Goal: Transaction & Acquisition: Purchase product/service

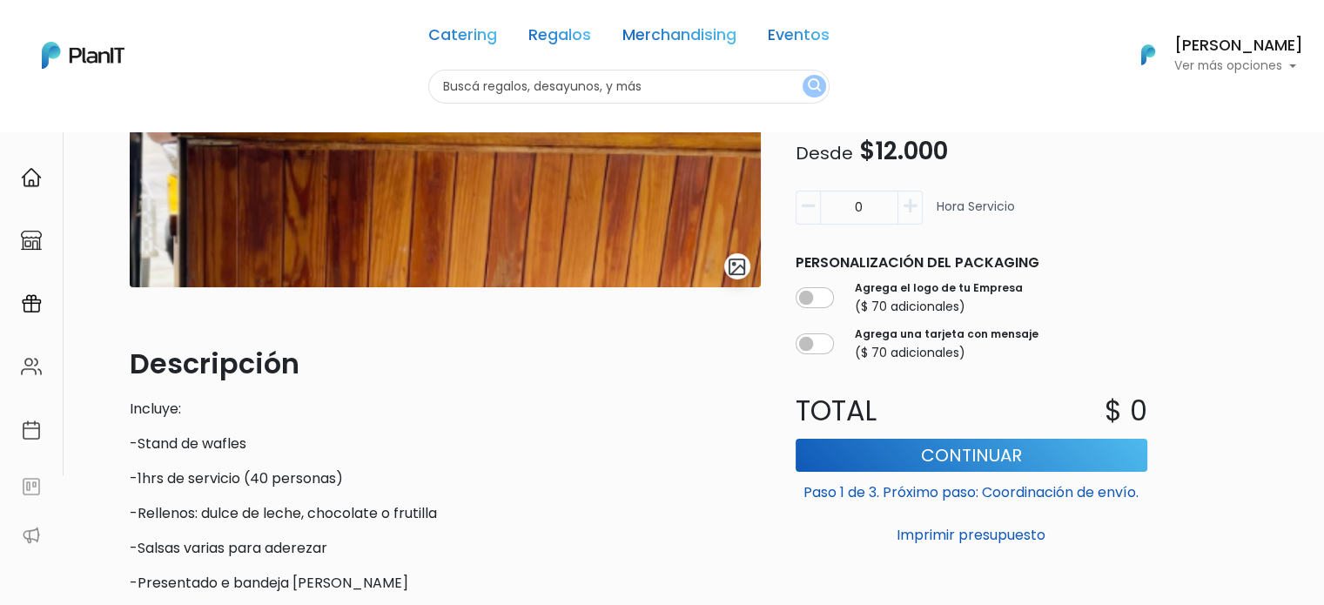
scroll to position [348, 0]
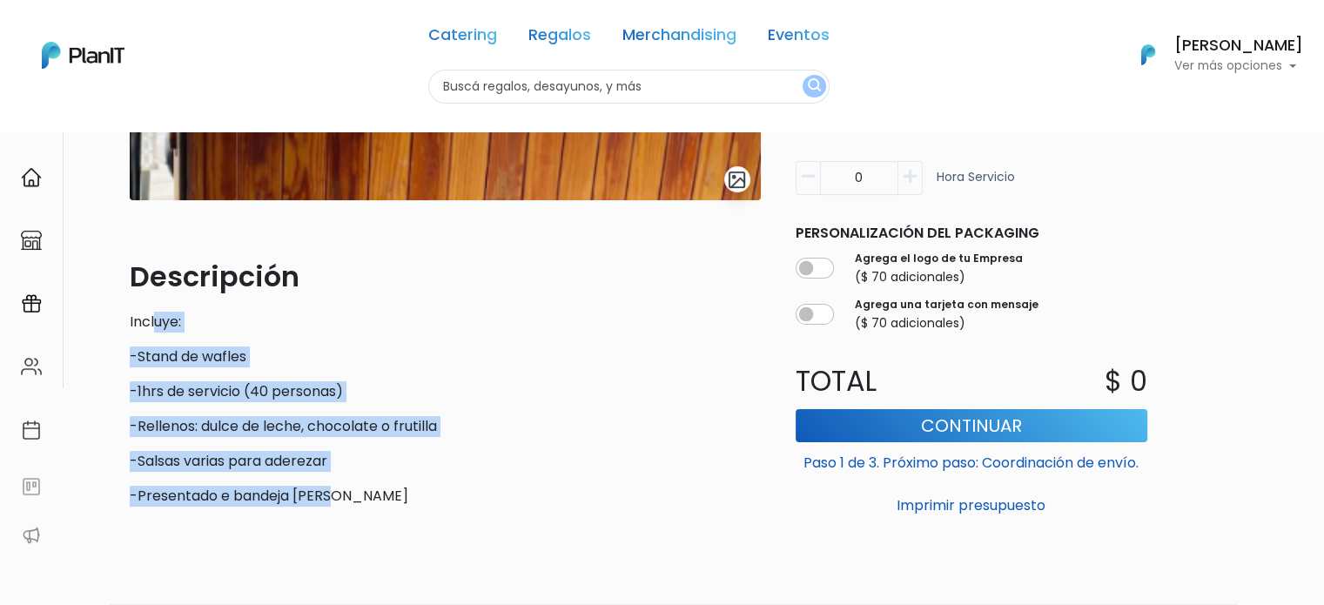
drag, startPoint x: 157, startPoint y: 317, endPoint x: 346, endPoint y: 480, distance: 250.0
click at [345, 480] on div "Descripción Incluye: -Stand de wafles -1hrs de servicio (40 personas) -Rellenos…" at bounding box center [445, 381] width 631 height 251
click at [359, 481] on div "Descripción Incluye: -Stand de wafles -1hrs de servicio (40 personas) -Rellenos…" at bounding box center [445, 381] width 631 height 251
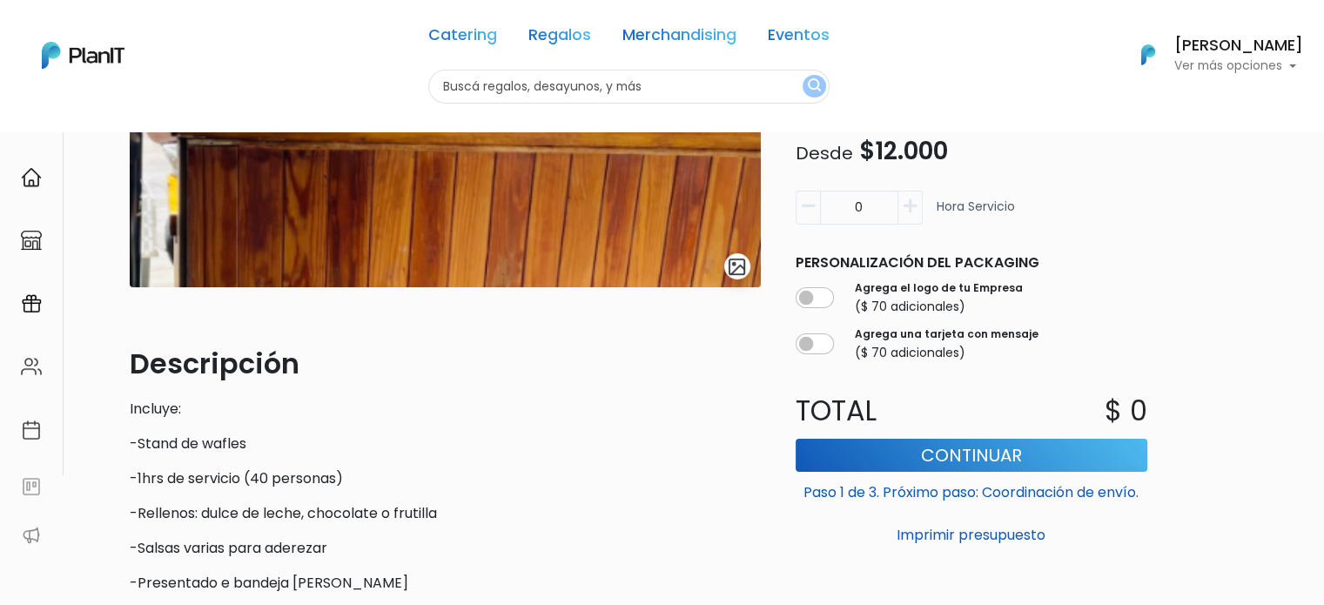
scroll to position [87, 0]
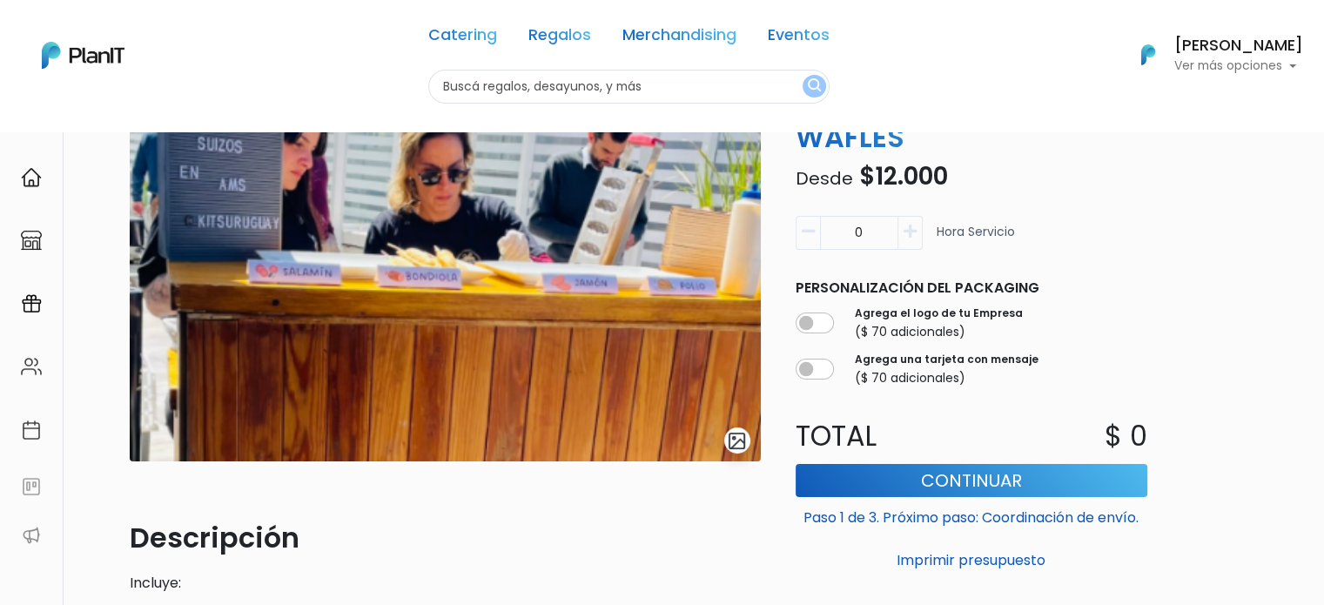
click at [913, 229] on icon "button" at bounding box center [909, 232] width 13 height 16
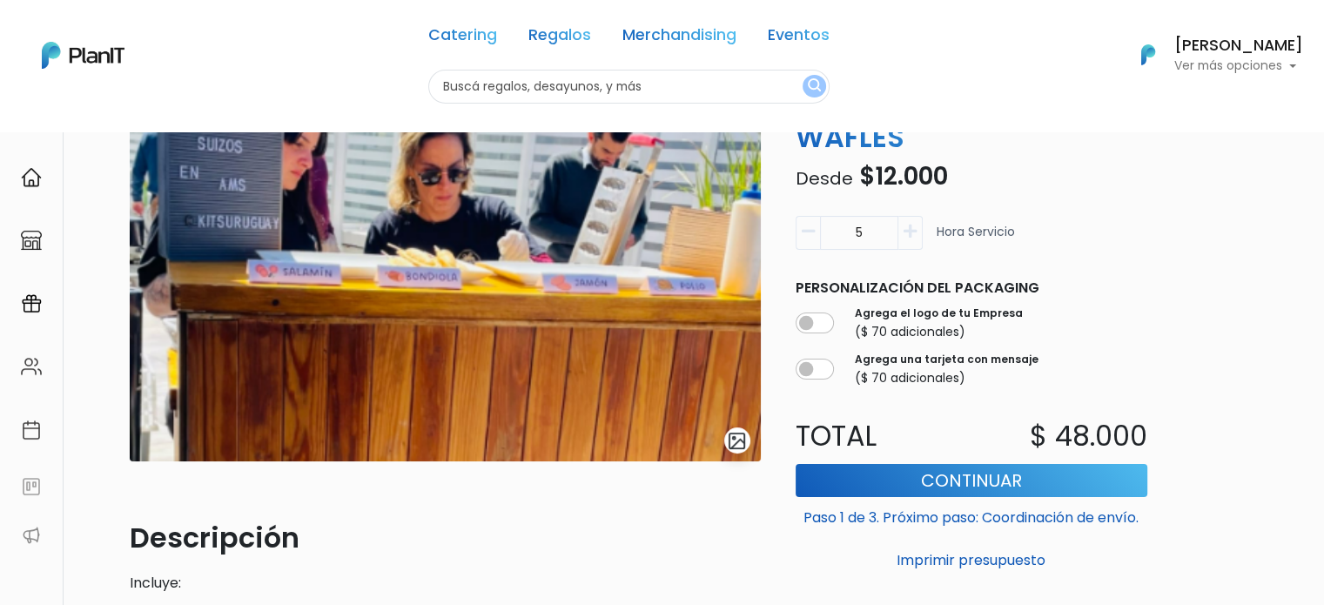
click at [913, 229] on icon "button" at bounding box center [909, 232] width 13 height 16
click at [802, 232] on icon "button" at bounding box center [808, 232] width 13 height 16
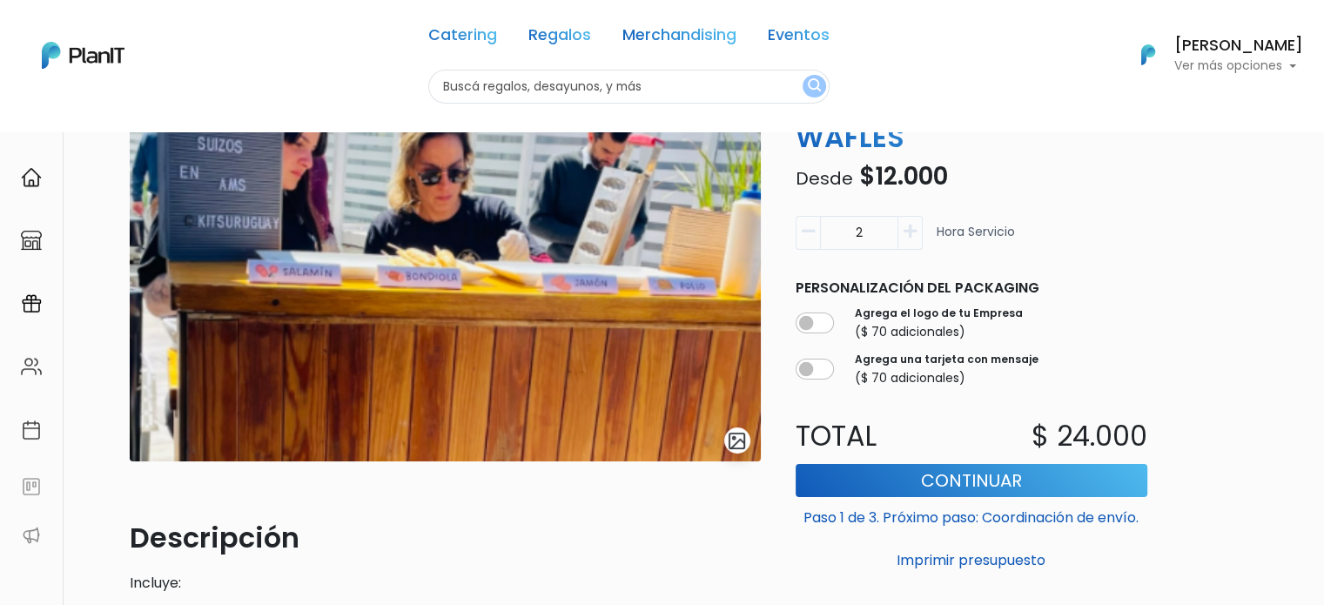
click at [802, 232] on icon "button" at bounding box center [808, 232] width 13 height 16
type input "1"
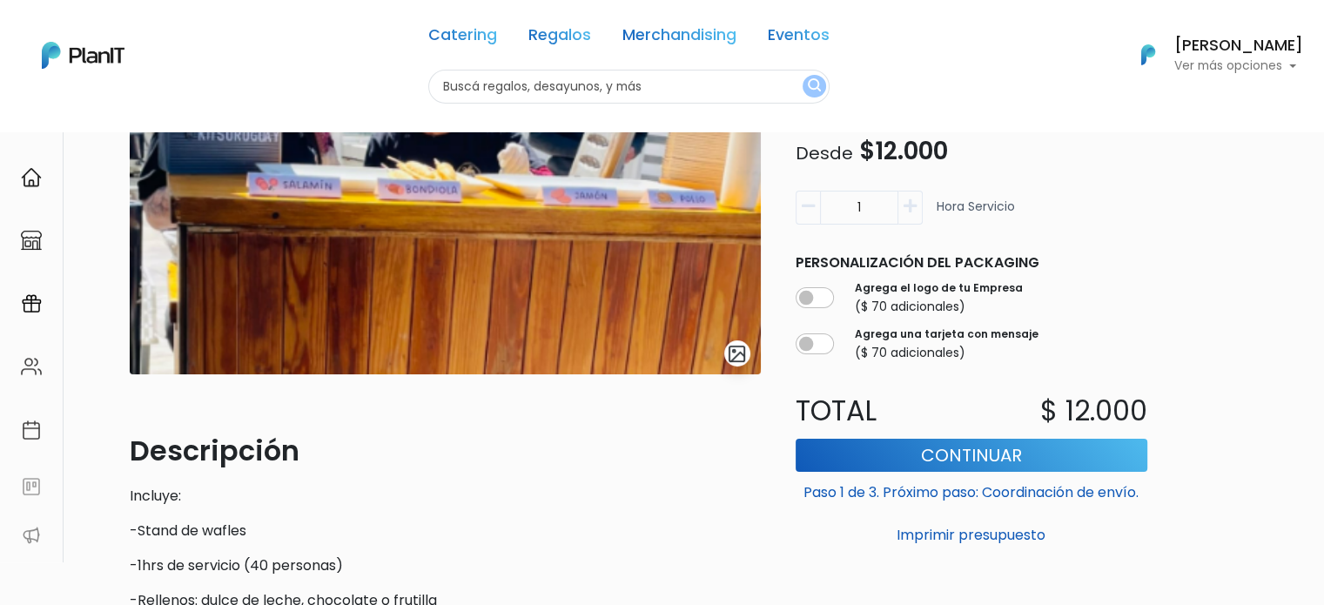
scroll to position [435, 0]
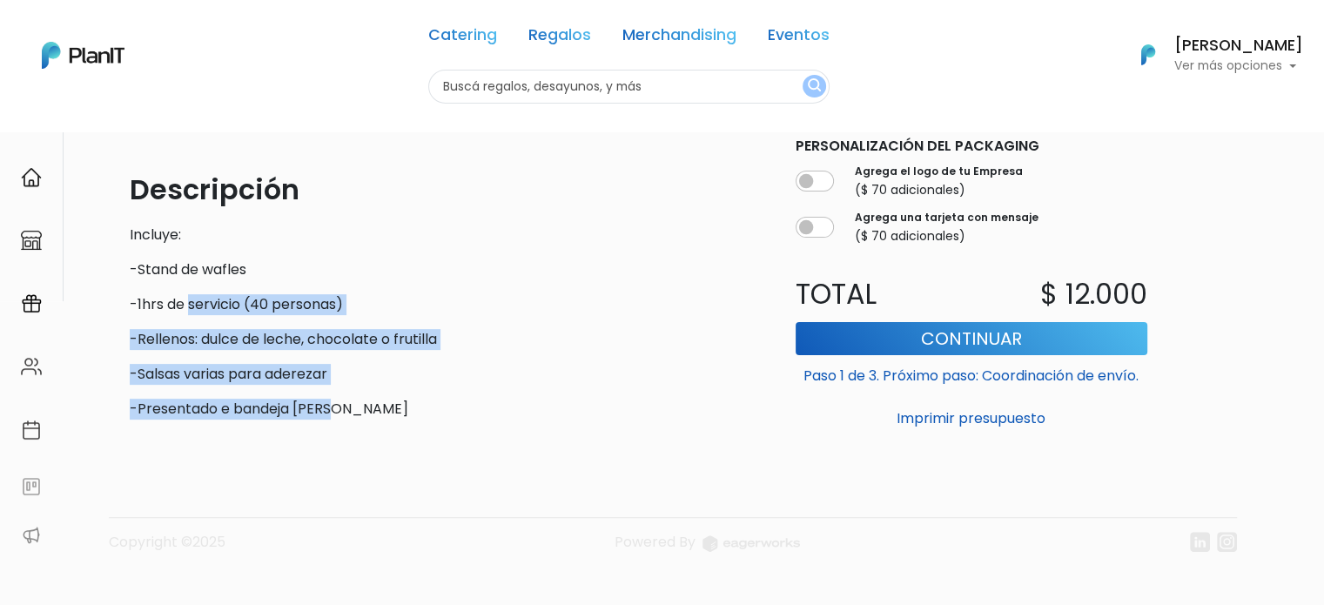
drag, startPoint x: 366, startPoint y: 365, endPoint x: 407, endPoint y: 387, distance: 47.5
click at [407, 387] on div "Descripción Incluye: -Stand de wafles -1hrs de servicio (40 personas) -Rellenos…" at bounding box center [445, 294] width 631 height 251
click at [407, 388] on div "Descripción Incluye: -Stand de wafles -1hrs de servicio (40 personas) -Rellenos…" at bounding box center [445, 294] width 631 height 251
drag, startPoint x: 390, startPoint y: 421, endPoint x: 262, endPoint y: 297, distance: 178.5
click at [268, 306] on div "slide 1 of 1 Descripción Incluye: -Stand de wafles -1hrs de servicio (40 person…" at bounding box center [445, 85] width 652 height 696
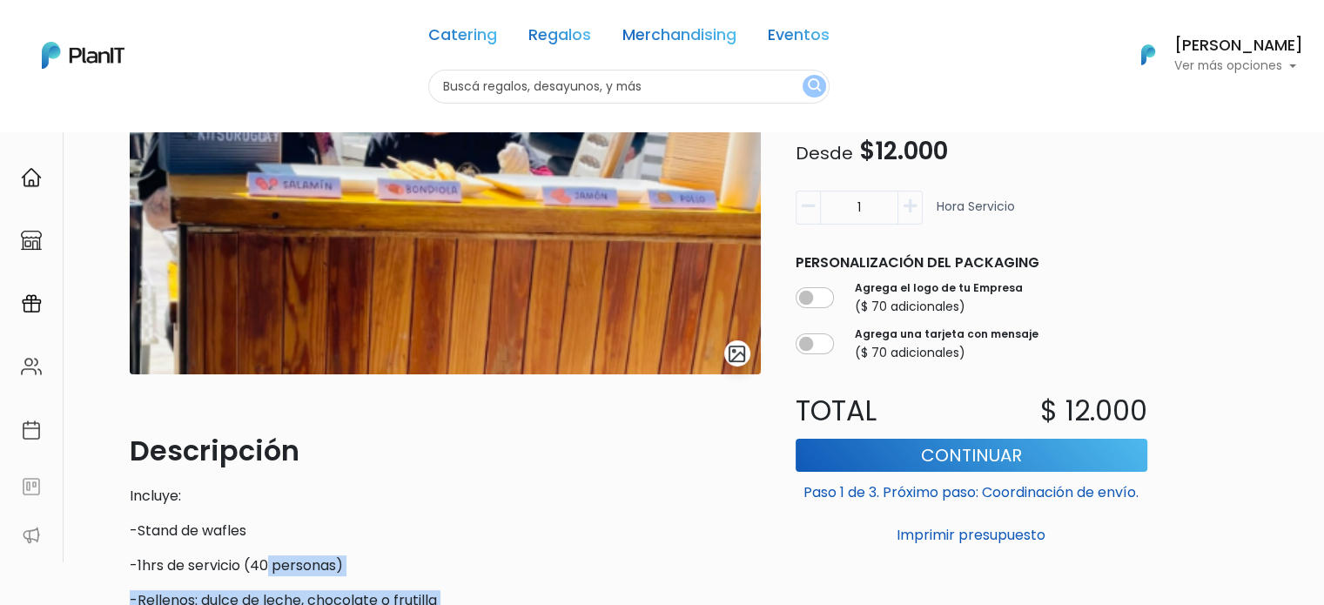
scroll to position [0, 0]
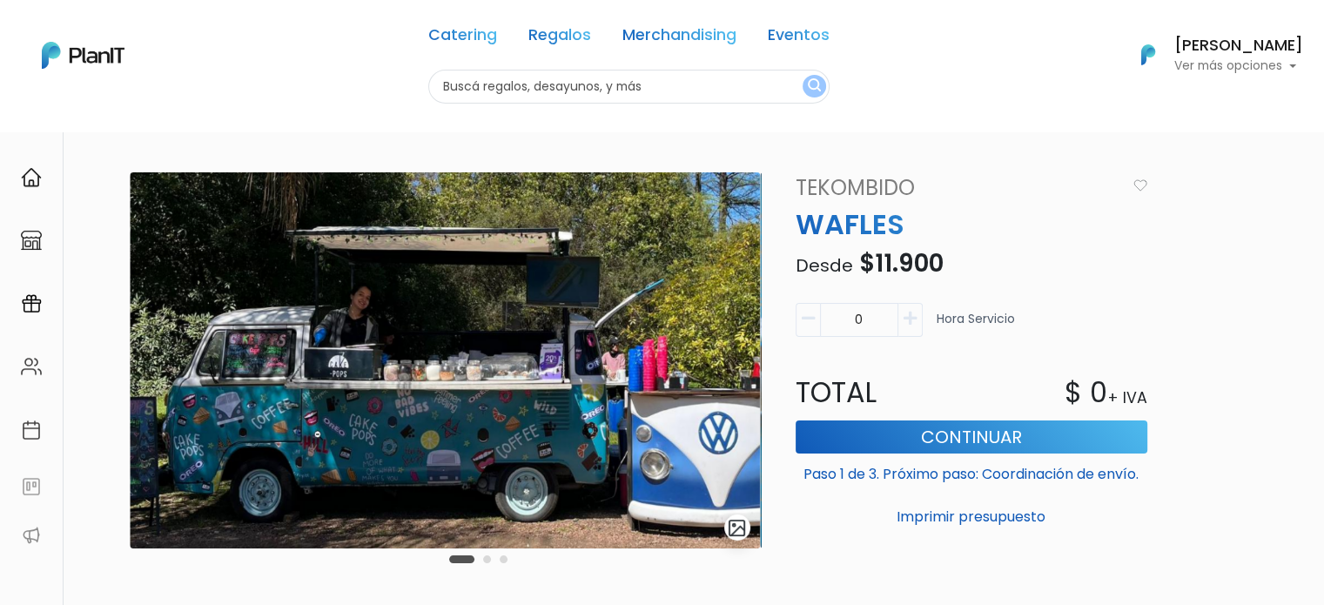
click at [484, 560] on button "Carousel Page 2" at bounding box center [487, 559] width 8 height 8
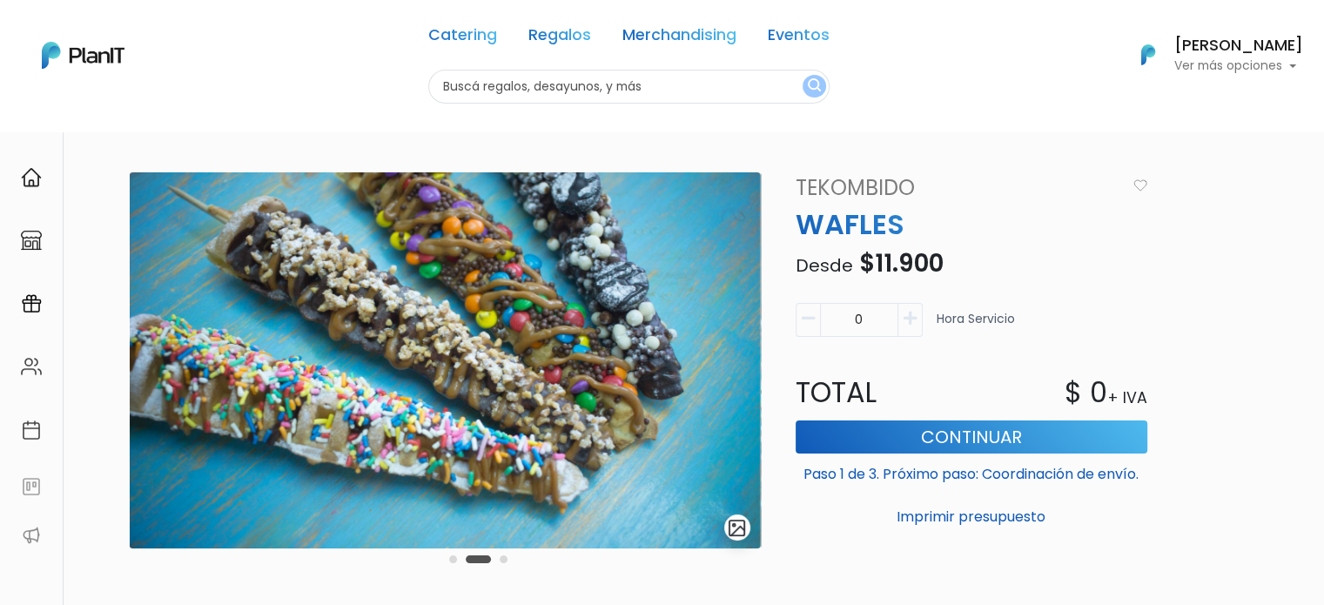
click at [500, 561] on div "Carousel Pagination" at bounding box center [478, 558] width 67 height 21
click at [505, 565] on div "Carousel Pagination" at bounding box center [478, 558] width 67 height 21
click at [501, 560] on button "Carousel Page 3" at bounding box center [504, 559] width 8 height 8
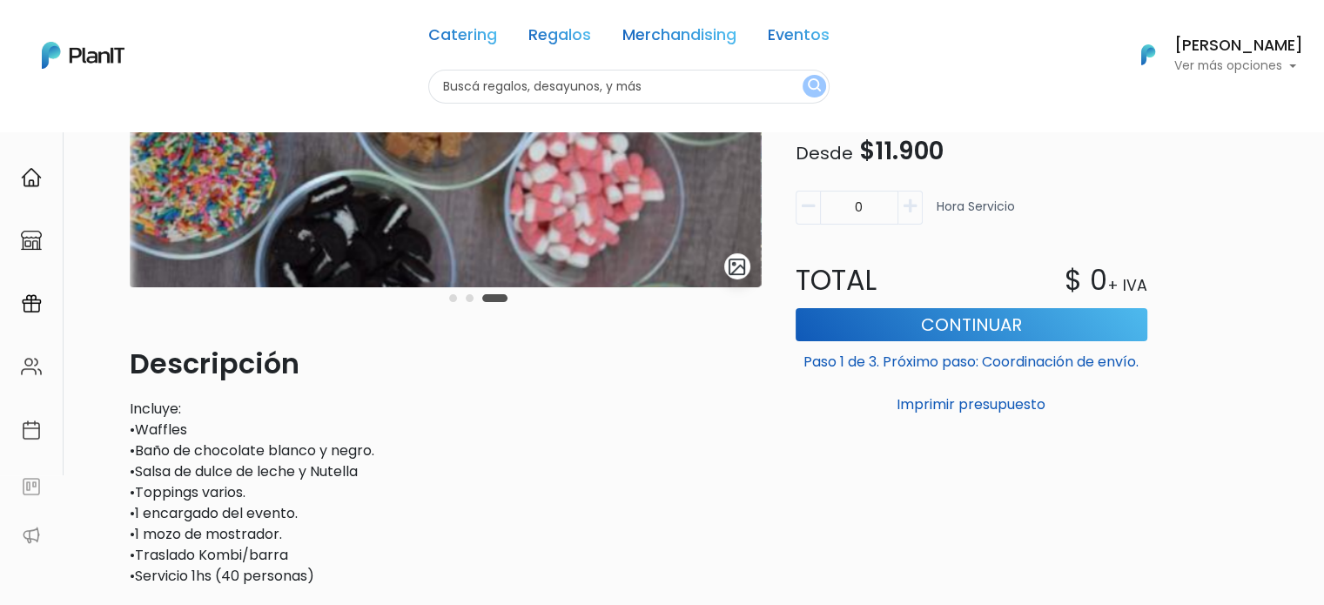
scroll to position [348, 0]
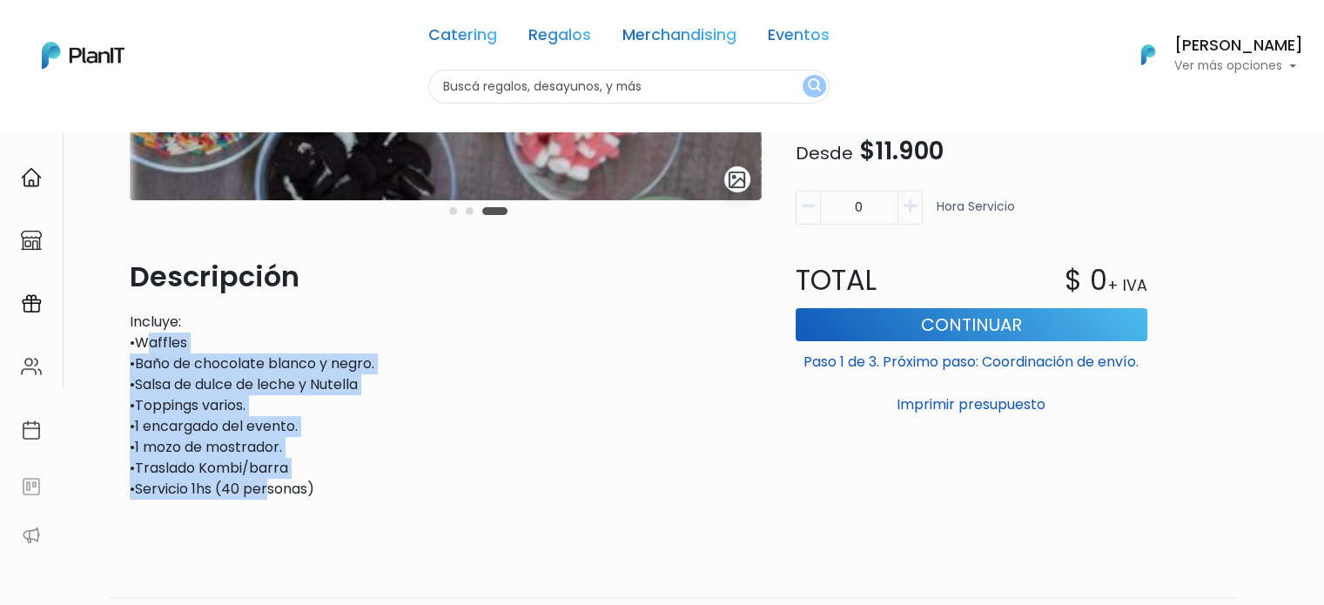
drag, startPoint x: 179, startPoint y: 381, endPoint x: 292, endPoint y: 502, distance: 165.0
click at [272, 497] on p "Incluye: •Waffles •Baño de chocolate blanco y negro. •Salsa de dulce de leche …" at bounding box center [445, 406] width 631 height 188
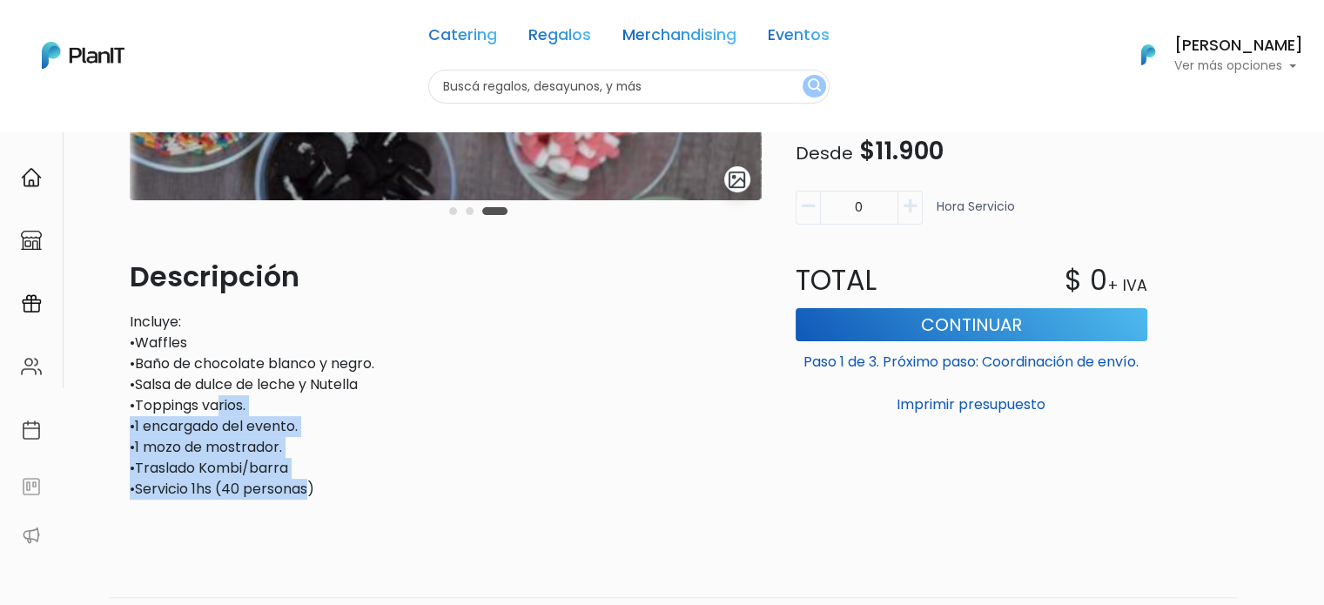
drag, startPoint x: 180, startPoint y: 359, endPoint x: 177, endPoint y: 349, distance: 11.0
click at [178, 353] on div "slide 4 of 3 Descripción Incluye: •Waffles •Baño de chocolate blanco y negro. …" at bounding box center [445, 168] width 652 height 689
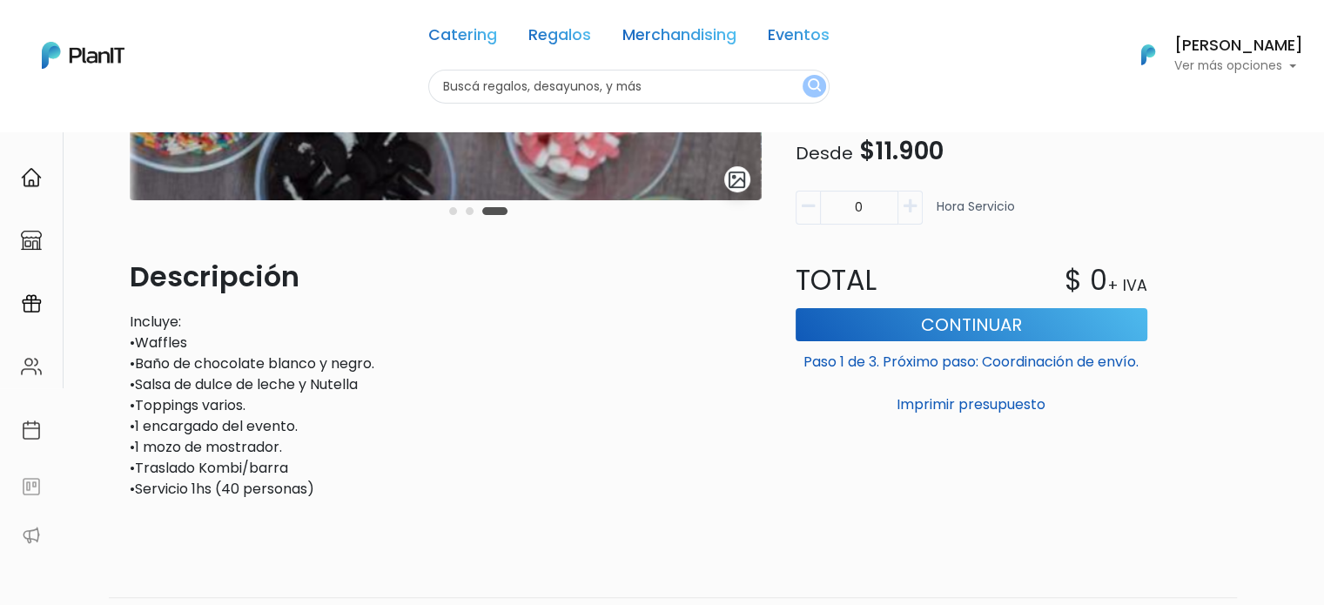
click at [177, 349] on p "Incluye: •Waffles •Baño de chocolate blanco y negro. •Salsa de dulce de leche …" at bounding box center [445, 406] width 631 height 188
click at [457, 202] on div "Carousel Pagination" at bounding box center [478, 210] width 67 height 21
click at [446, 224] on div "slide 4 of 3" at bounding box center [445, 40] width 631 height 432
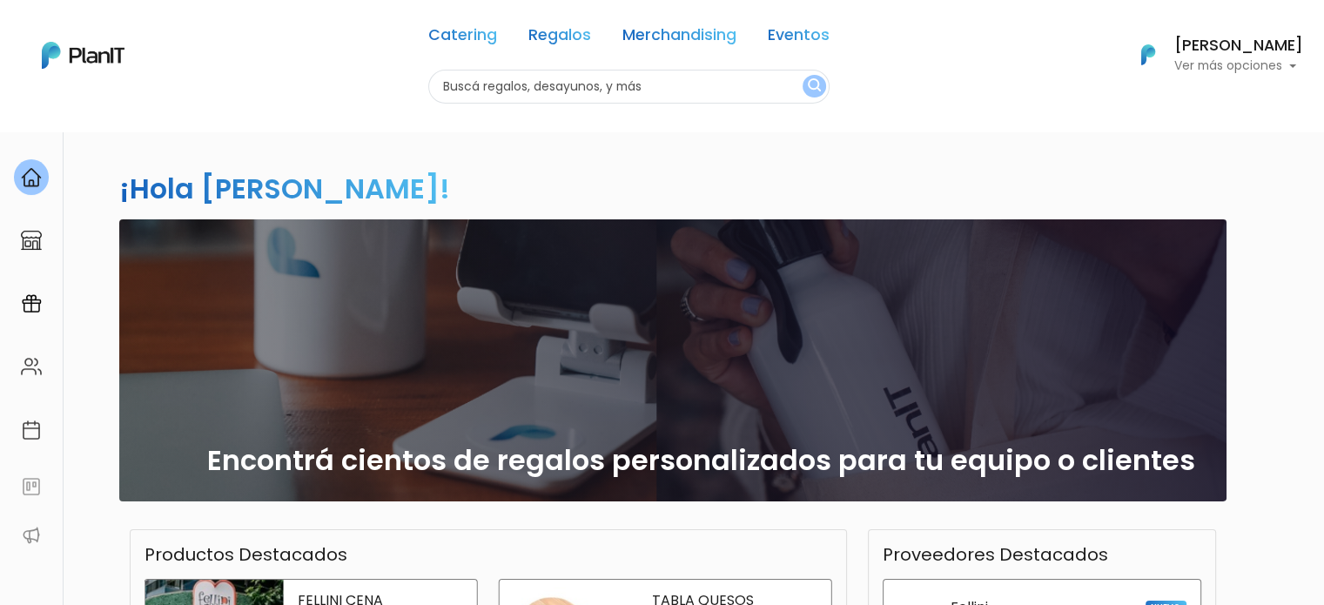
click at [554, 114] on nav "Catering Regalos Merchandising Eventos Catering Regalos Merchandising Eventos C…" at bounding box center [662, 65] width 1324 height 131
click at [547, 91] on input "text" at bounding box center [628, 87] width 401 height 34
type input "desayuno"
click at [802, 75] on button "submit" at bounding box center [813, 86] width 23 height 23
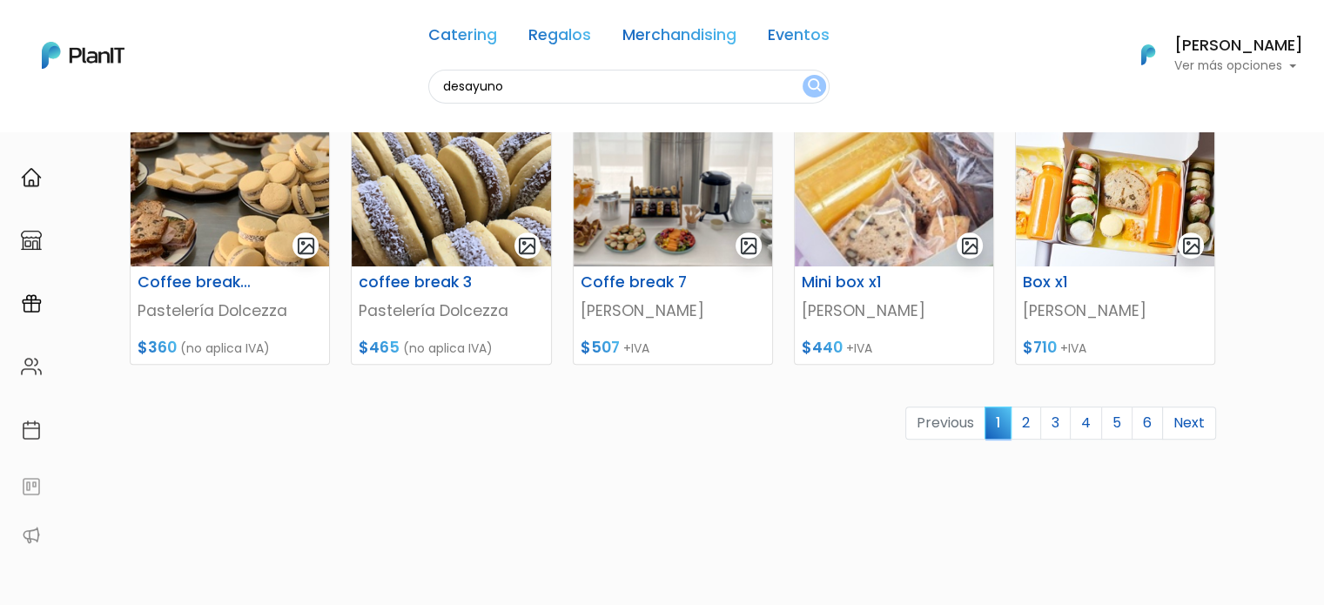
scroll to position [870, 0]
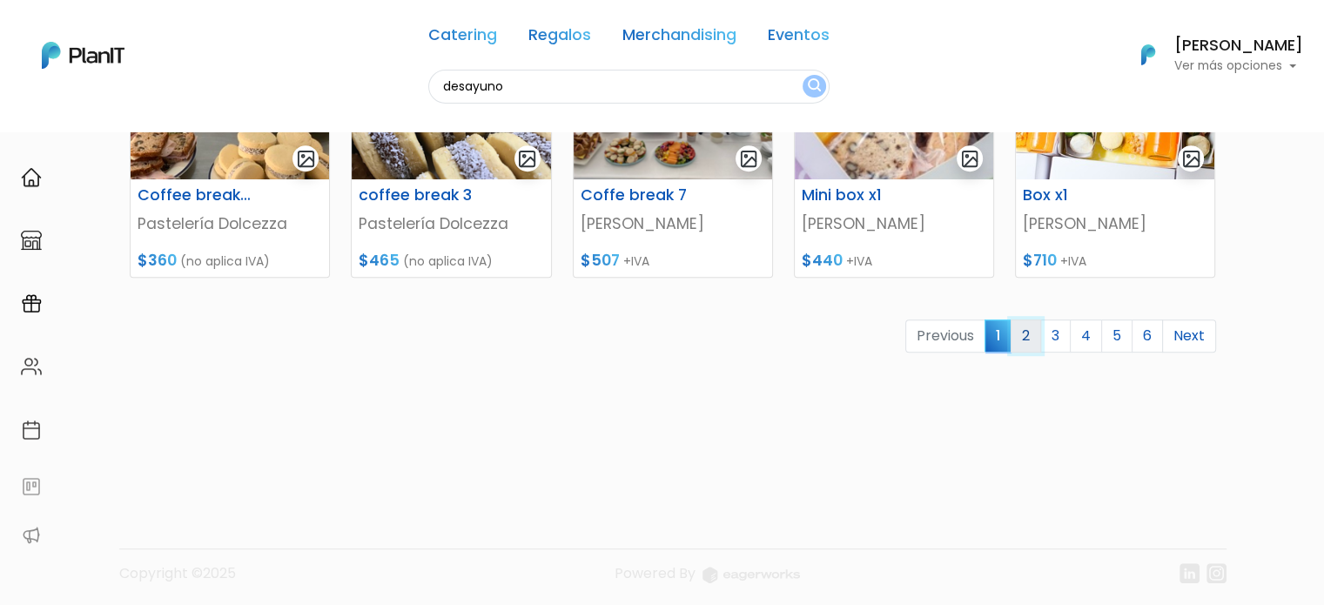
click at [1030, 340] on link "2" at bounding box center [1025, 335] width 30 height 33
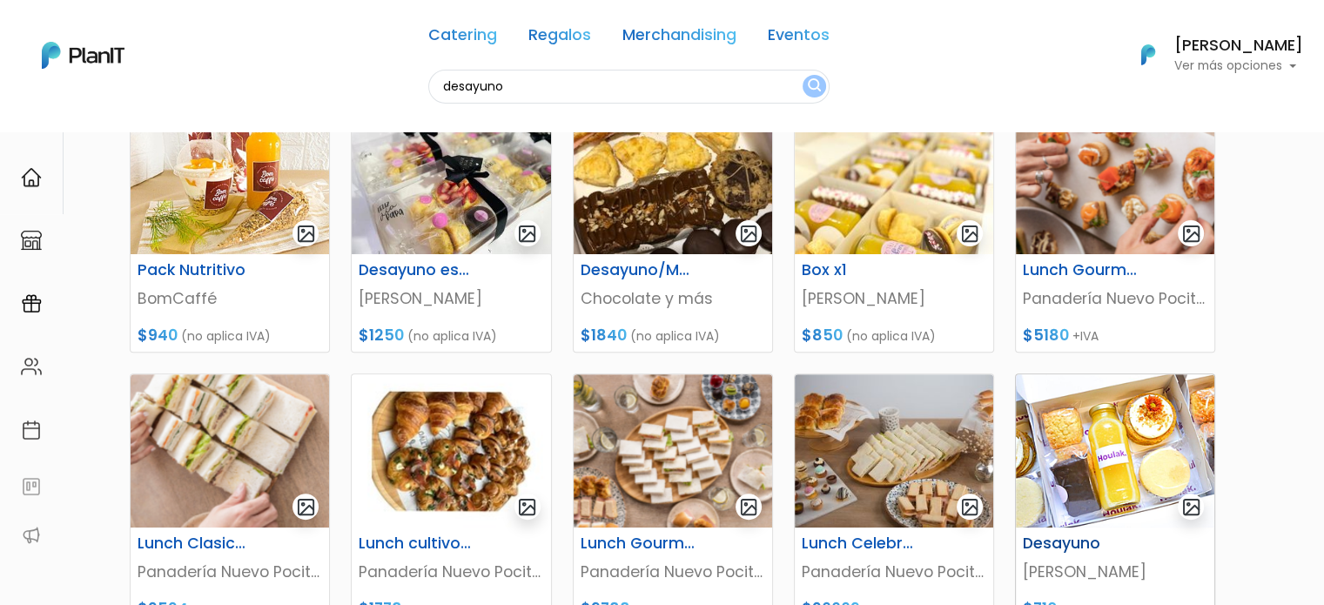
scroll to position [696, 0]
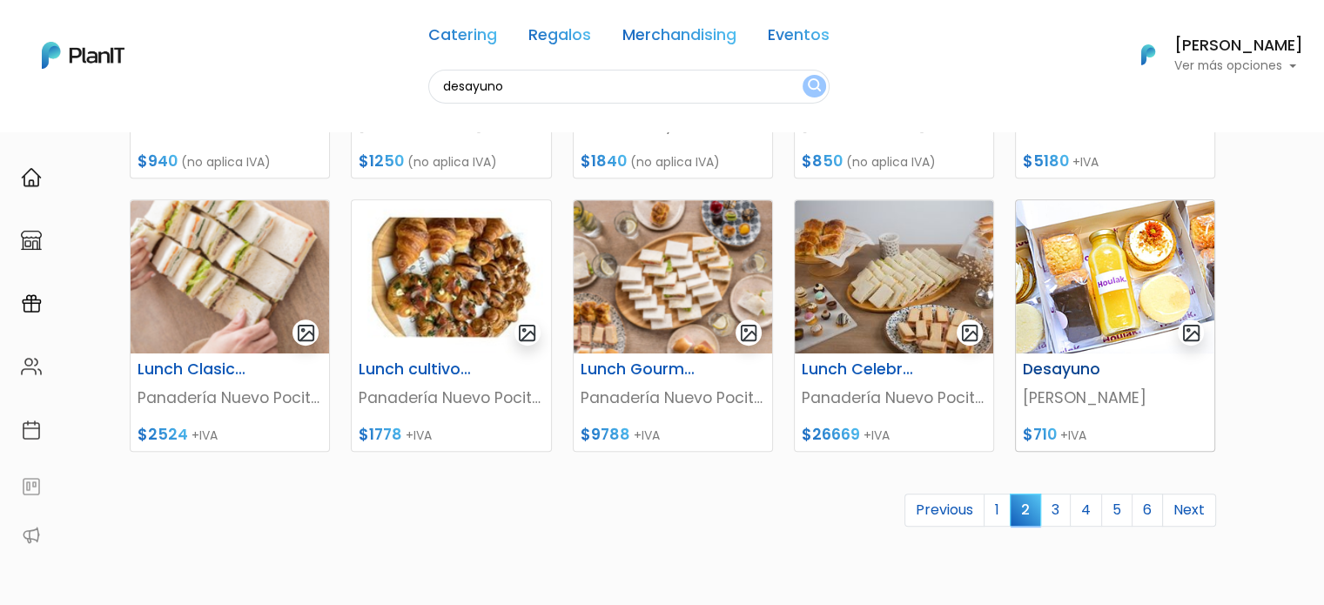
click at [1110, 262] on img at bounding box center [1115, 276] width 198 height 153
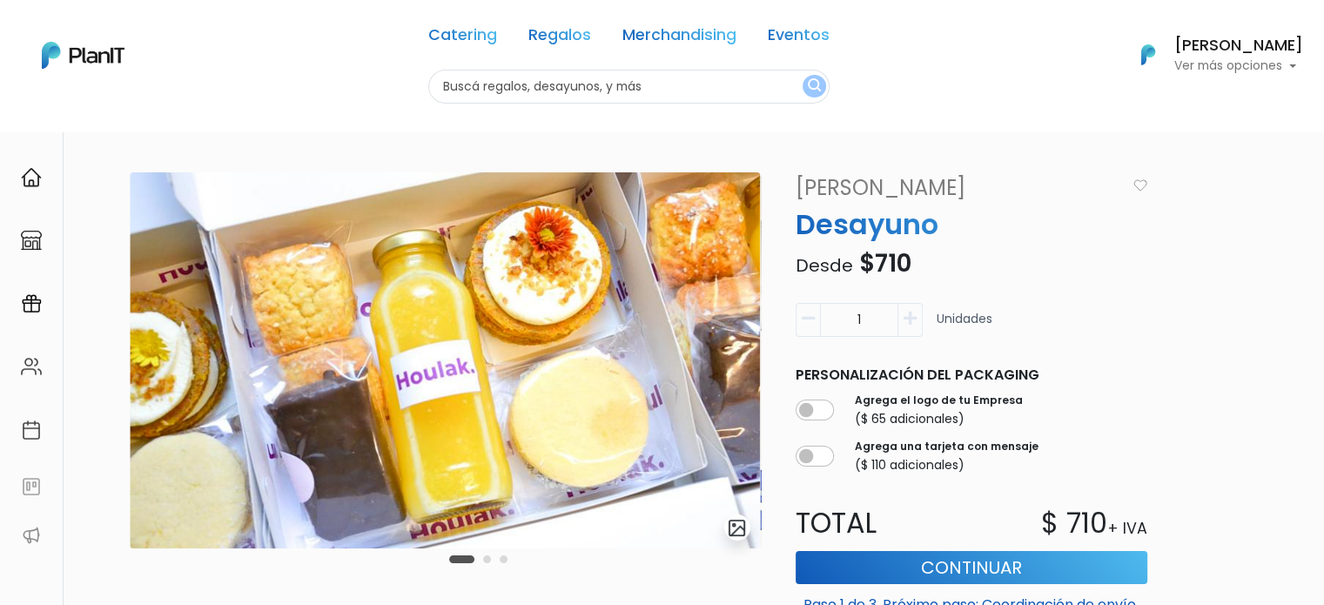
scroll to position [174, 0]
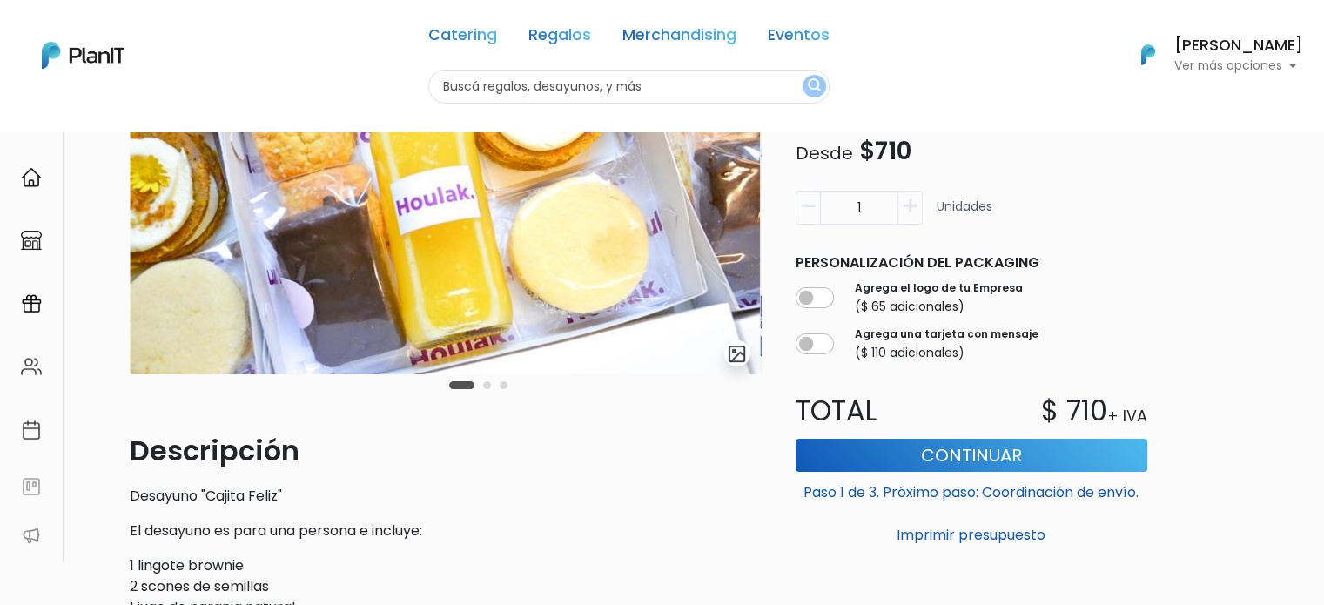
click at [486, 388] on button "Carousel Page 2" at bounding box center [487, 385] width 8 height 8
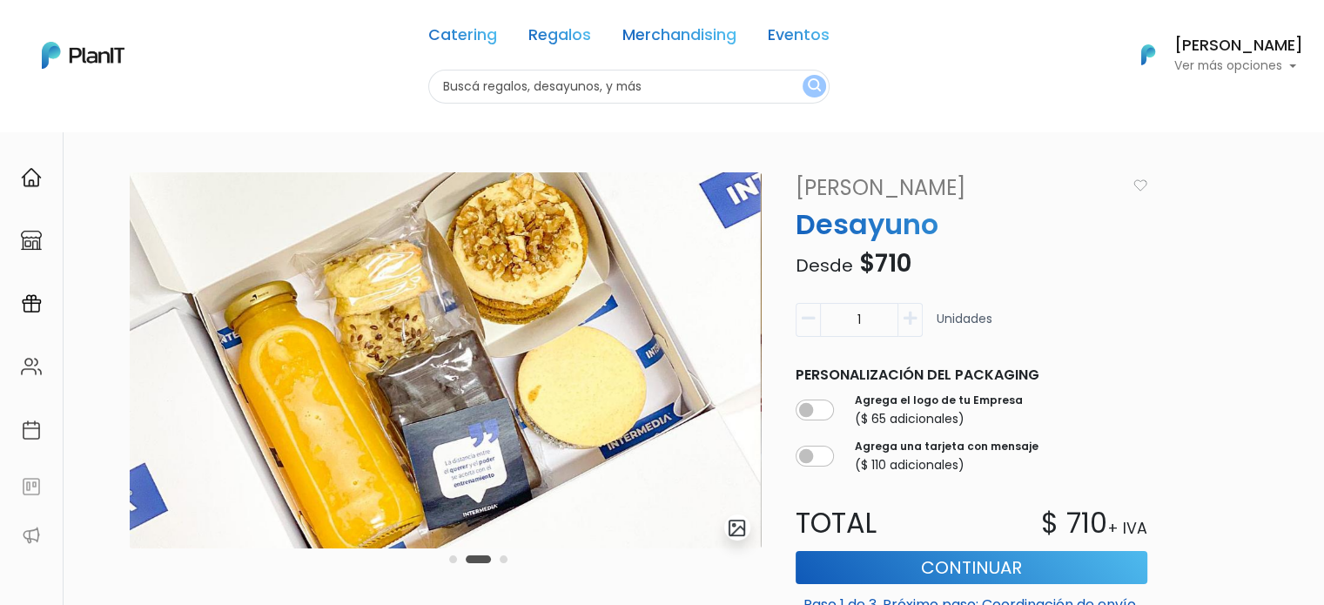
scroll to position [87, 0]
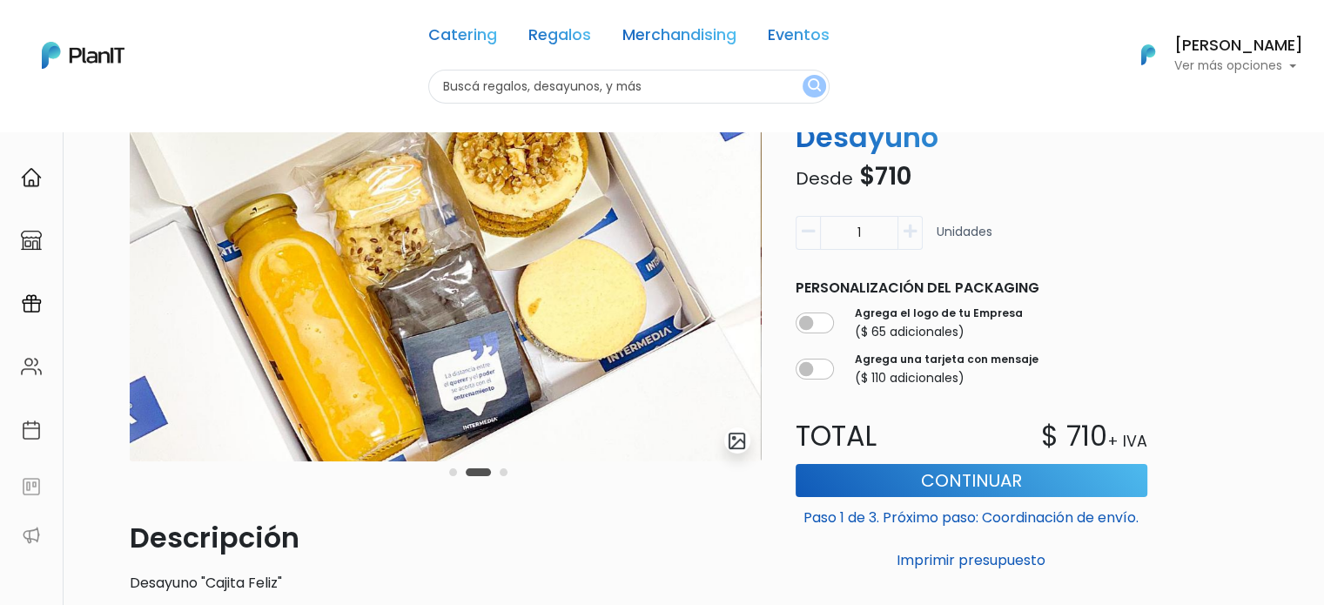
click at [500, 475] on div "Carousel Pagination" at bounding box center [478, 471] width 67 height 21
click at [503, 473] on button "Carousel Page 3" at bounding box center [504, 472] width 8 height 8
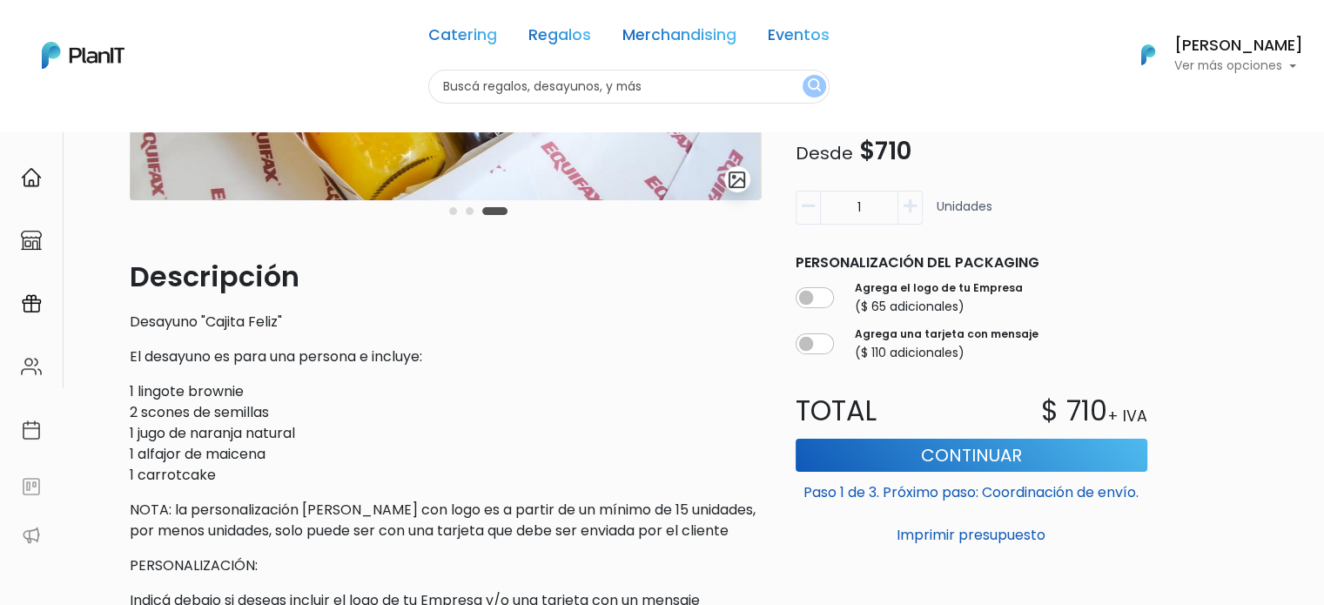
scroll to position [435, 0]
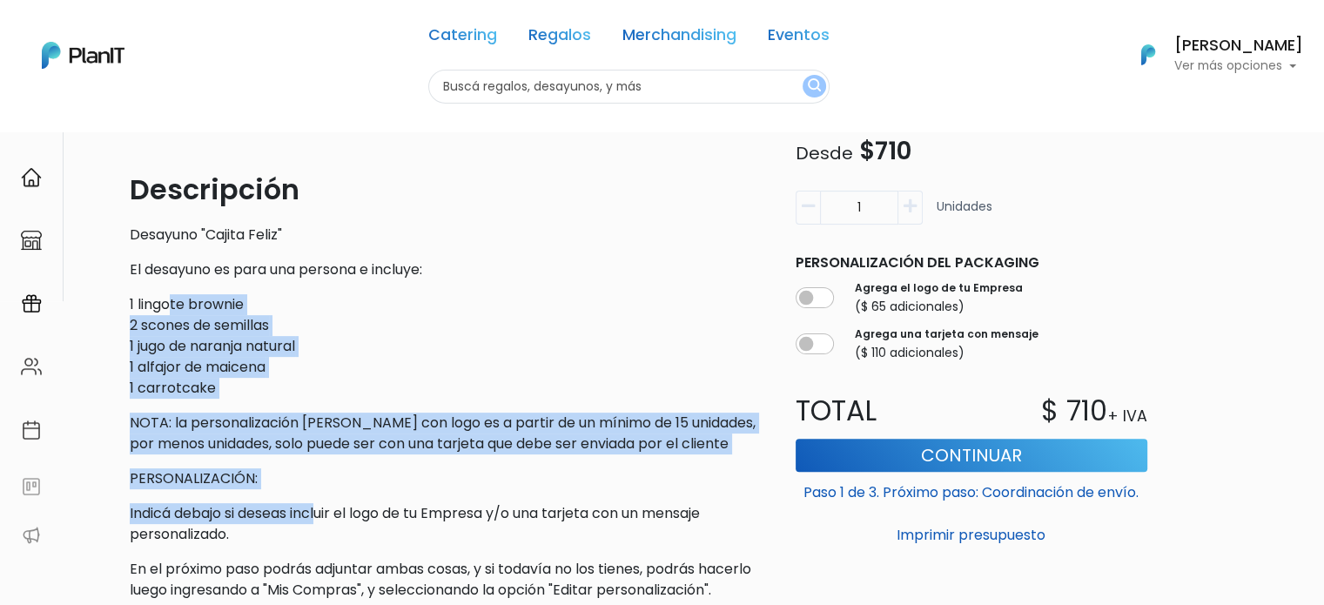
drag, startPoint x: 248, startPoint y: 394, endPoint x: 327, endPoint y: 534, distance: 160.9
click at [326, 528] on div "Descripción Desayuno "Cajita Feliz" El desayuno es para una persona e incluye: …" at bounding box center [445, 385] width 631 height 432
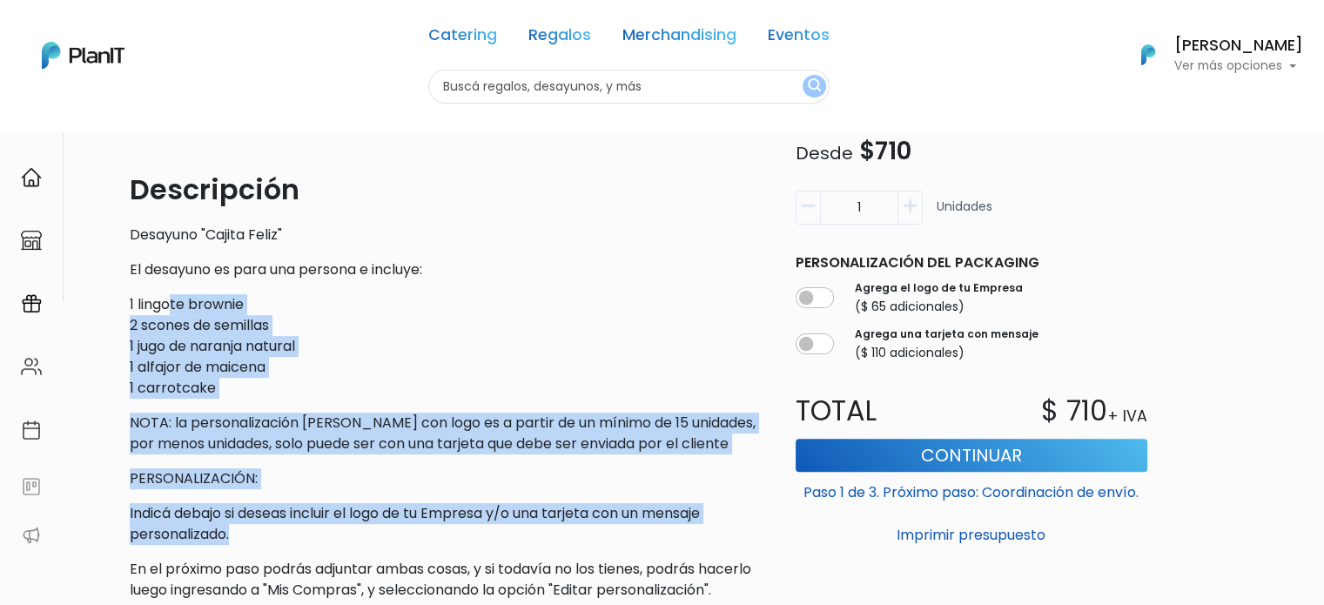
click at [327, 534] on p "Indicá debajo si deseas incluir el logo de tu Empresa y/o una tarjeta con un me…" at bounding box center [445, 524] width 631 height 42
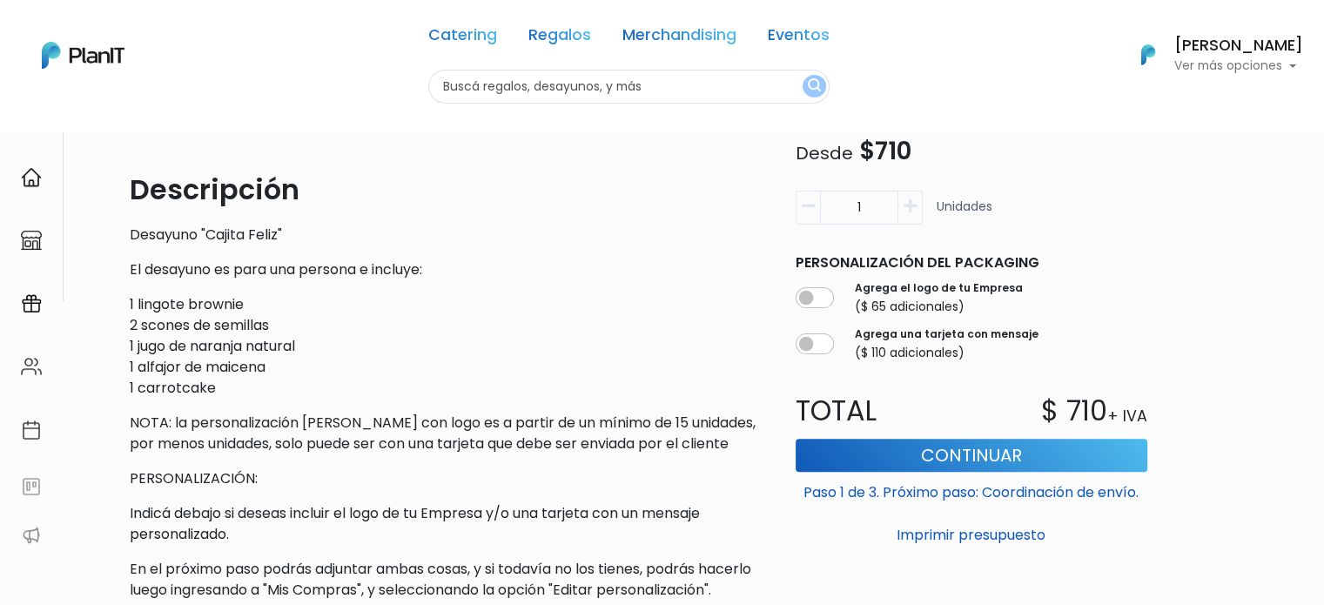
scroll to position [653, 0]
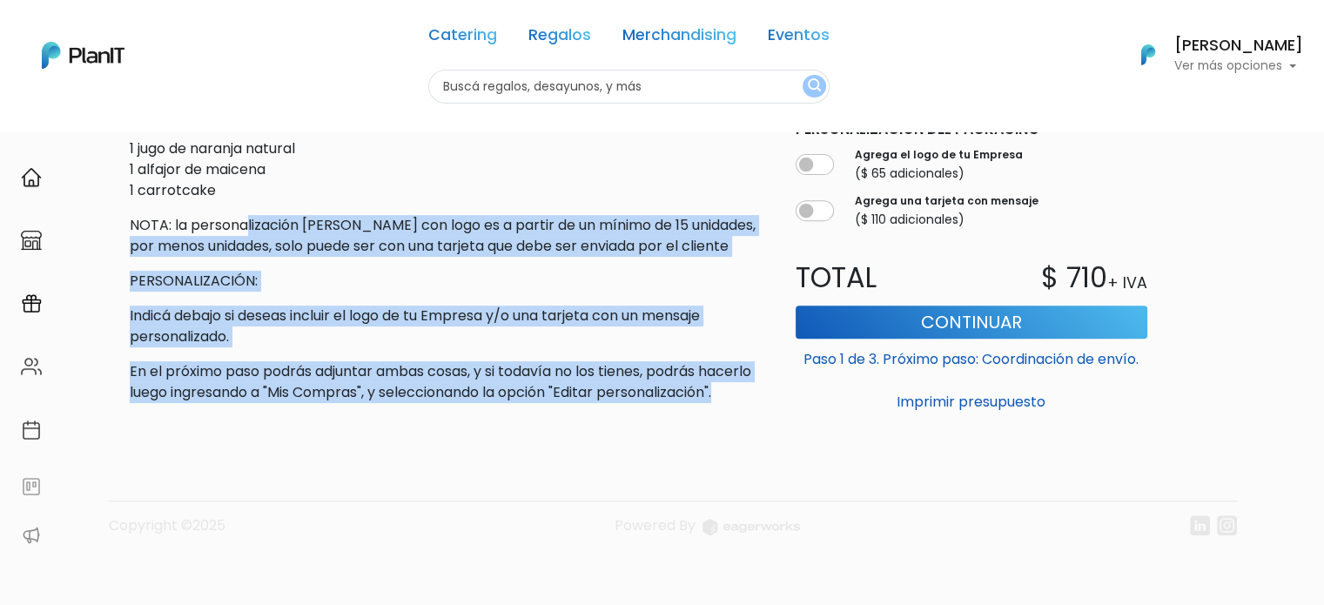
drag, startPoint x: 279, startPoint y: 252, endPoint x: 358, endPoint y: 406, distance: 173.6
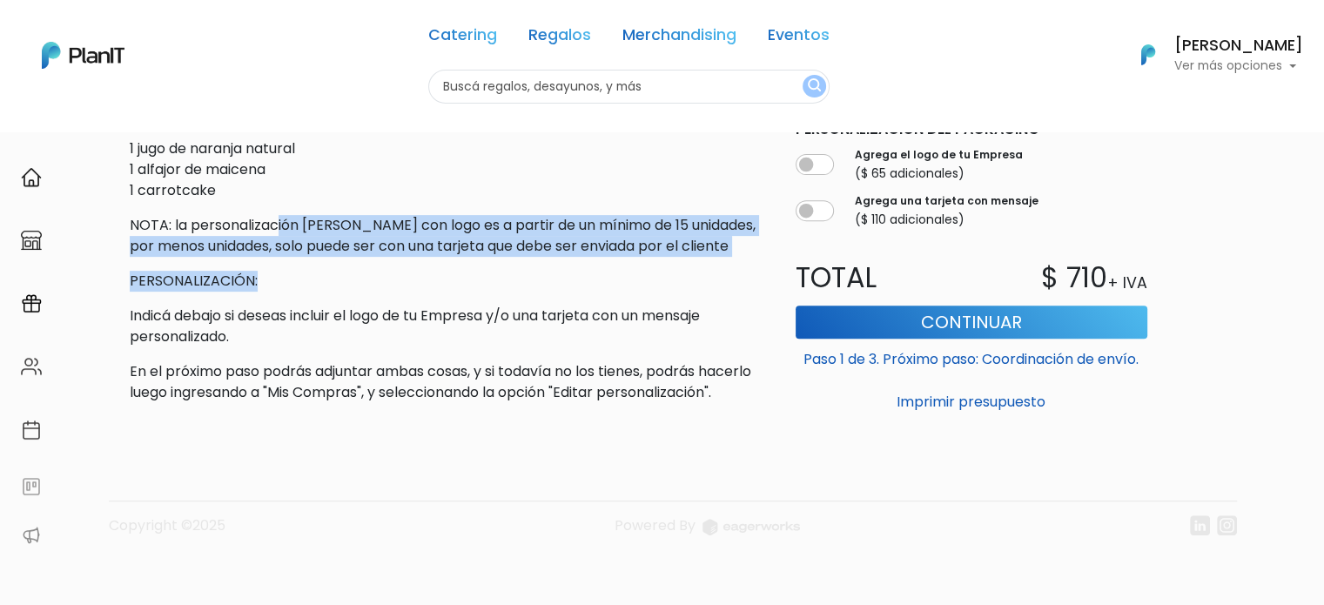
drag, startPoint x: 362, startPoint y: 231, endPoint x: 564, endPoint y: 271, distance: 205.7
click at [564, 271] on div "Descripción Desayuno "Cajita Feliz" El desayuno es para una persona e incluye: …" at bounding box center [445, 187] width 631 height 432
click at [564, 271] on p "PERSONALIZACIÓN:" at bounding box center [445, 281] width 631 height 21
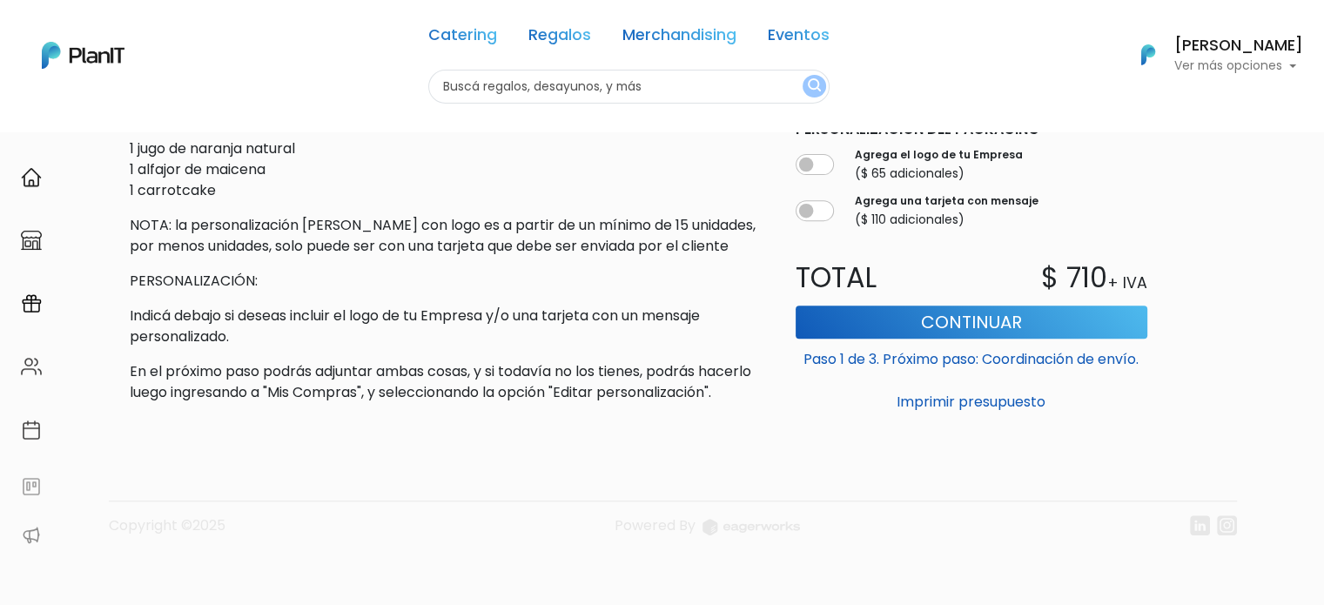
click at [564, 271] on p "PERSONALIZACIÓN:" at bounding box center [445, 281] width 631 height 21
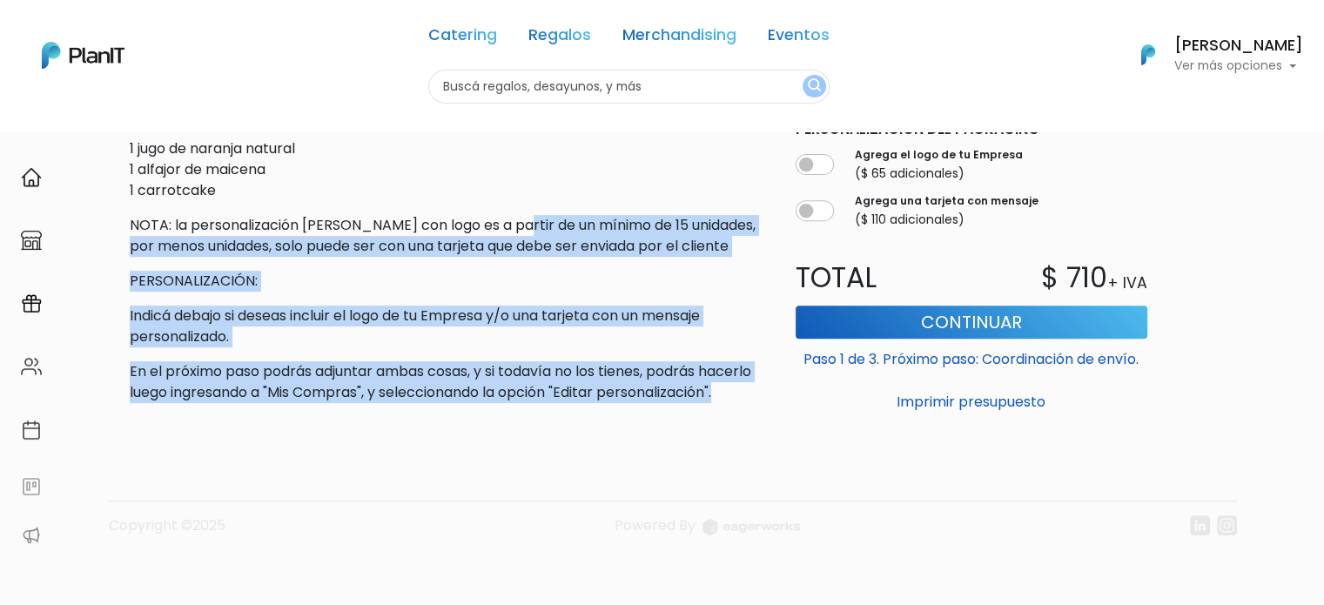
drag, startPoint x: 510, startPoint y: 206, endPoint x: 458, endPoint y: 394, distance: 195.1
click at [458, 394] on div "Descripción Desayuno "Cajita Feliz" El desayuno es para una persona e incluye: …" at bounding box center [445, 187] width 631 height 432
click at [458, 394] on p "En el próximo paso podrás adjuntar ambas cosas, y si todavía no los tienes, pod…" at bounding box center [445, 382] width 631 height 42
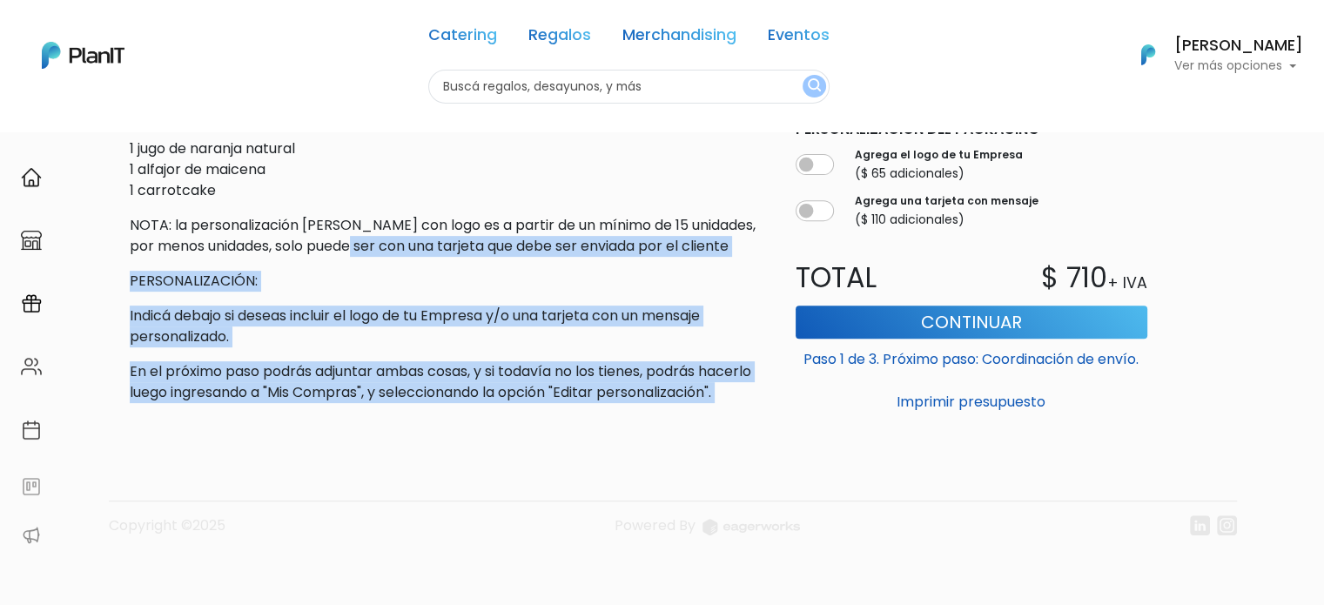
drag, startPoint x: 458, startPoint y: 394, endPoint x: 378, endPoint y: 214, distance: 197.1
click at [378, 215] on div "Descripción Desayuno "Cajita Feliz" El desayuno es para una persona e incluye: …" at bounding box center [445, 187] width 631 height 432
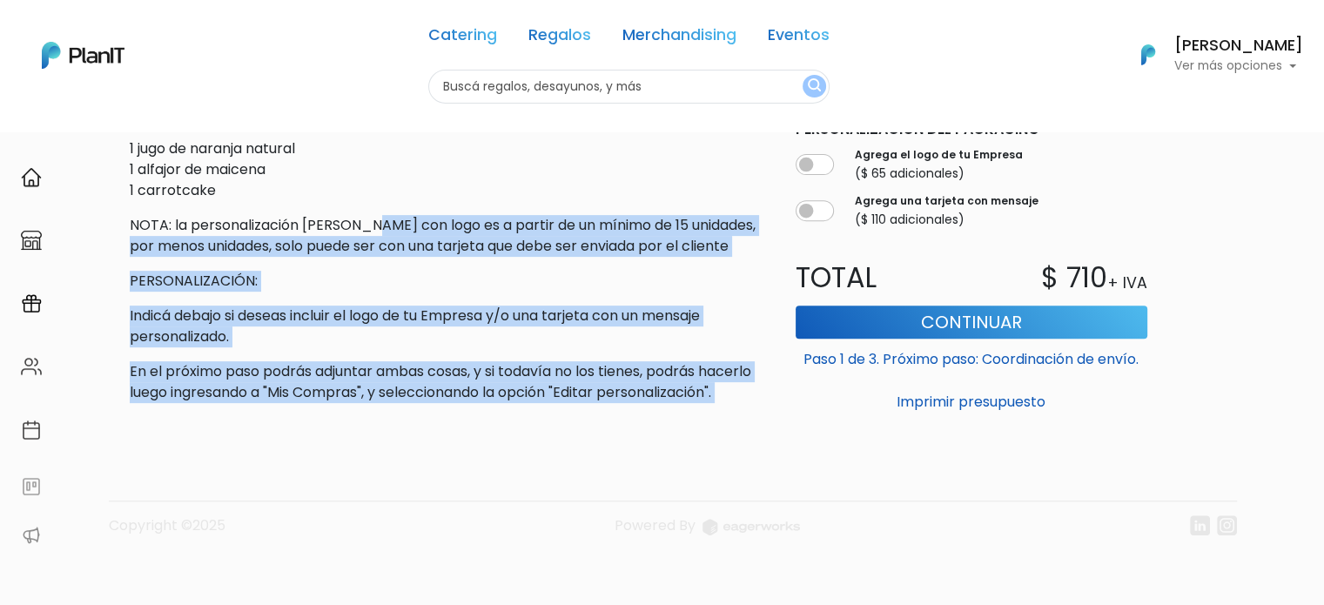
click at [378, 215] on p "NOTA: la personalización de cajas con logo es a partir de un mínimo de 15 unida…" at bounding box center [445, 236] width 631 height 42
drag, startPoint x: 377, startPoint y: 225, endPoint x: 437, endPoint y: 419, distance: 203.1
click at [437, 419] on div "slide 4 of 3 Descripción Desayuno "Cajita Feliz" El desayuno es para una person…" at bounding box center [662, 51] width 1149 height 1107
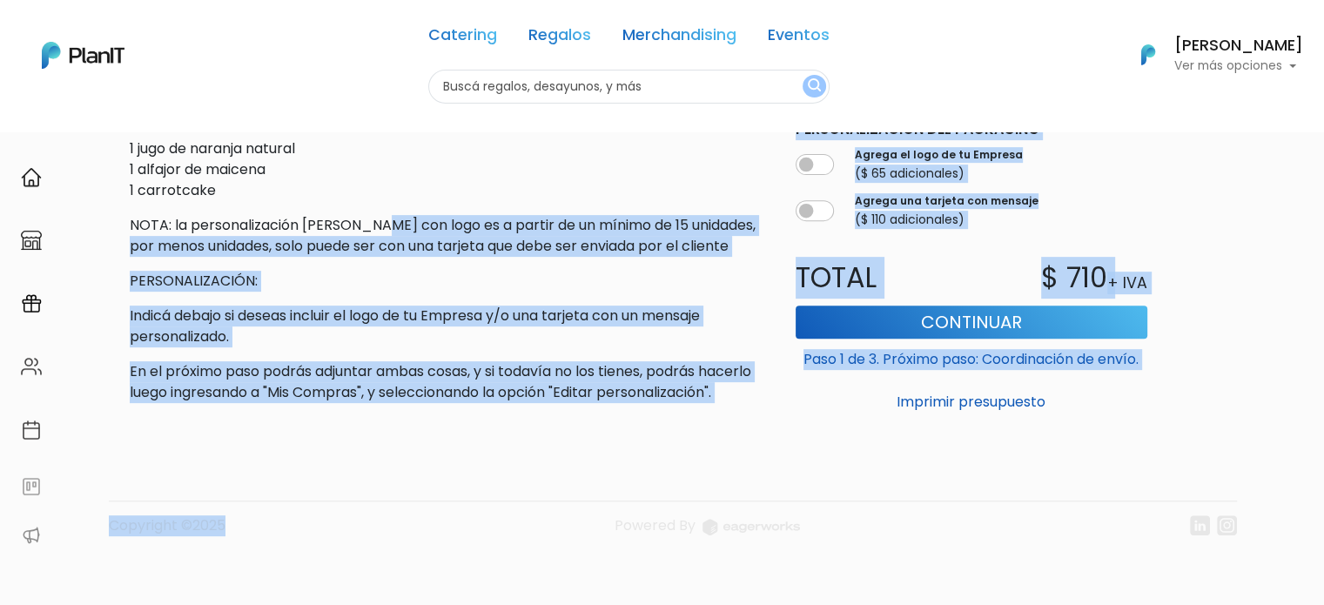
click at [437, 419] on footer "Copyright ©2025 Powered By" at bounding box center [662, 490] width 1149 height 146
drag, startPoint x: 437, startPoint y: 419, endPoint x: 313, endPoint y: 208, distance: 244.9
click at [314, 211] on div "slide 4 of 3 Descripción Desayuno "Cajita Feliz" El desayuno es para una person…" at bounding box center [662, 51] width 1149 height 1107
click at [313, 215] on p "NOTA: la personalización de cajas con logo es a partir de un mínimo de 15 unida…" at bounding box center [445, 236] width 631 height 42
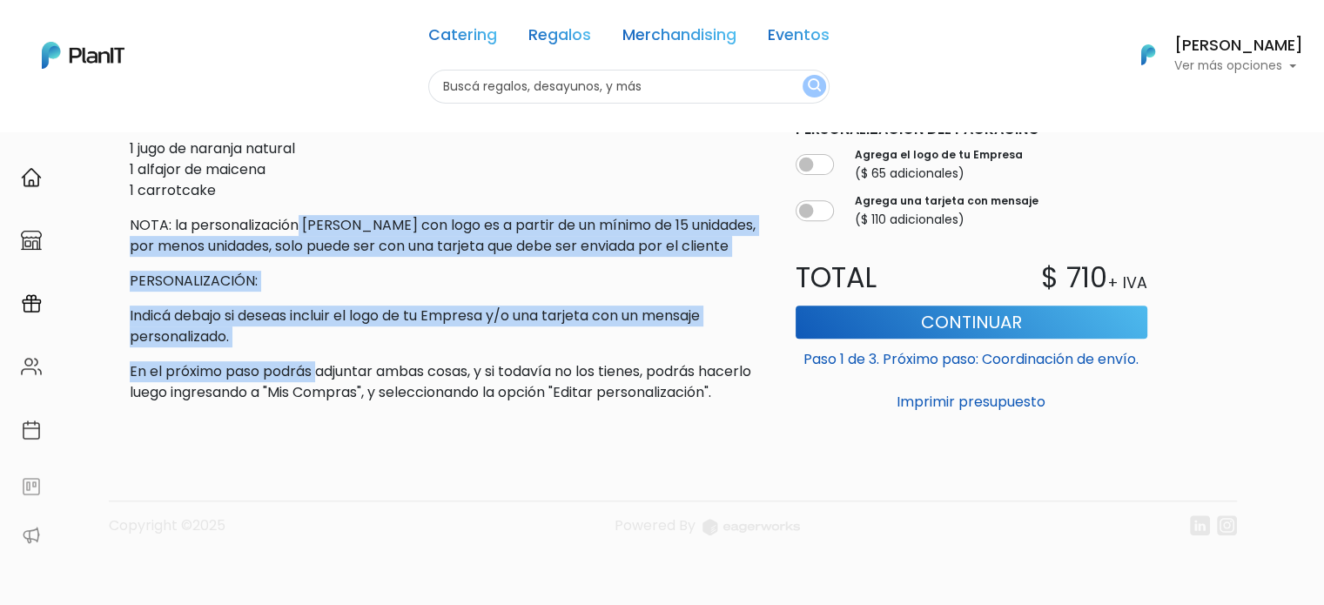
drag, startPoint x: 298, startPoint y: 184, endPoint x: 319, endPoint y: 391, distance: 207.4
click at [320, 389] on div "Descripción Desayuno "Cajita Feliz" El desayuno es para una persona e incluye: …" at bounding box center [445, 187] width 631 height 432
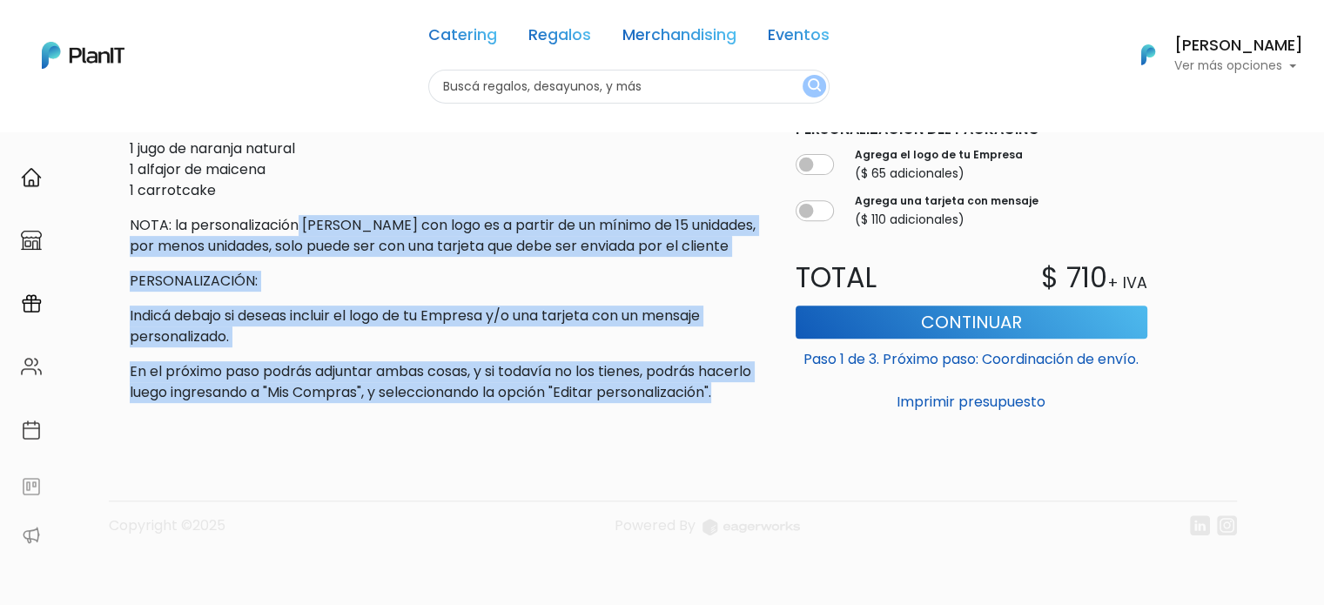
click at [319, 391] on p "En el próximo paso podrás adjuntar ambas cosas, y si todavía no los tienes, pod…" at bounding box center [445, 382] width 631 height 42
drag, startPoint x: 319, startPoint y: 392, endPoint x: 245, endPoint y: 205, distance: 201.5
click at [245, 205] on div "Descripción Desayuno "Cajita Feliz" El desayuno es para una persona e incluye: …" at bounding box center [445, 187] width 631 height 432
click at [245, 215] on p "NOTA: la personalización de cajas con logo es a partir de un mínimo de 15 unida…" at bounding box center [445, 236] width 631 height 42
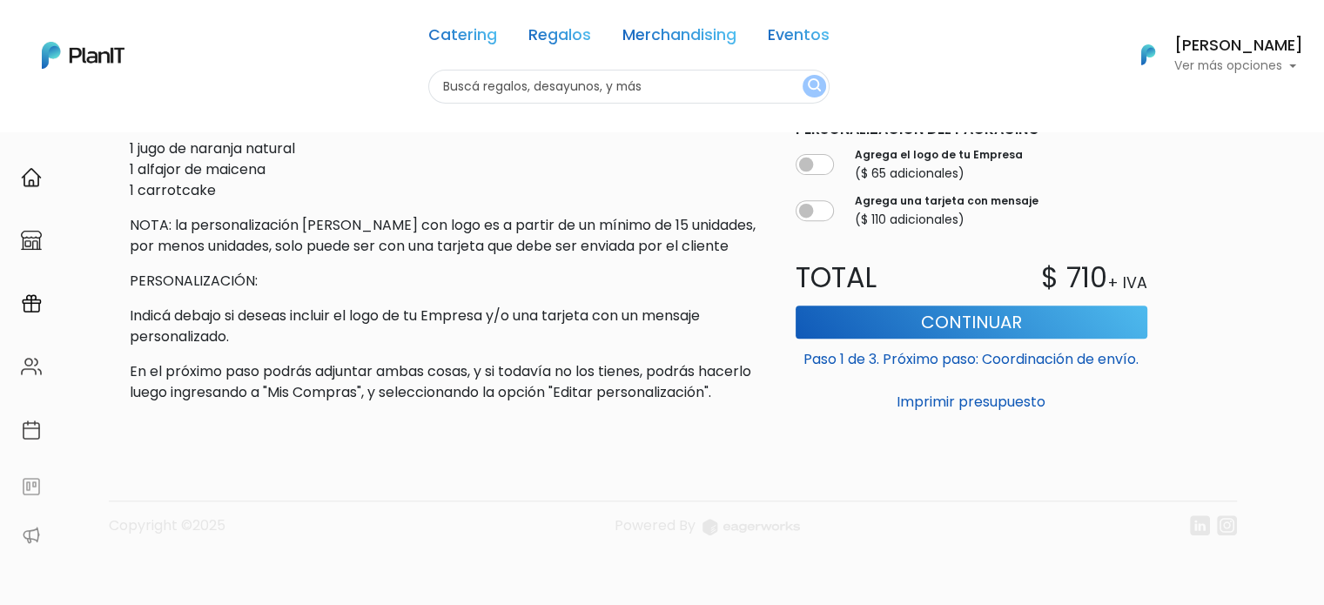
click at [244, 215] on p "NOTA: la personalización de cajas con logo es a partir de un mínimo de 15 unida…" at bounding box center [445, 236] width 631 height 42
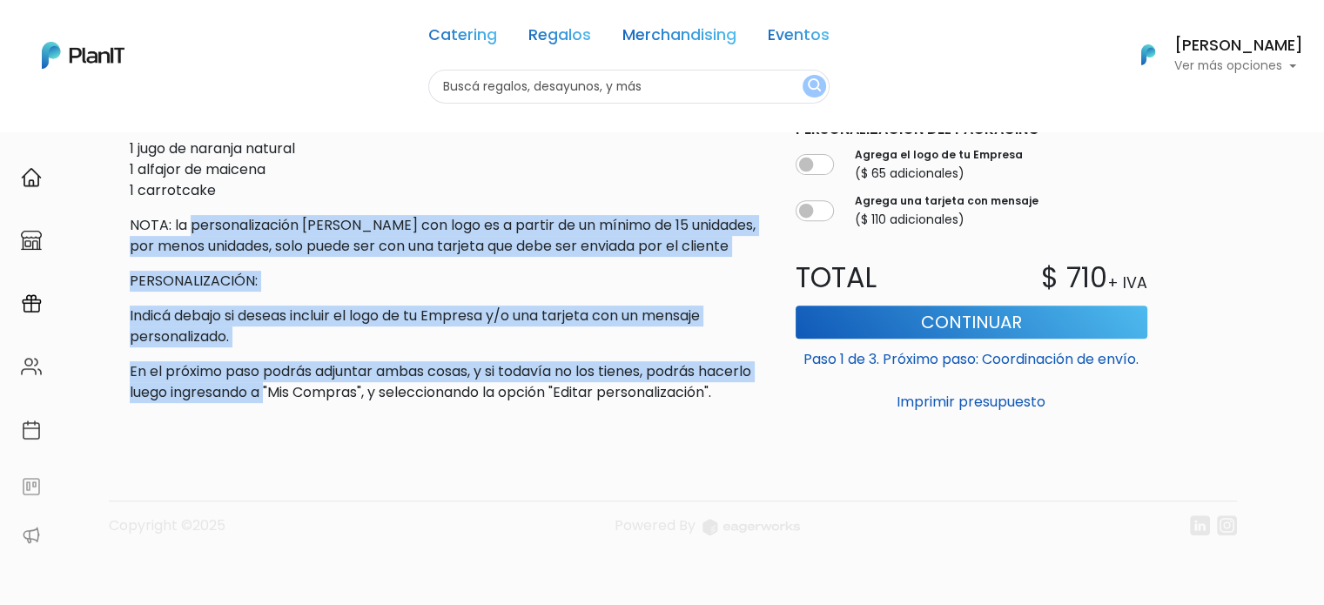
drag, startPoint x: 244, startPoint y: 199, endPoint x: 322, endPoint y: 372, distance: 189.3
click at [322, 372] on div "Descripción Desayuno "Cajita Feliz" El desayuno es para una persona e incluye: …" at bounding box center [445, 187] width 631 height 432
click at [322, 372] on p "En el próximo paso podrás adjuntar ambas cosas, y si todavía no los tienes, pod…" at bounding box center [445, 382] width 631 height 42
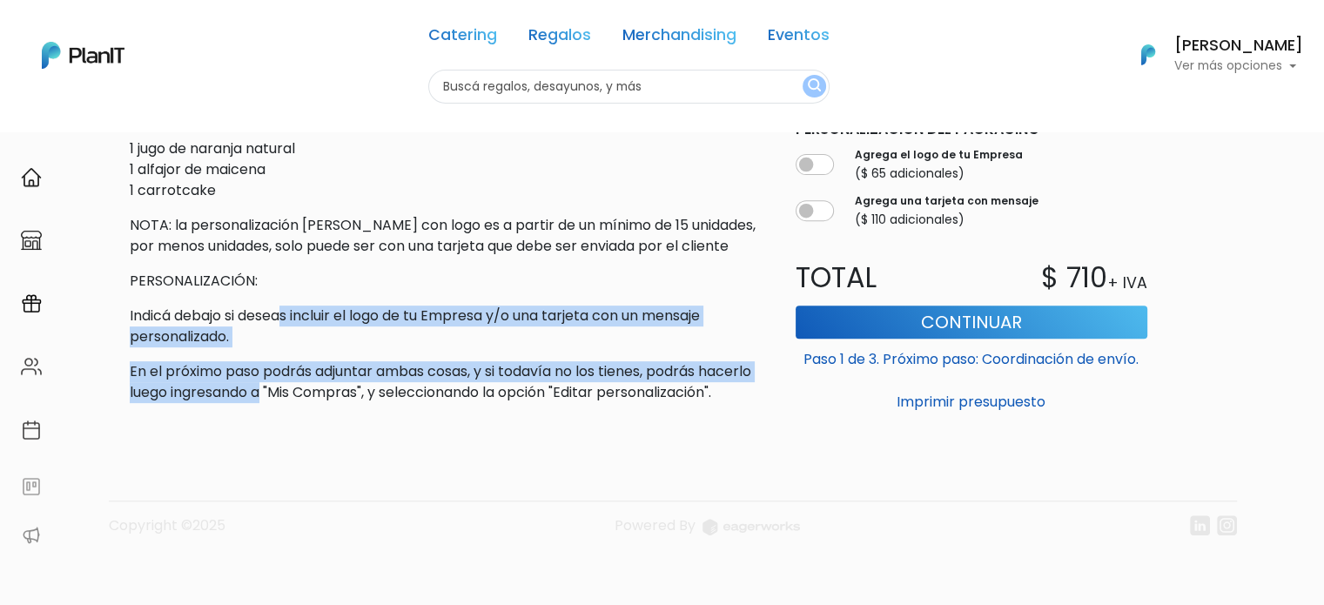
drag, startPoint x: 323, startPoint y: 379, endPoint x: 278, endPoint y: 246, distance: 140.4
click at [281, 253] on div "Descripción Desayuno "Cajita Feliz" El desayuno es para una persona e incluye: …" at bounding box center [445, 187] width 631 height 432
click at [278, 246] on div "Descripción Desayuno "Cajita Feliz" El desayuno es para una persona e incluye: …" at bounding box center [445, 187] width 631 height 432
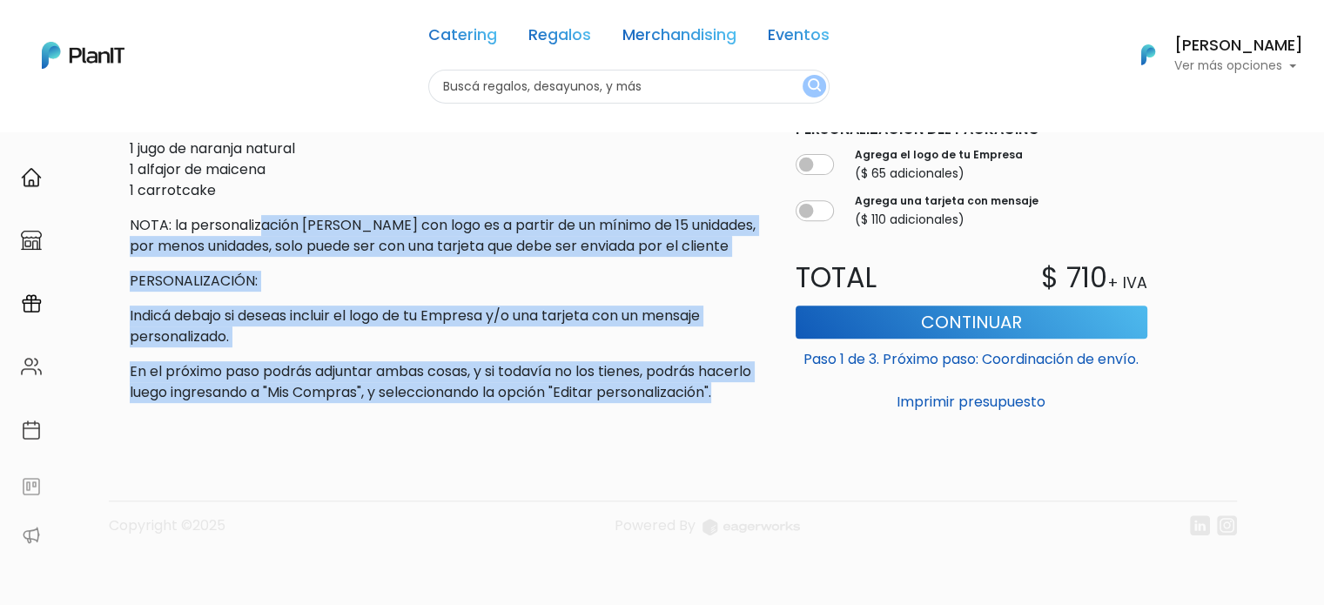
drag, startPoint x: 259, startPoint y: 205, endPoint x: 327, endPoint y: 413, distance: 219.6
drag, startPoint x: 296, startPoint y: 271, endPoint x: 400, endPoint y: 431, distance: 191.2
click at [400, 431] on div "slide 4 of 3 Descripción Desayuno "Cajita Feliz" El desayuno es para una person…" at bounding box center [662, 51] width 1149 height 1107
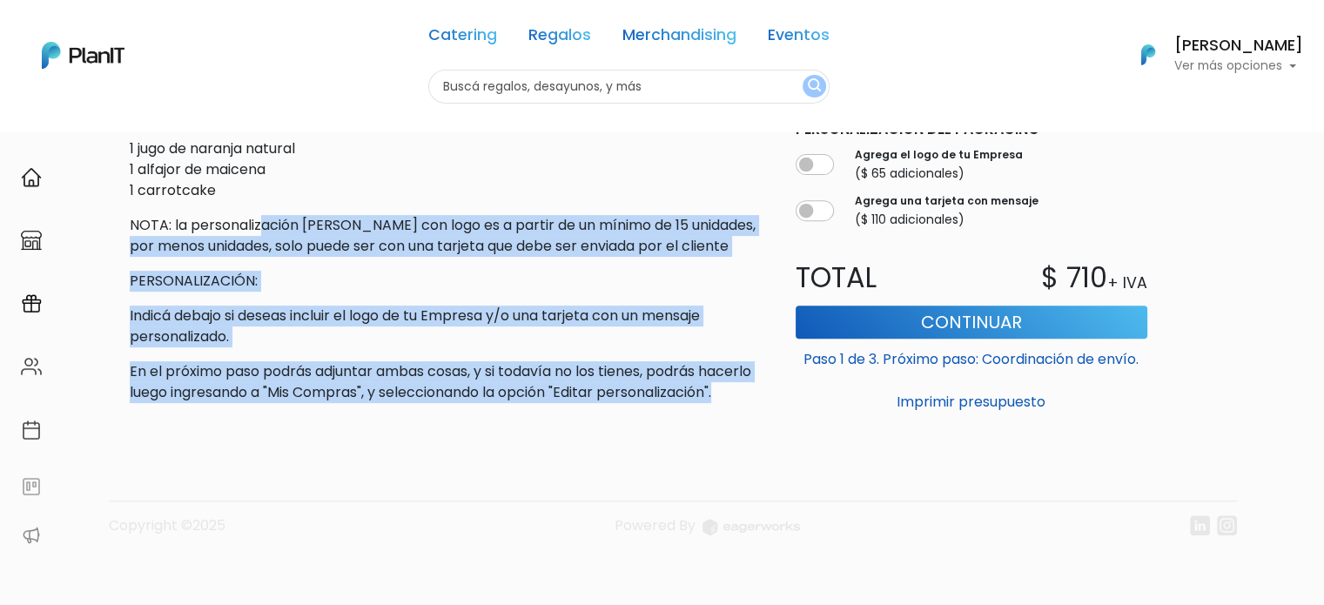
click at [400, 431] on footer "Copyright ©2025 Powered By" at bounding box center [662, 490] width 1149 height 146
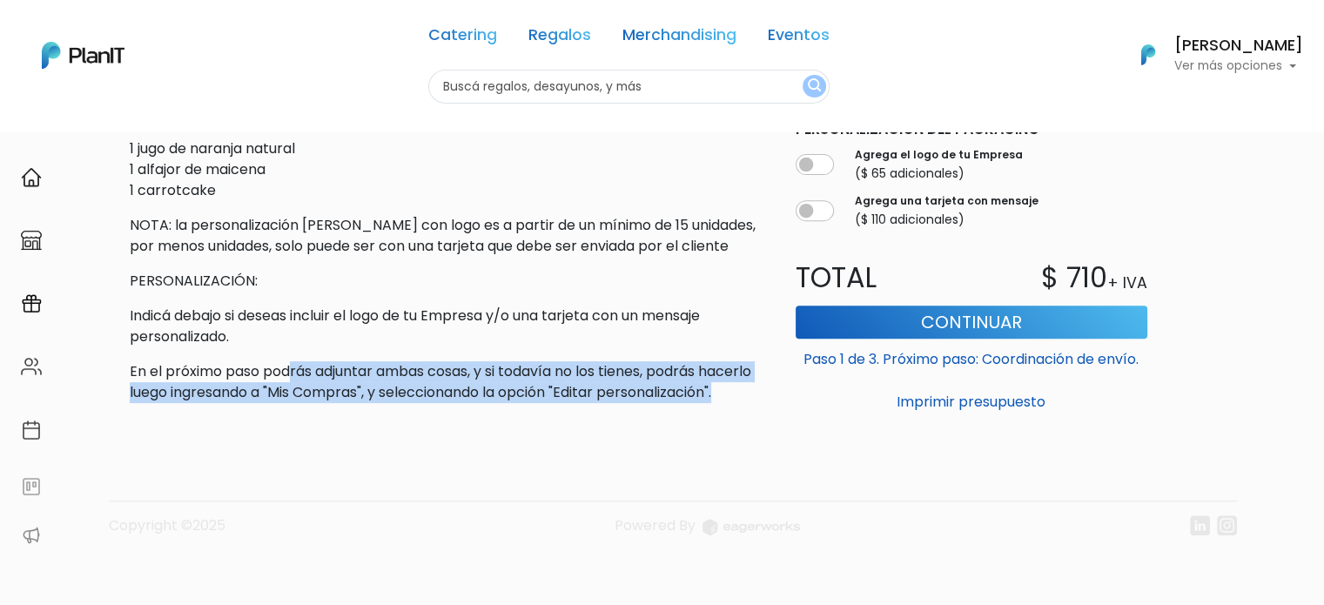
drag, startPoint x: 376, startPoint y: 401, endPoint x: 267, endPoint y: 311, distance: 141.5
click at [268, 314] on div "Descripción Desayuno "Cajita Feliz" El desayuno es para una persona e incluye: …" at bounding box center [445, 187] width 631 height 432
click at [267, 311] on p "Indicá debajo si deseas incluir el logo de tu Empresa y/o una tarjeta con un me…" at bounding box center [445, 326] width 631 height 42
drag, startPoint x: 256, startPoint y: 261, endPoint x: 339, endPoint y: 408, distance: 169.1
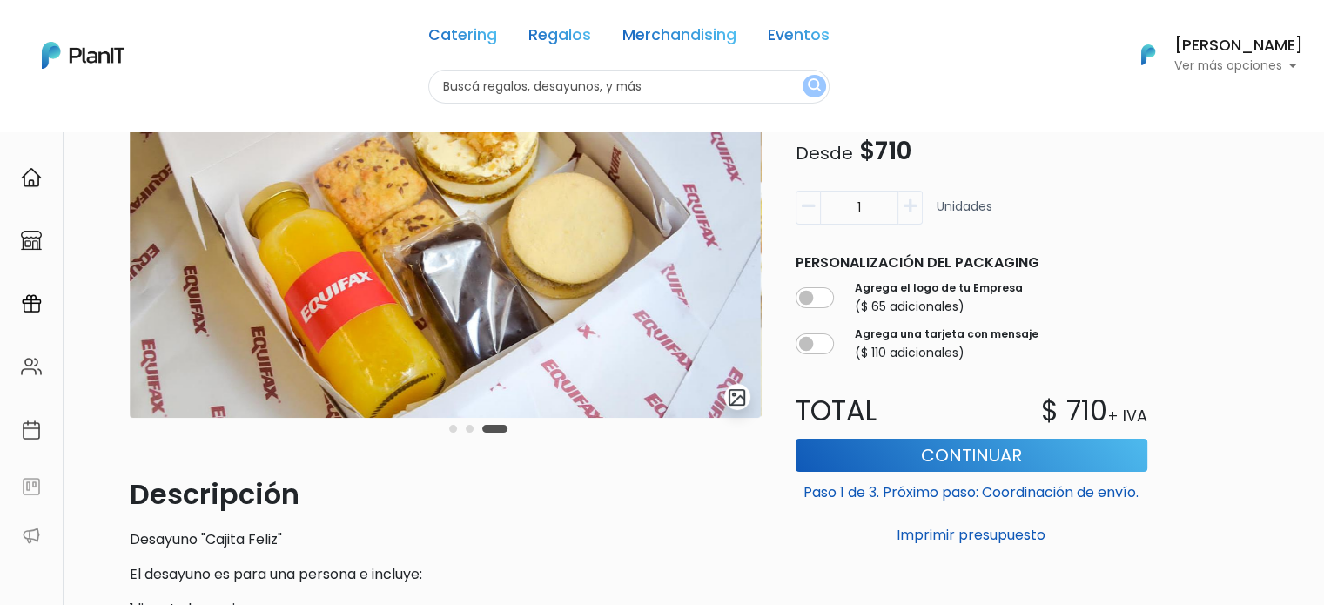
scroll to position [0, 0]
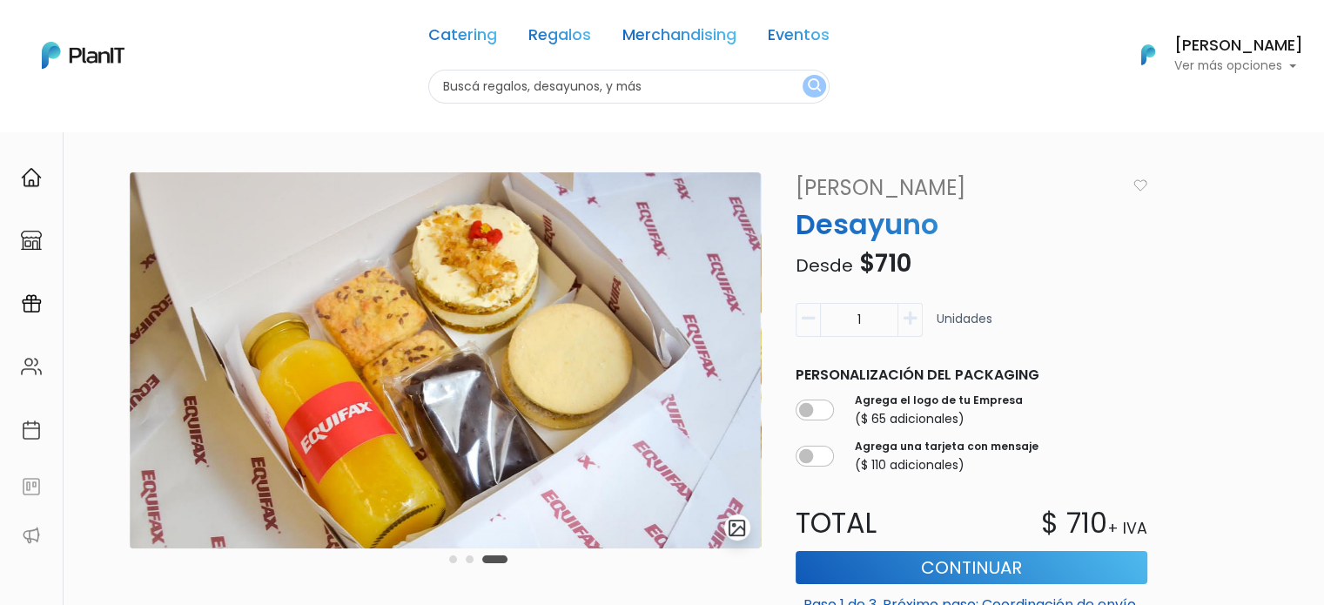
click at [646, 72] on input "text" at bounding box center [628, 87] width 401 height 34
click at [463, 28] on link "Catering" at bounding box center [462, 38] width 69 height 21
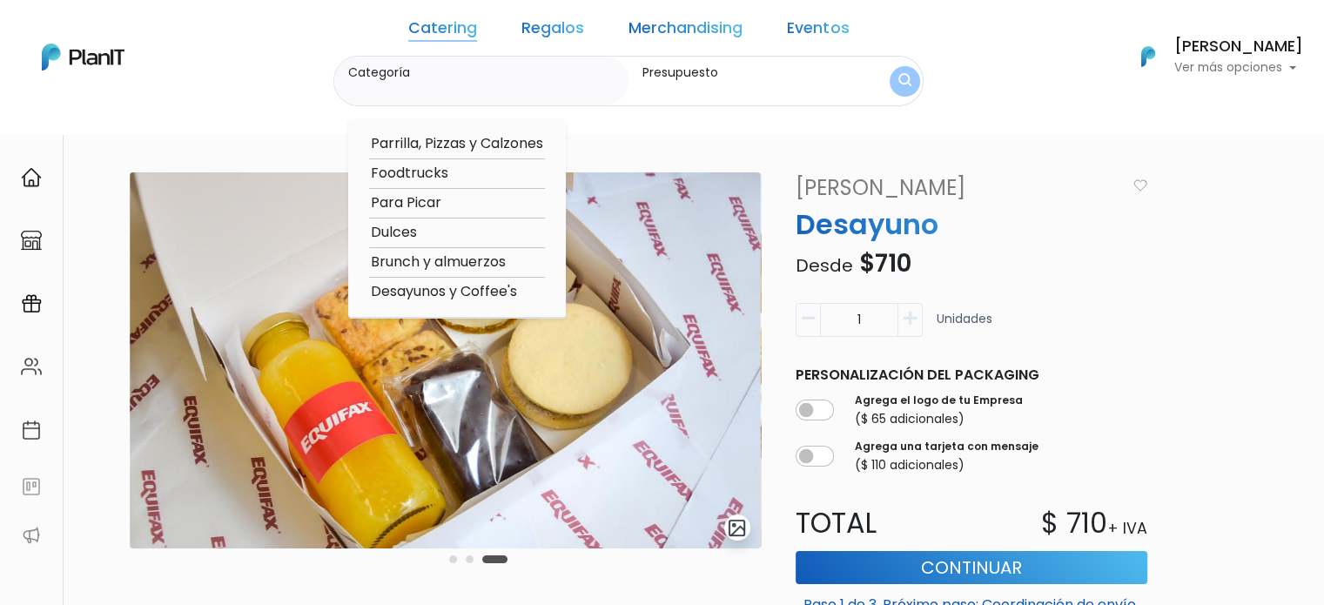
click at [466, 297] on option "Desayunos y Coffee's" at bounding box center [457, 292] width 176 height 22
type input "Desayunos y Coffee's"
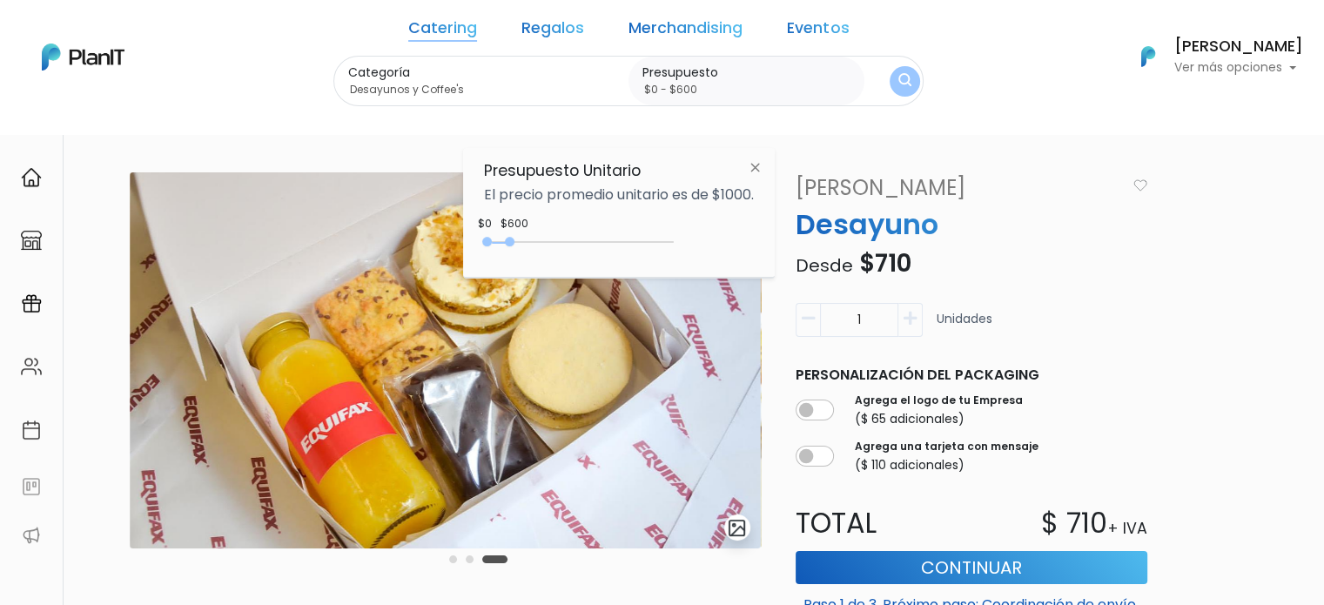
type input "$0 - $550"
drag, startPoint x: 522, startPoint y: 242, endPoint x: 511, endPoint y: 243, distance: 11.3
click at [511, 243] on div at bounding box center [507, 242] width 10 height 10
click at [898, 88] on img "submit" at bounding box center [904, 81] width 13 height 17
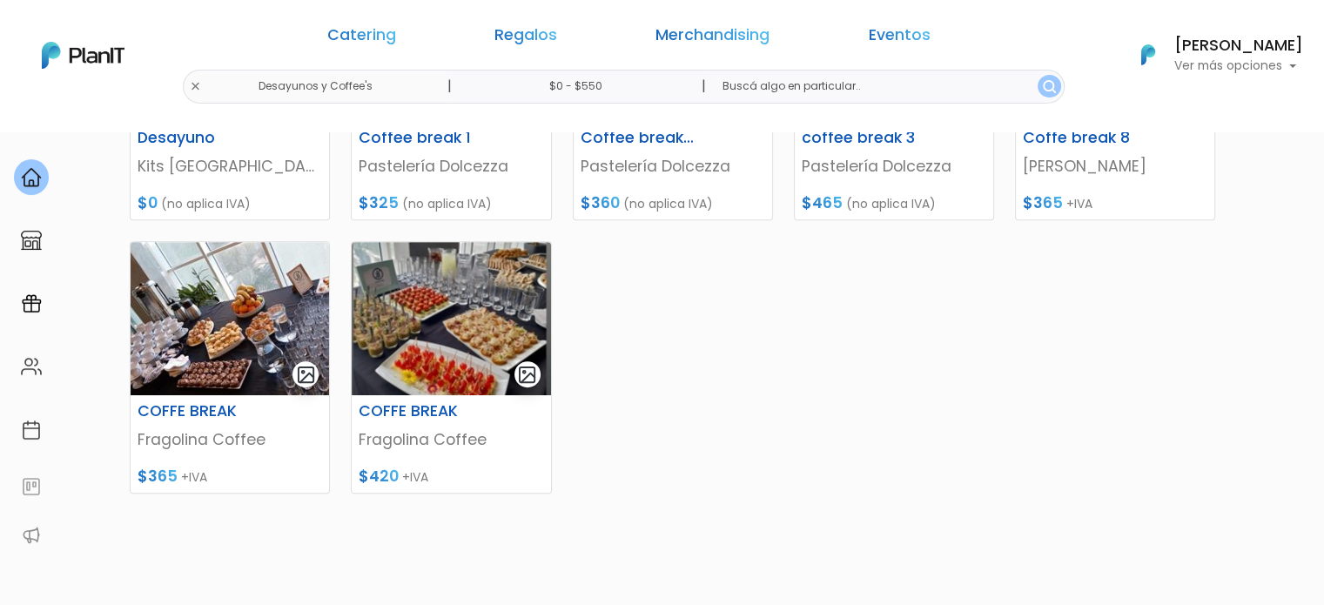
scroll to position [435, 0]
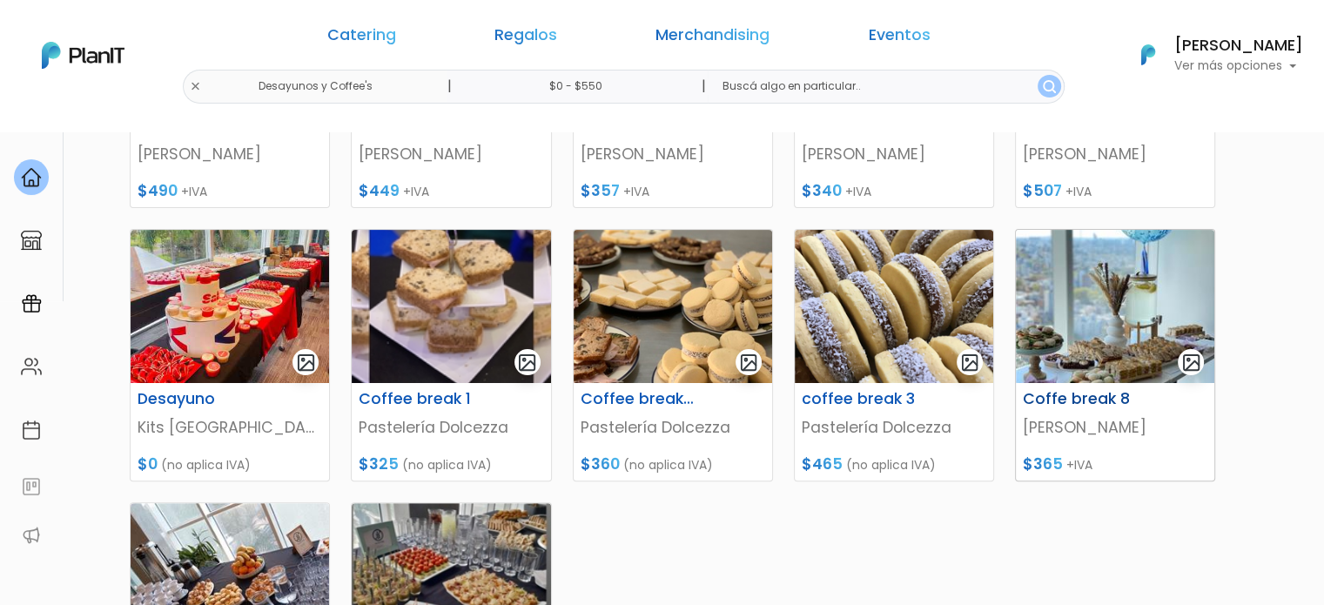
click at [1104, 340] on img at bounding box center [1115, 306] width 198 height 153
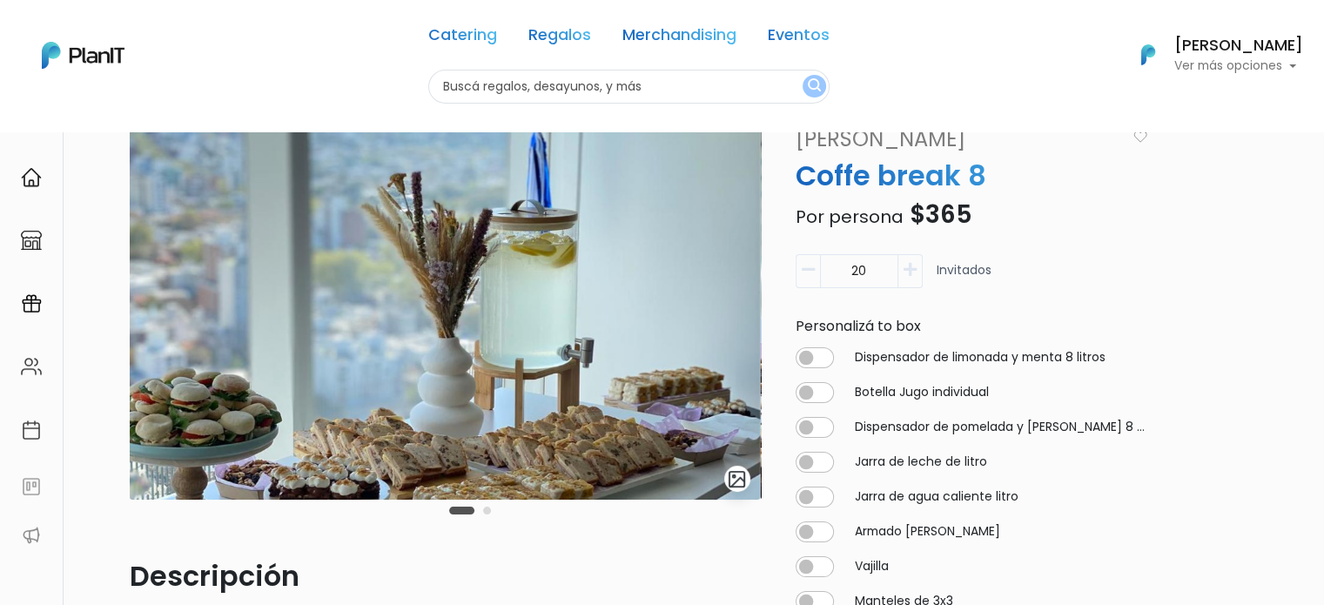
scroll to position [348, 0]
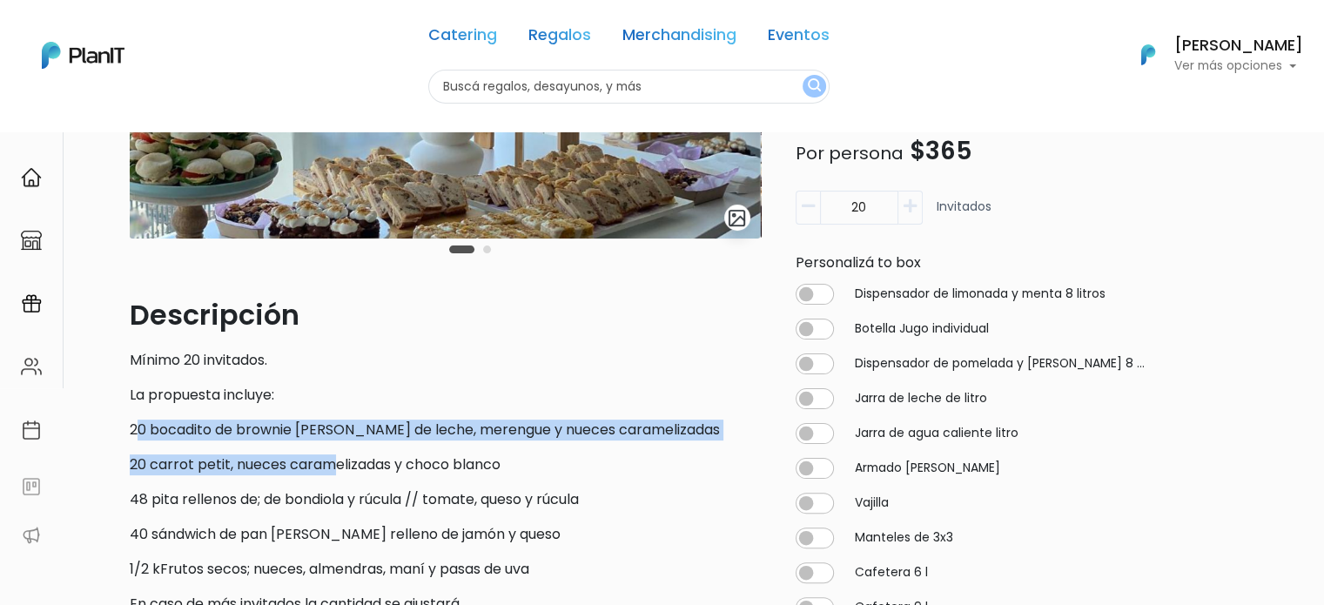
drag, startPoint x: 138, startPoint y: 426, endPoint x: 334, endPoint y: 446, distance: 197.7
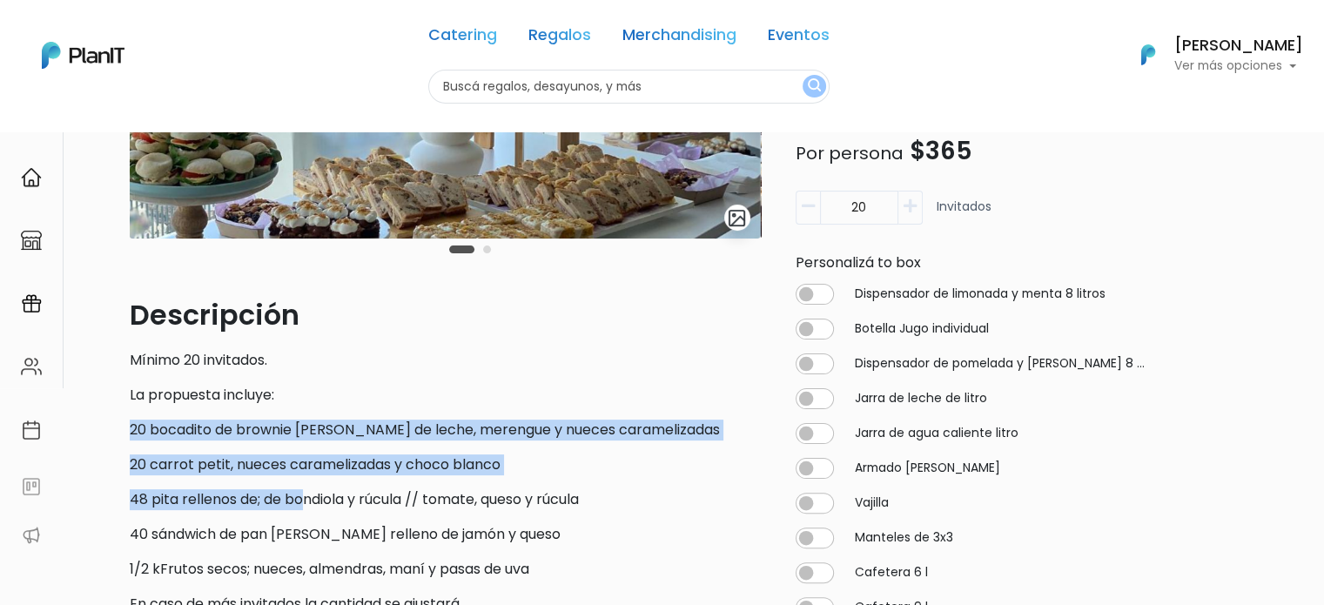
drag, startPoint x: 108, startPoint y: 419, endPoint x: 308, endPoint y: 483, distance: 210.3
click at [308, 483] on div "Volver Catering Desayunos y Coffee's slide 3 of 2 Descripción Mínimo 20 invitad…" at bounding box center [662, 577] width 1149 height 1591
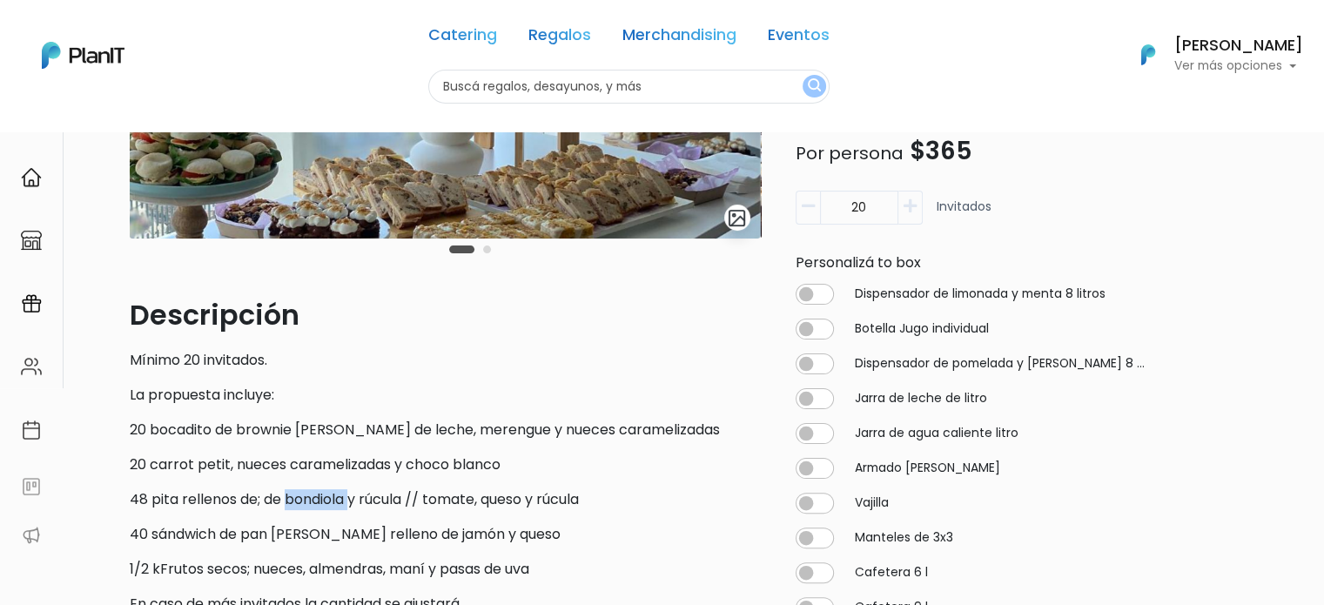
click at [299, 469] on p "20 carrot petit, nueces caramelizadas y choco blanco" at bounding box center [445, 464] width 631 height 21
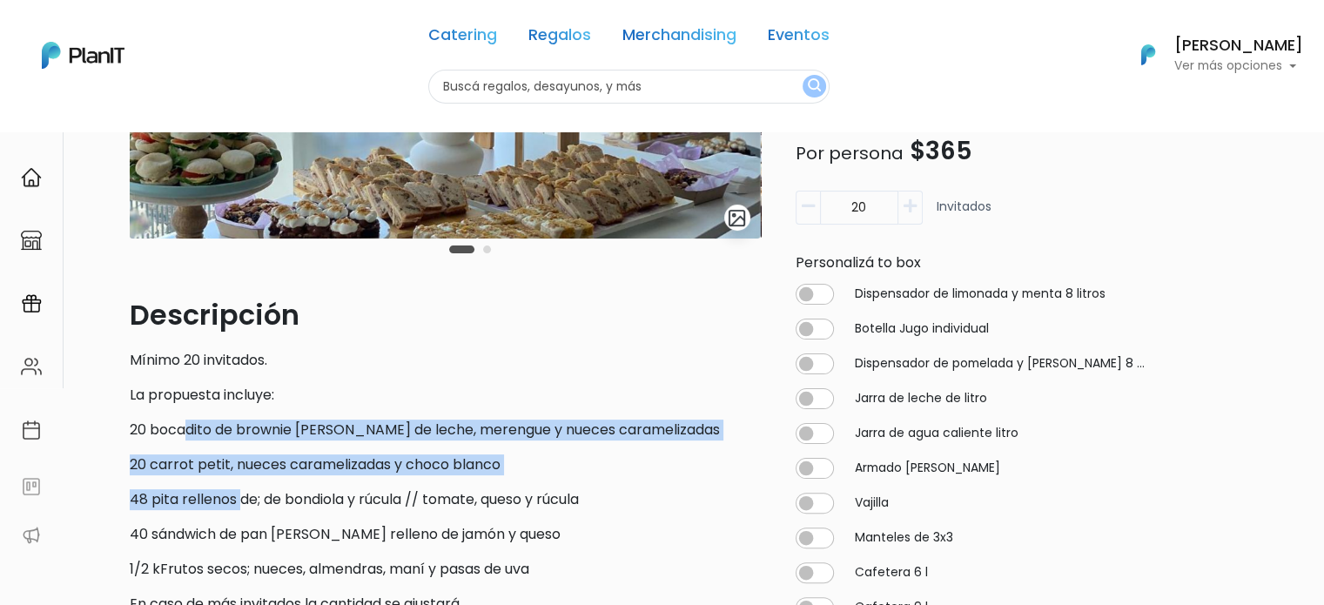
drag, startPoint x: 182, startPoint y: 434, endPoint x: 244, endPoint y: 500, distance: 90.5
click at [244, 500] on p "48 pita rellenos de; de bondiola y rúcula // tomate, queso y rúcula" at bounding box center [445, 499] width 631 height 21
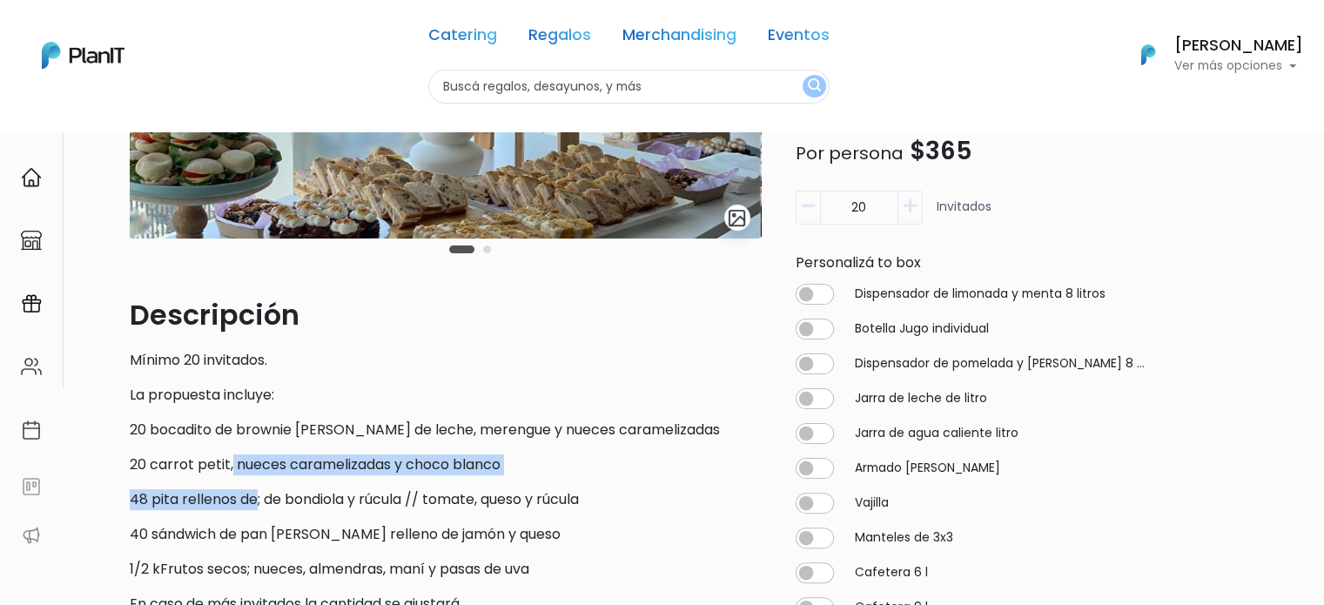
drag, startPoint x: 244, startPoint y: 500, endPoint x: 231, endPoint y: 448, distance: 53.8
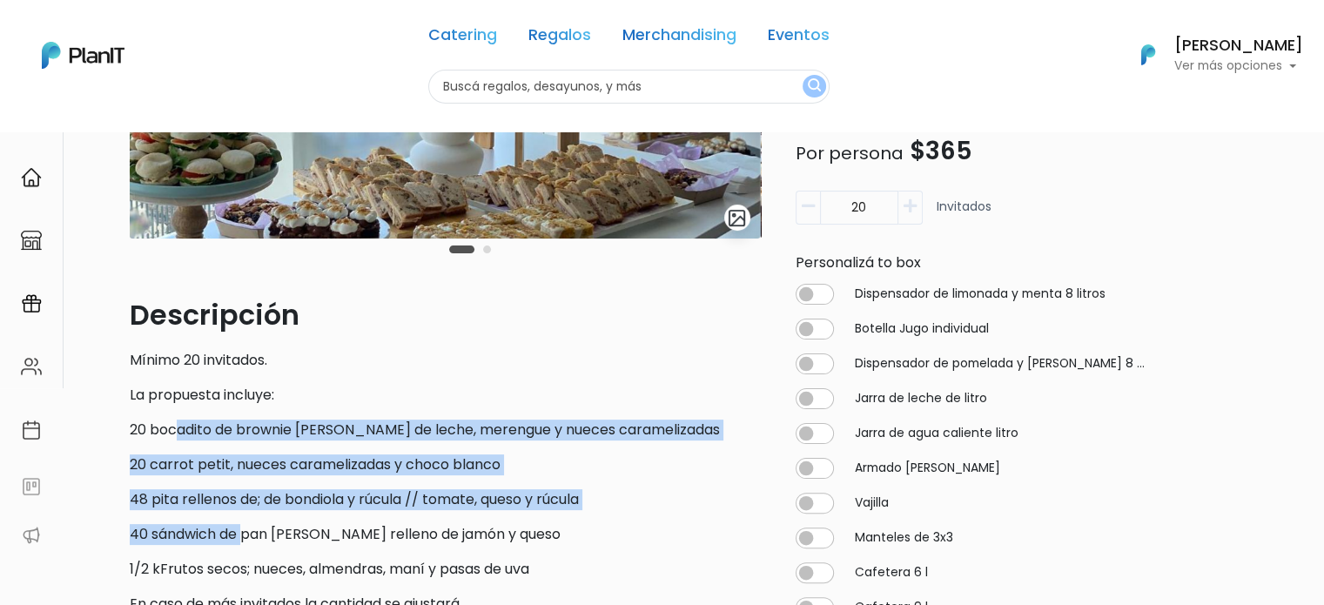
drag, startPoint x: 178, startPoint y: 433, endPoint x: 245, endPoint y: 539, distance: 124.8
click at [245, 539] on p "40 sándwich de pan de nuez relleno de jamón y queso" at bounding box center [445, 534] width 631 height 21
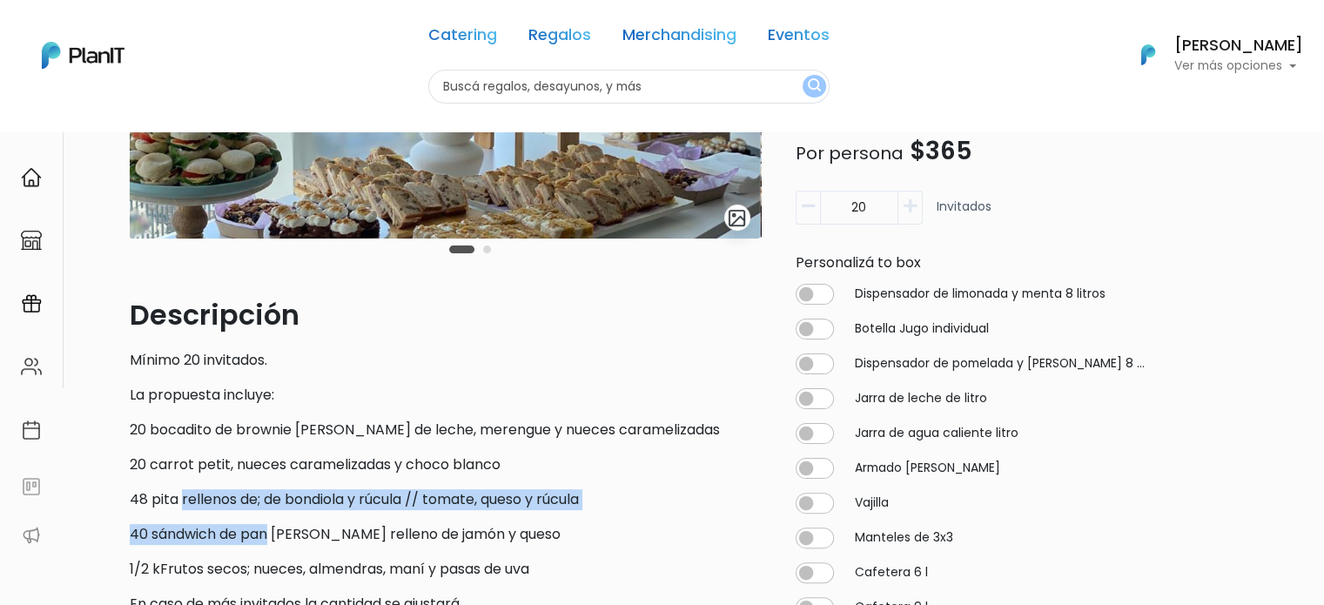
drag, startPoint x: 245, startPoint y: 539, endPoint x: 204, endPoint y: 491, distance: 63.5
click at [204, 491] on p "48 pita rellenos de; de bondiola y rúcula // tomate, queso y rúcula" at bounding box center [445, 499] width 631 height 21
drag, startPoint x: 185, startPoint y: 485, endPoint x: 254, endPoint y: 535, distance: 85.3
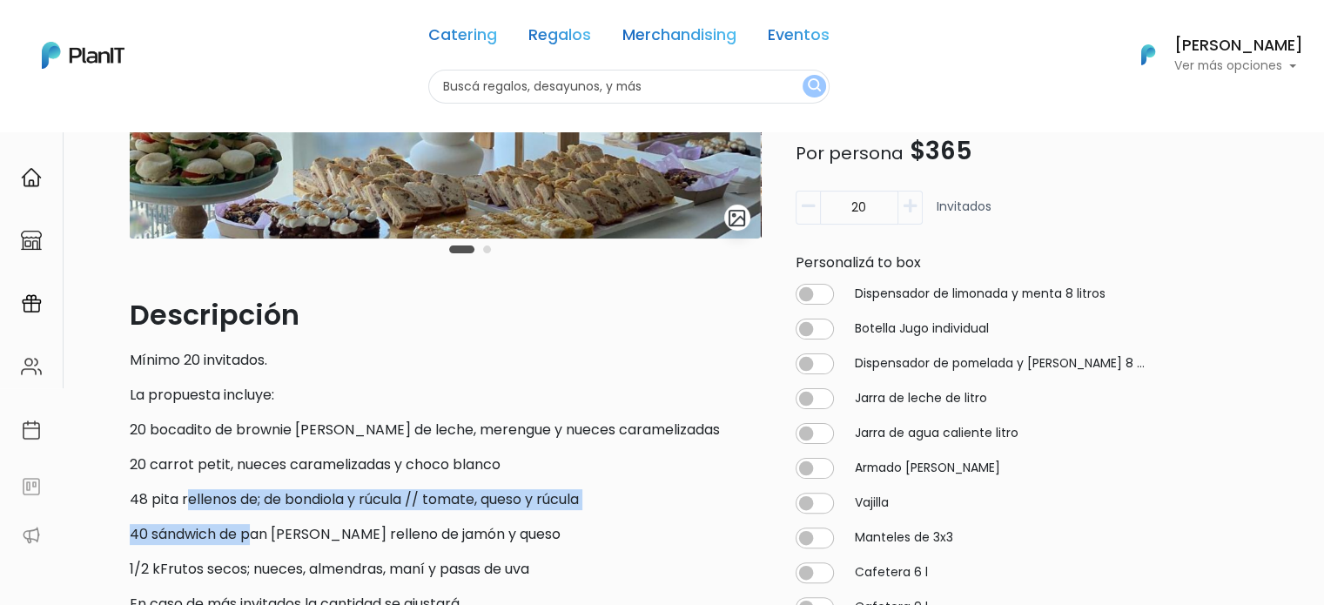
scroll to position [435, 0]
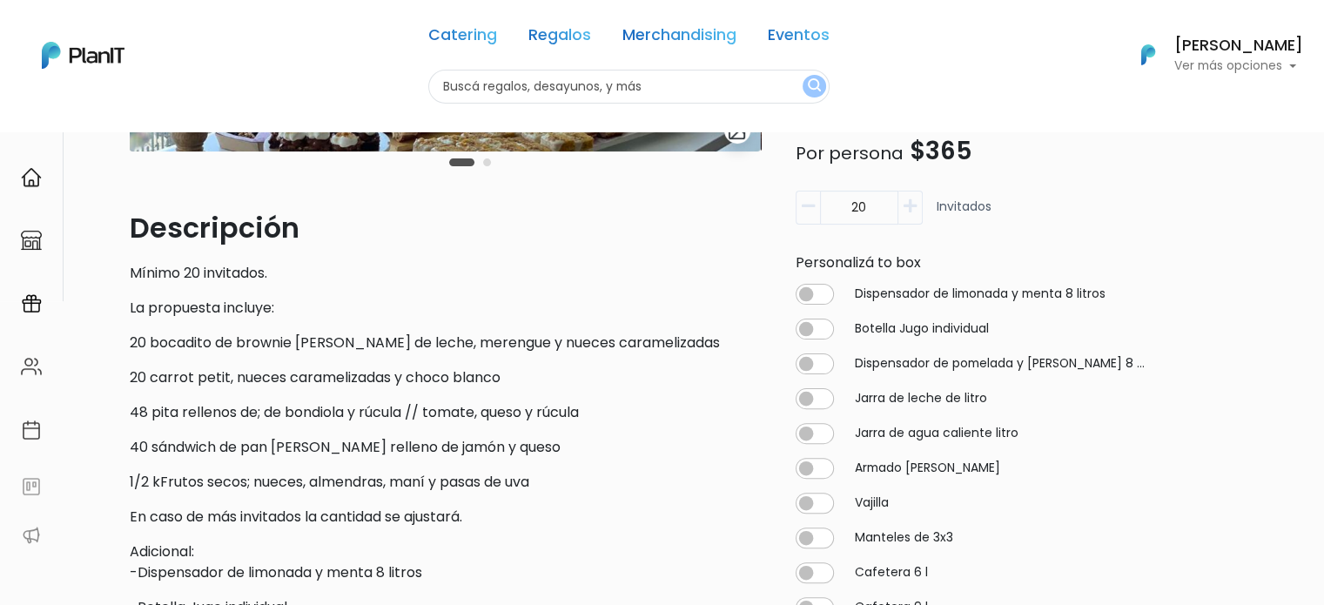
click at [234, 487] on p "1/2 kFrutos secos; nueces, almendras, maní y pasas de uva" at bounding box center [445, 482] width 631 height 21
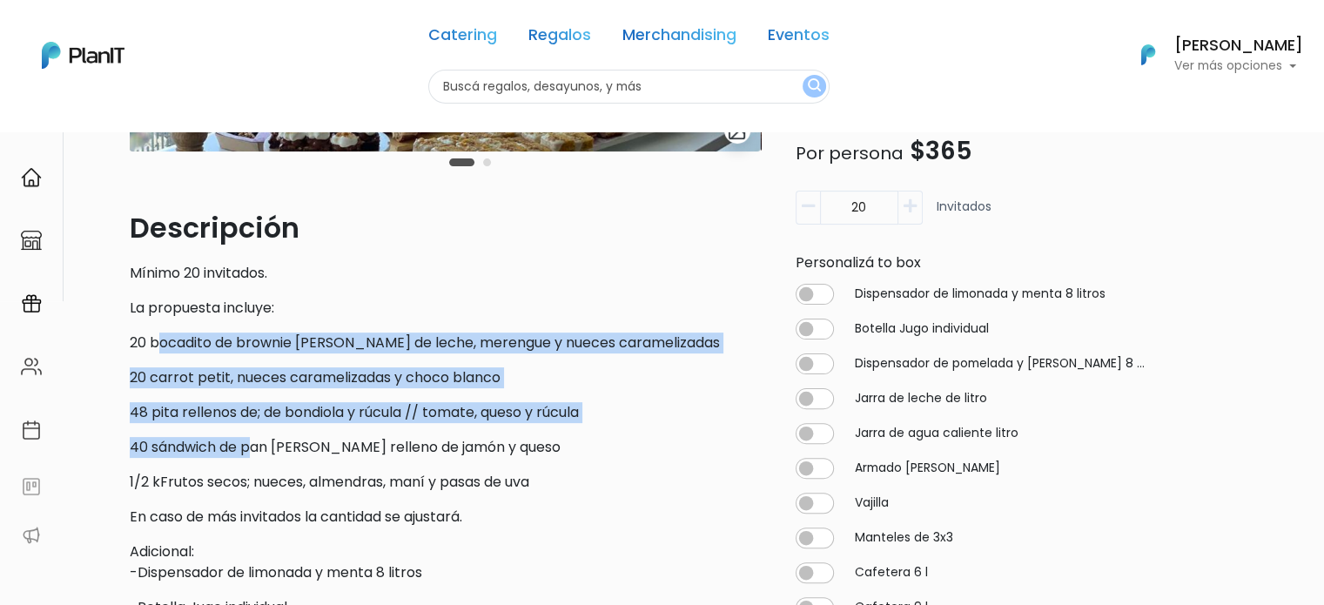
drag, startPoint x: 163, startPoint y: 326, endPoint x: 257, endPoint y: 439, distance: 146.4
click at [257, 439] on p "40 sándwich de pan de nuez relleno de jamón y queso" at bounding box center [445, 447] width 631 height 21
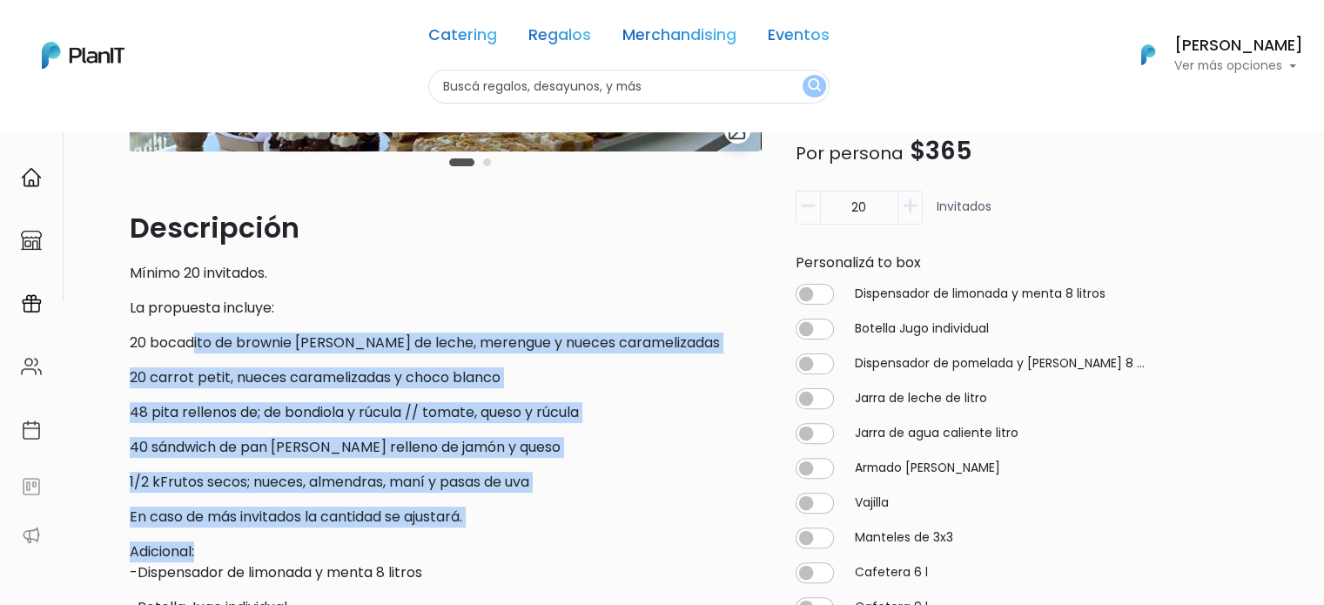
drag, startPoint x: 206, startPoint y: 359, endPoint x: 347, endPoint y: 547, distance: 235.0
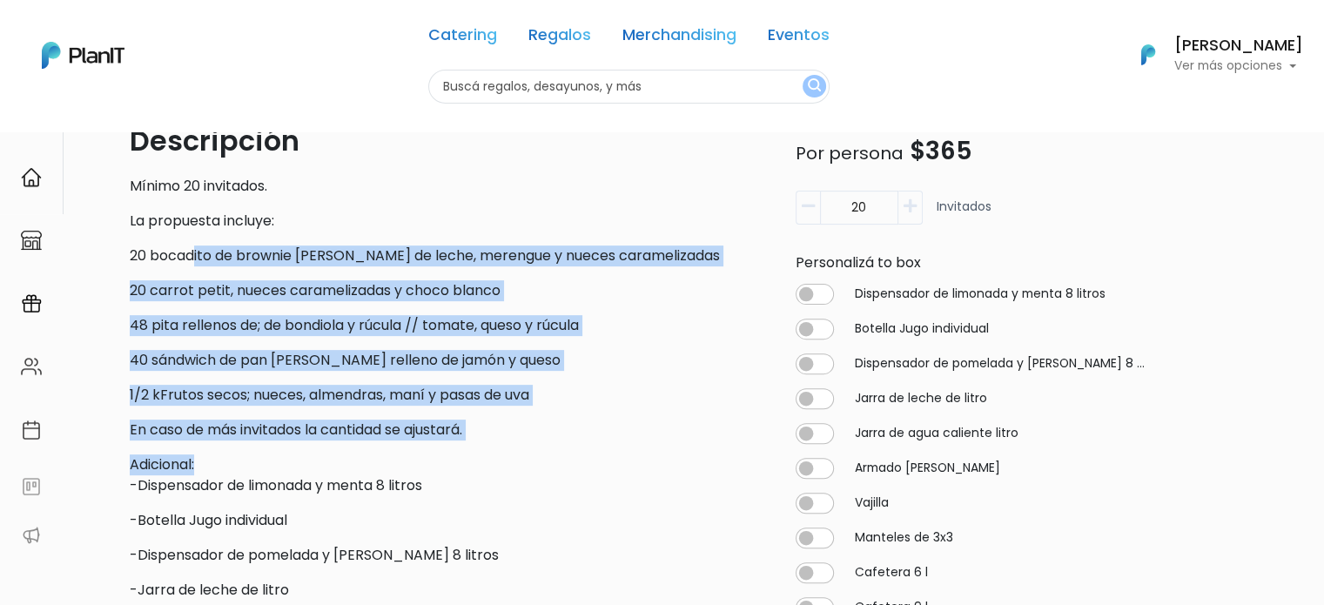
click at [306, 444] on div "Descripción Mínimo 20 invitados. La propuesta incluye: 20 bocadito de brownie p…" at bounding box center [445, 558] width 631 height 877
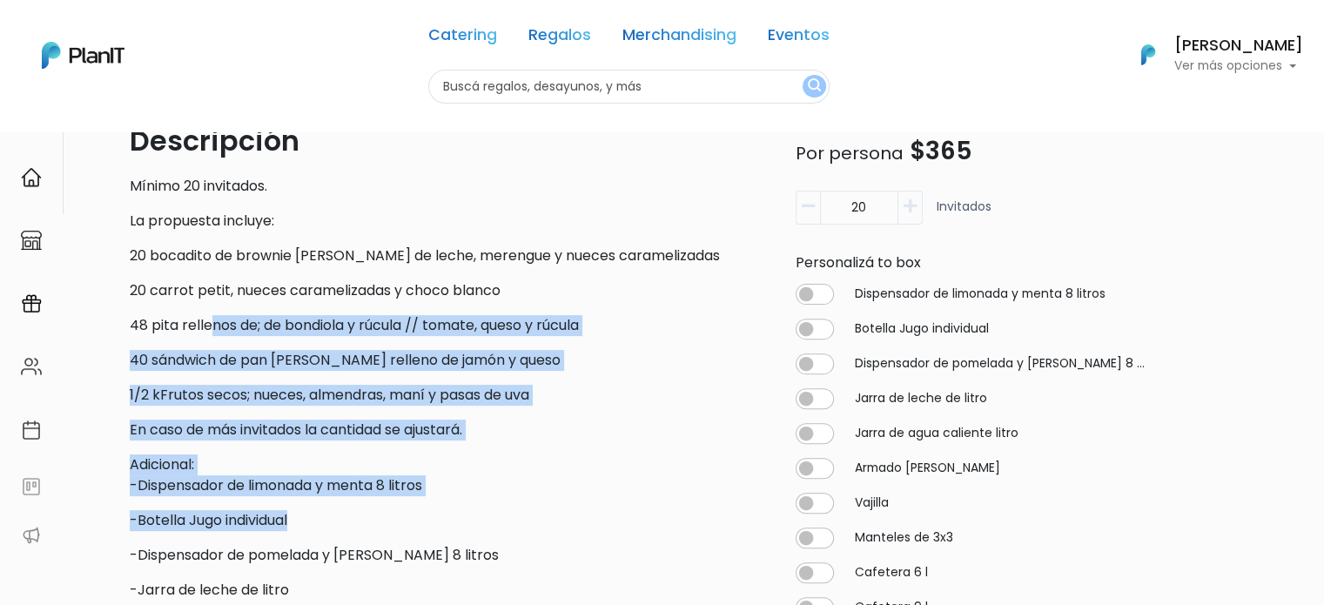
drag, startPoint x: 258, startPoint y: 380, endPoint x: 345, endPoint y: 520, distance: 165.4
click at [345, 520] on div "Descripción Mínimo 20 invitados. La propuesta incluye: 20 bocadito de brownie p…" at bounding box center [445, 558] width 631 height 877
click at [345, 520] on p "-Botella Jugo individual" at bounding box center [445, 520] width 631 height 21
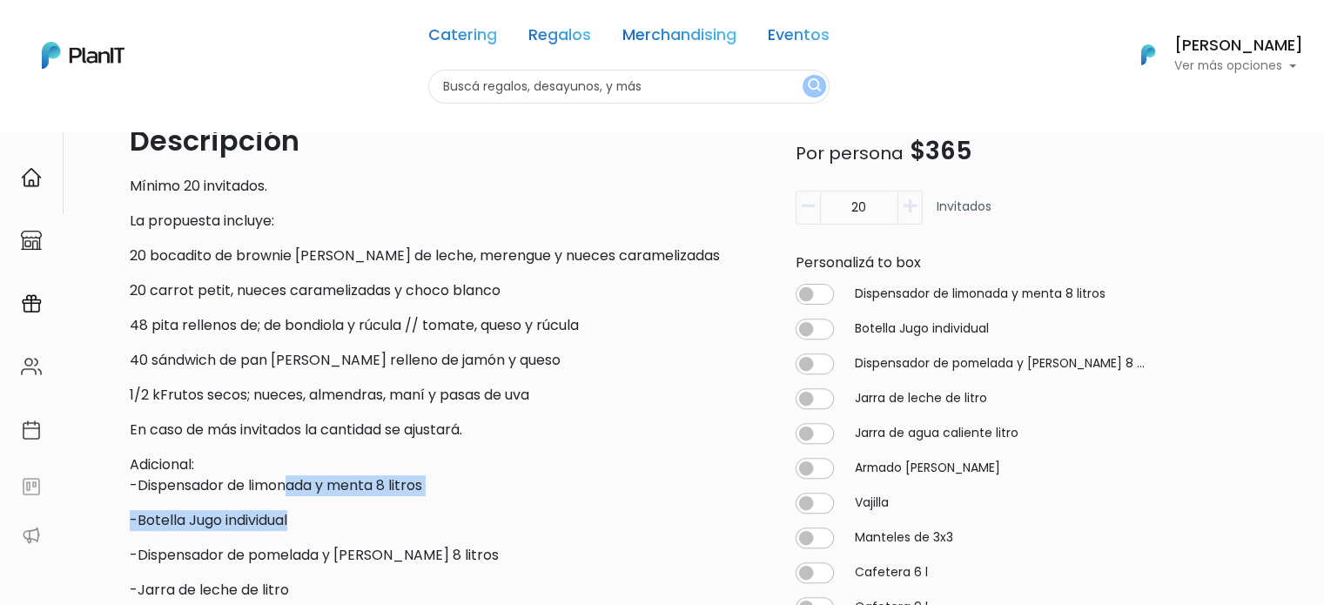
drag, startPoint x: 317, startPoint y: 518, endPoint x: 258, endPoint y: 457, distance: 84.3
click at [262, 464] on div "Descripción Mínimo 20 invitados. La propuesta incluye: 20 bocadito de brownie p…" at bounding box center [445, 558] width 631 height 877
click at [258, 457] on p "Adicional: -Dispensador de limonada y menta 8 litros" at bounding box center [445, 475] width 631 height 42
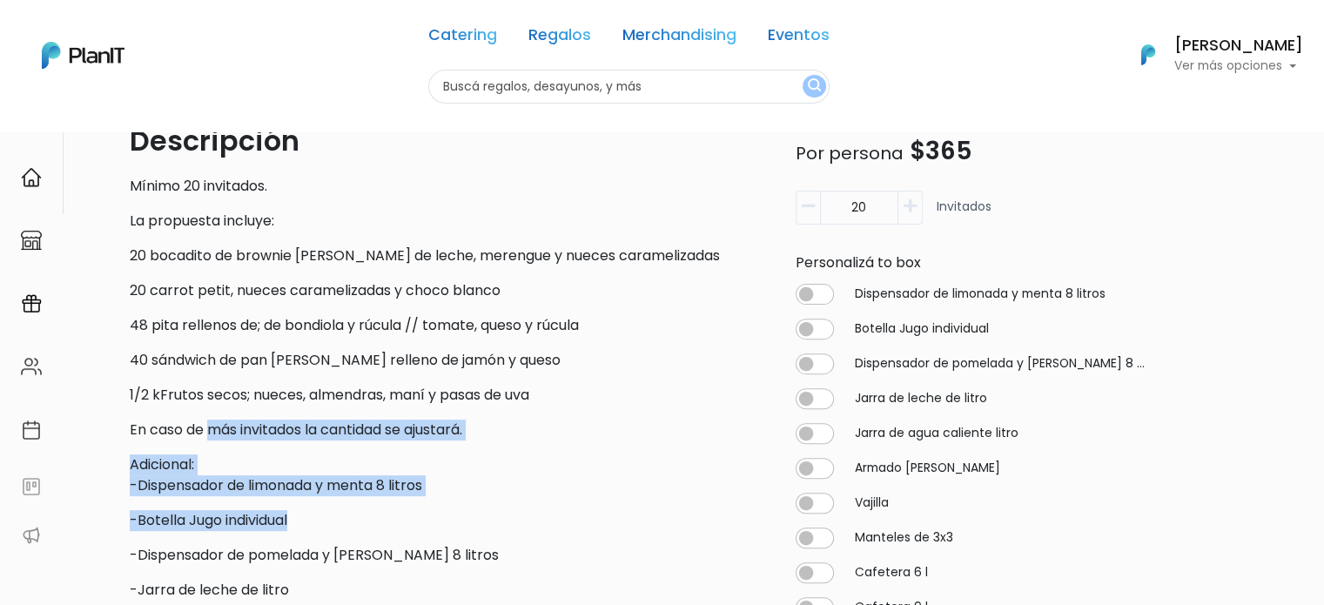
drag, startPoint x: 210, startPoint y: 434, endPoint x: 295, endPoint y: 531, distance: 128.9
click at [293, 531] on div "Descripción Mínimo 20 invitados. La propuesta incluye: 20 bocadito de brownie p…" at bounding box center [445, 558] width 631 height 877
click at [295, 531] on div "Descripción Mínimo 20 invitados. La propuesta incluye: 20 bocadito de brownie p…" at bounding box center [445, 558] width 631 height 877
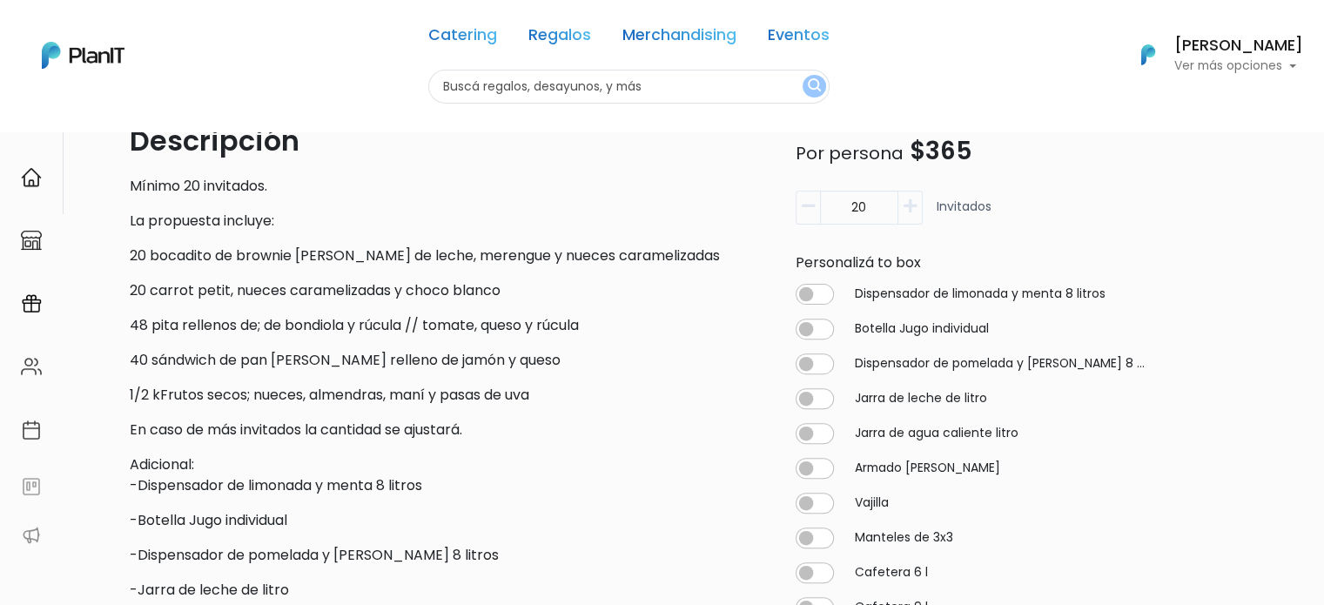
scroll to position [609, 0]
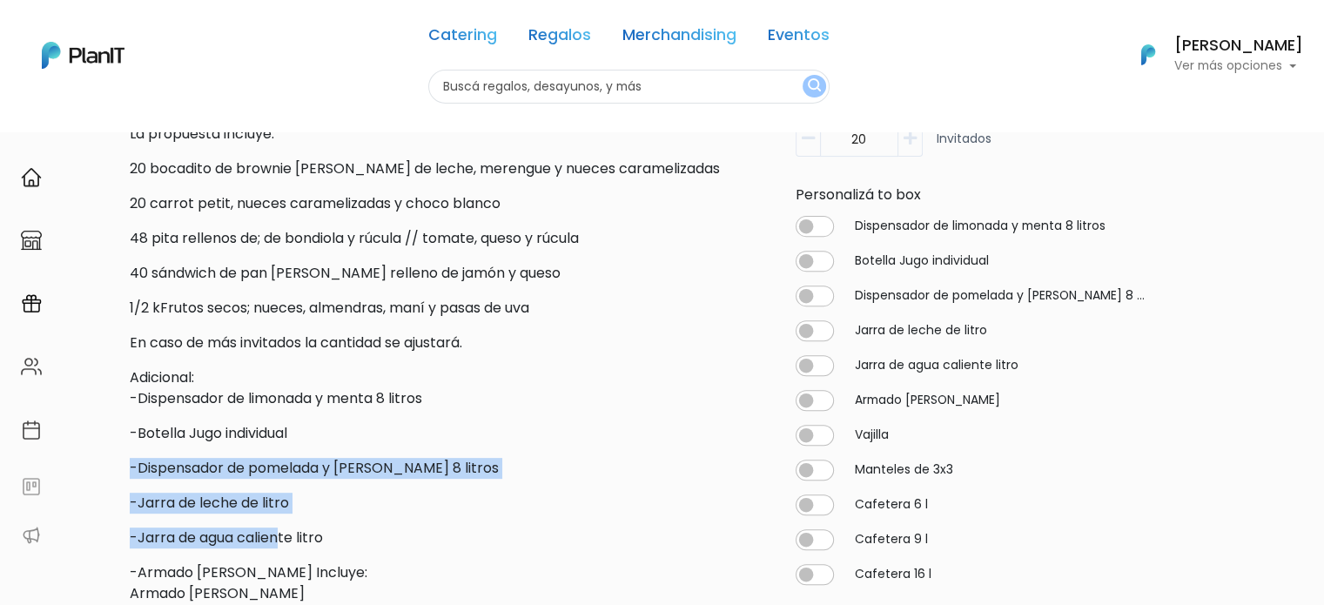
drag, startPoint x: 115, startPoint y: 445, endPoint x: 283, endPoint y: 537, distance: 191.6
click at [283, 537] on div "Volver Catering Desayunos y Coffee's slide 3 of 2 Descripción Mínimo 20 invitad…" at bounding box center [662, 316] width 1149 height 1591
click at [283, 537] on p "-Jarra de agua caliente litro" at bounding box center [445, 537] width 631 height 21
drag, startPoint x: 298, startPoint y: 539, endPoint x: 230, endPoint y: 458, distance: 105.6
click at [230, 458] on div "Descripción Mínimo 20 invitados. La propuesta incluye: 20 bocadito de brownie p…" at bounding box center [445, 471] width 631 height 877
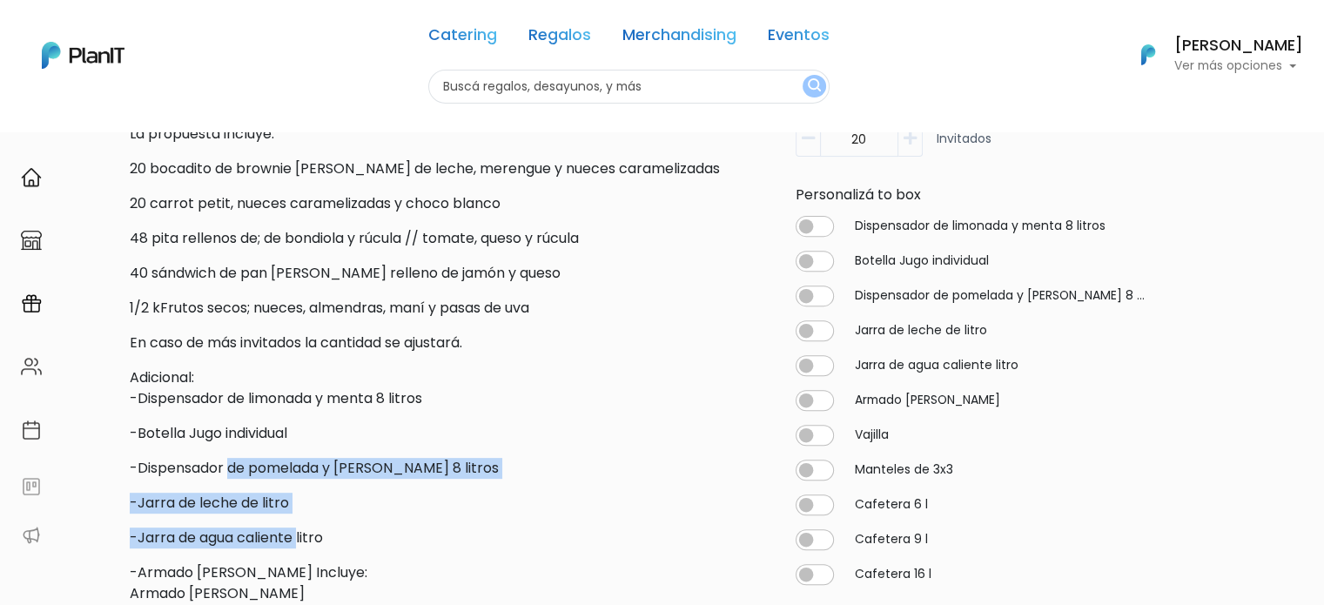
click at [230, 458] on p "-Dispensador de pomelada y [PERSON_NAME] 8 litros" at bounding box center [445, 468] width 631 height 21
drag, startPoint x: 174, startPoint y: 446, endPoint x: 339, endPoint y: 574, distance: 209.1
click at [339, 574] on div "Descripción Mínimo 20 invitados. La propuesta incluye: 20 bocadito de brownie p…" at bounding box center [445, 471] width 631 height 877
drag, startPoint x: 345, startPoint y: 570, endPoint x: 260, endPoint y: 463, distance: 136.3
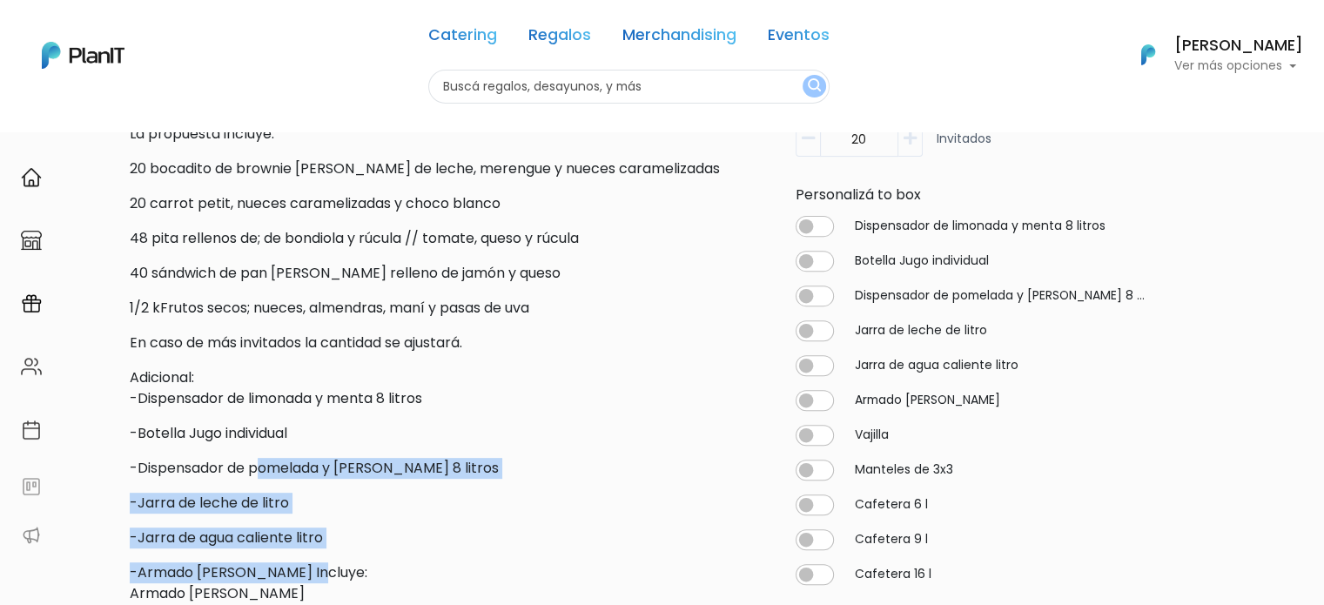
click at [261, 466] on div "Descripción Mínimo 20 invitados. La propuesta incluye: 20 bocadito de brownie p…" at bounding box center [445, 471] width 631 height 877
click at [260, 462] on p "-Dispensador de pomelada y [PERSON_NAME] 8 litros" at bounding box center [445, 468] width 631 height 21
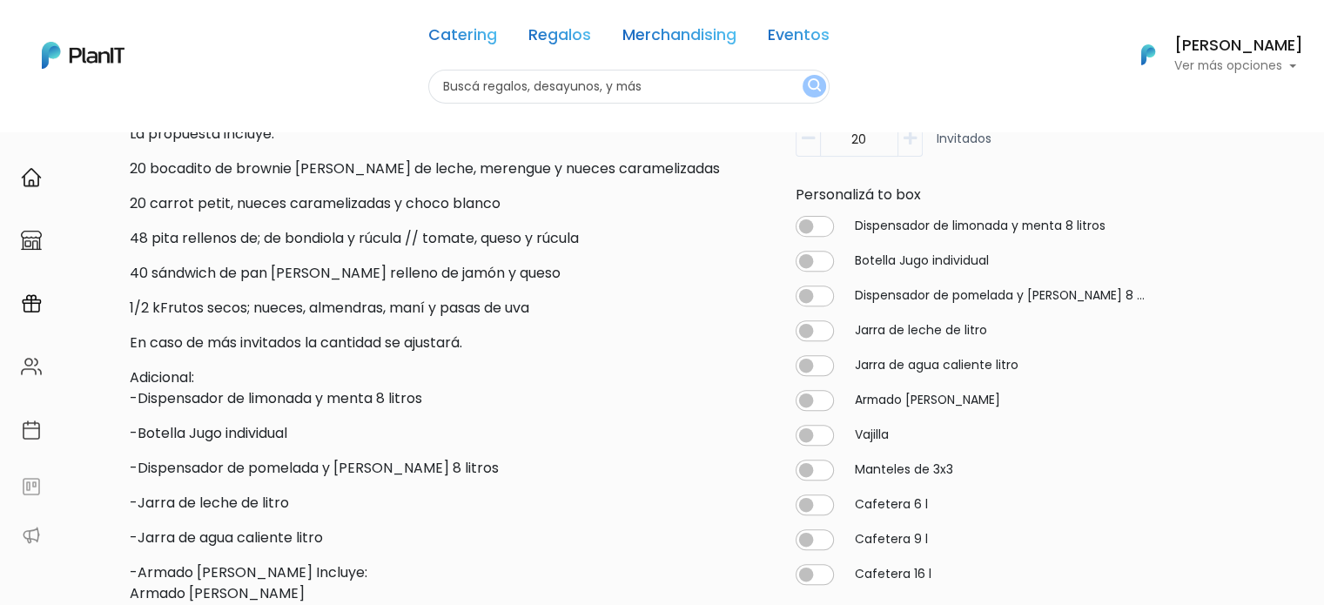
scroll to position [696, 0]
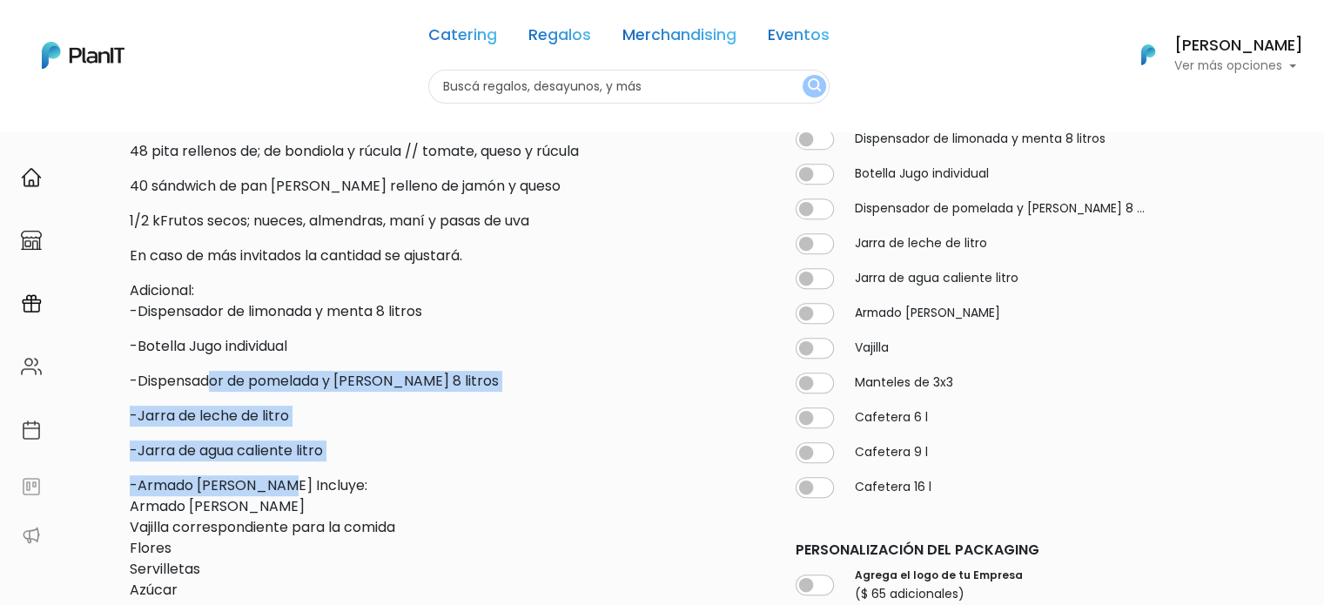
drag, startPoint x: 206, startPoint y: 382, endPoint x: 282, endPoint y: 477, distance: 121.4
click at [282, 477] on div "Descripción Mínimo 20 invitados. La propuesta incluye: 20 bocadito de brownie p…" at bounding box center [445, 384] width 631 height 877
click at [282, 477] on p "-Armado de mesa Incluye: Armado de mesa Vajilla correspondiente para la comida …" at bounding box center [445, 548] width 631 height 146
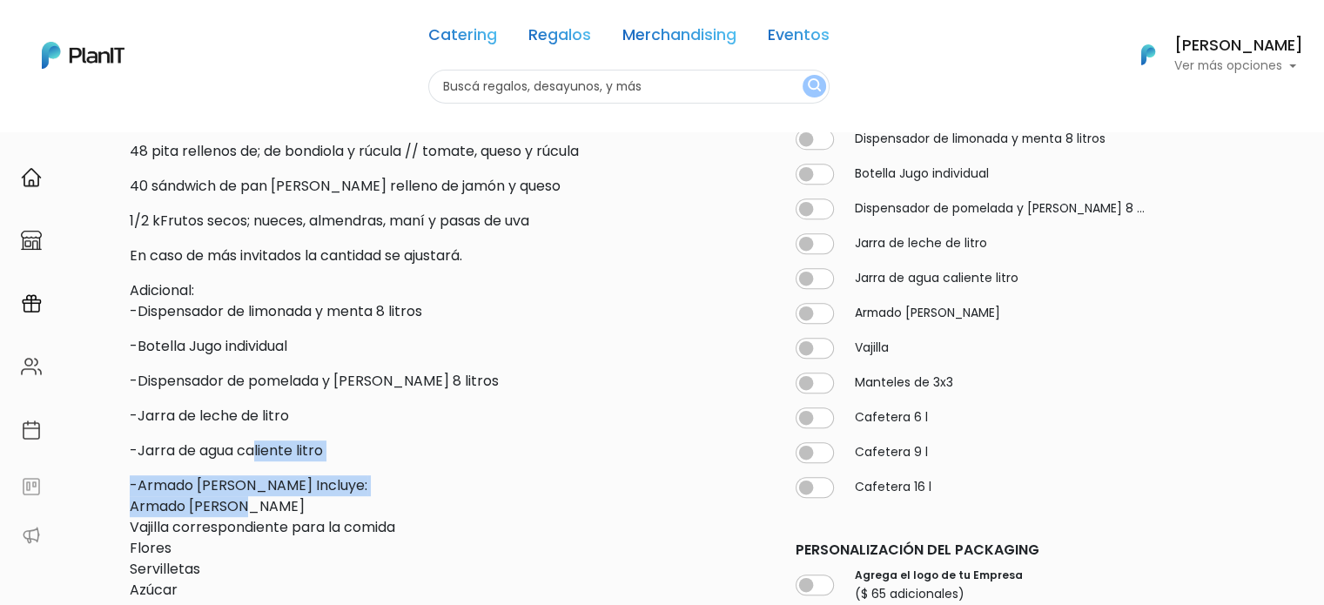
drag, startPoint x: 317, startPoint y: 497, endPoint x: 234, endPoint y: 414, distance: 116.9
click at [234, 414] on div "Descripción Mínimo 20 invitados. La propuesta incluye: 20 bocadito de brownie p…" at bounding box center [445, 384] width 631 height 877
click at [234, 414] on p "-Jarra de leche de litro" at bounding box center [445, 416] width 631 height 21
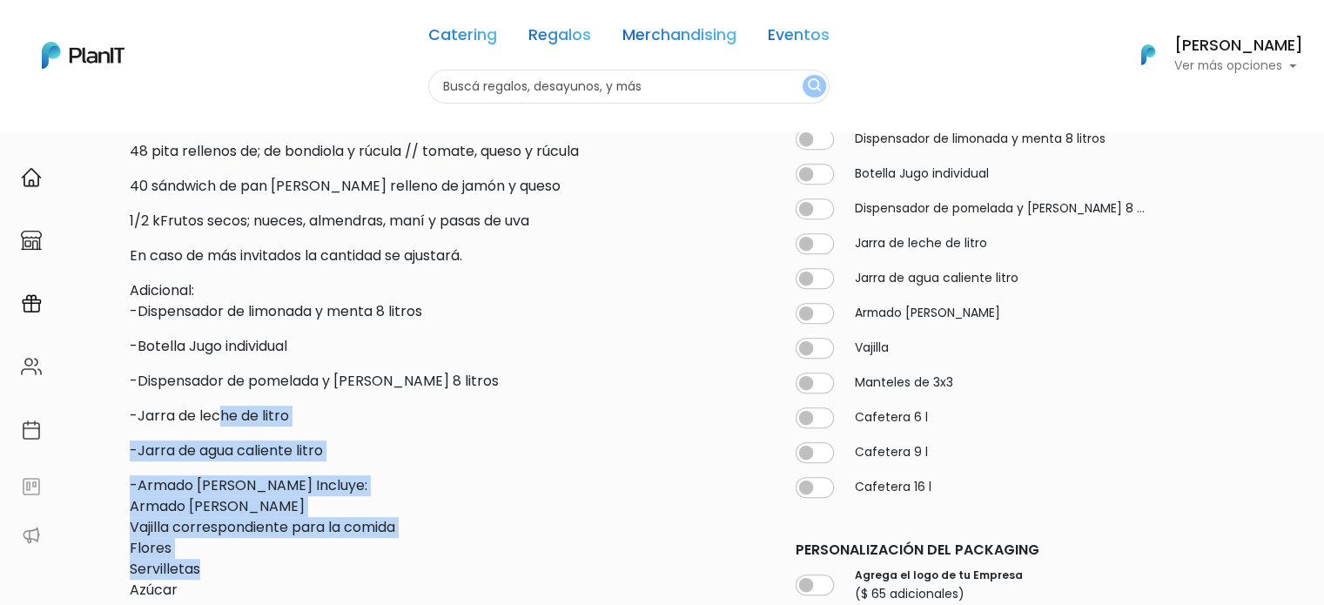
drag, startPoint x: 227, startPoint y: 405, endPoint x: 315, endPoint y: 560, distance: 178.9
click at [315, 560] on div "Descripción Mínimo 20 invitados. La propuesta incluye: 20 bocadito de brownie p…" at bounding box center [445, 384] width 631 height 877
click at [313, 553] on p "-Armado de mesa Incluye: Armado de mesa Vajilla correspondiente para la comida …" at bounding box center [445, 548] width 631 height 146
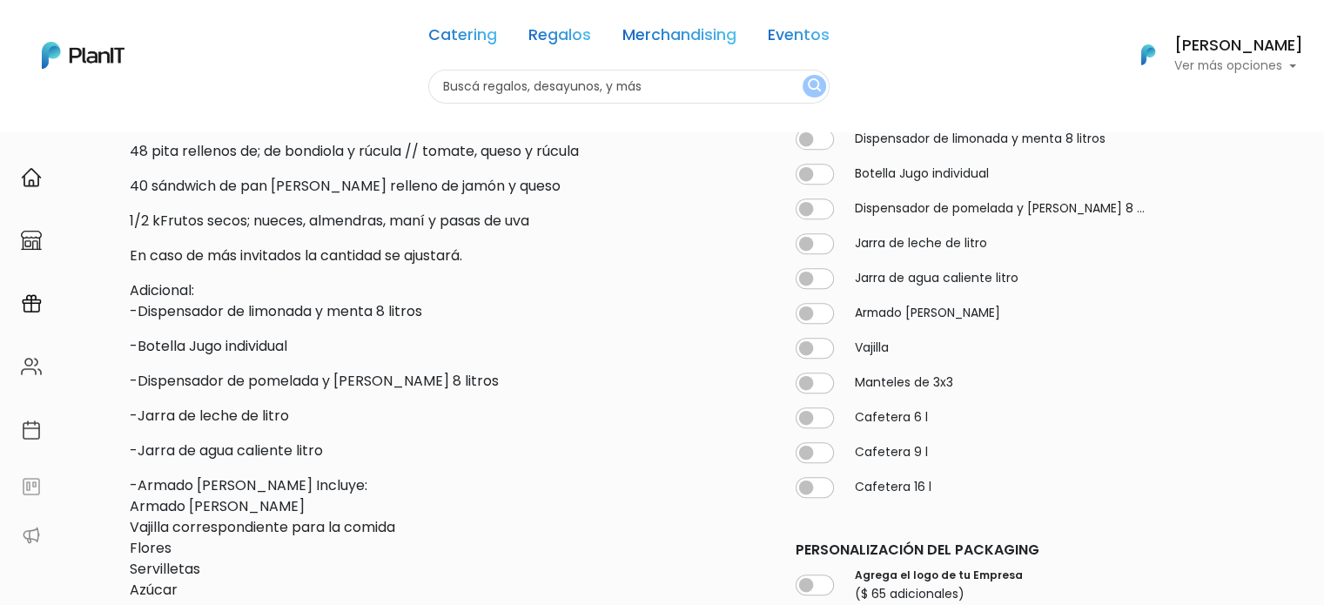
scroll to position [870, 0]
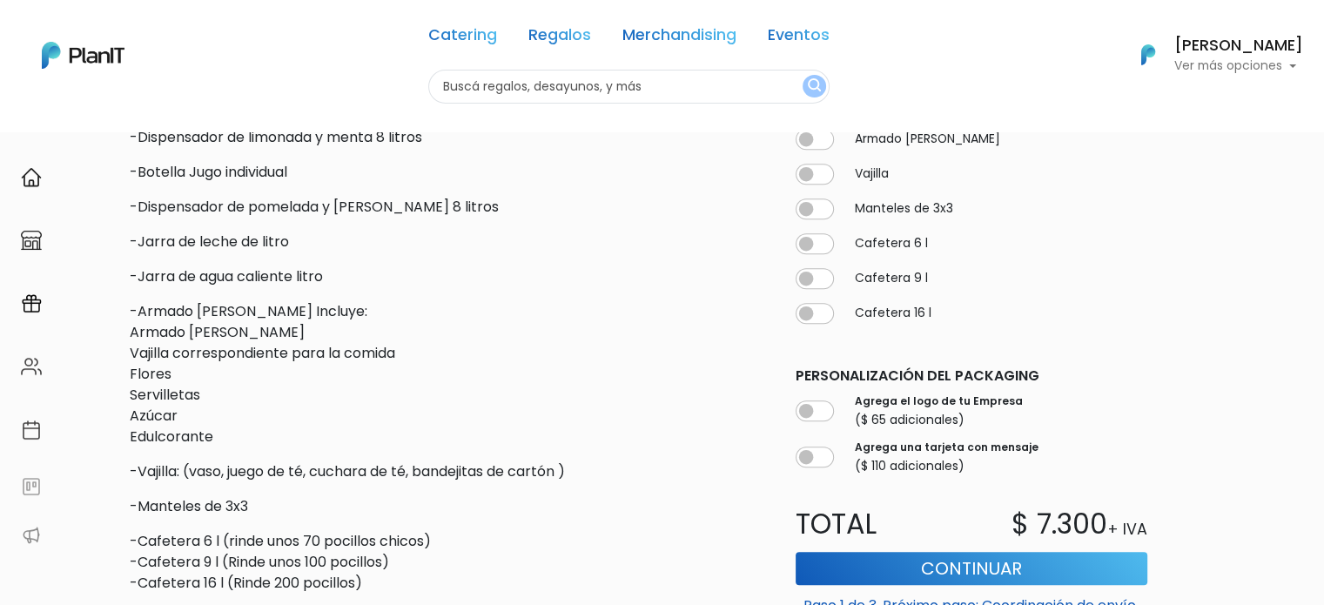
click at [240, 450] on div "Descripción Mínimo 20 invitados. La propuesta incluye: 20 bocadito de brownie p…" at bounding box center [445, 210] width 631 height 877
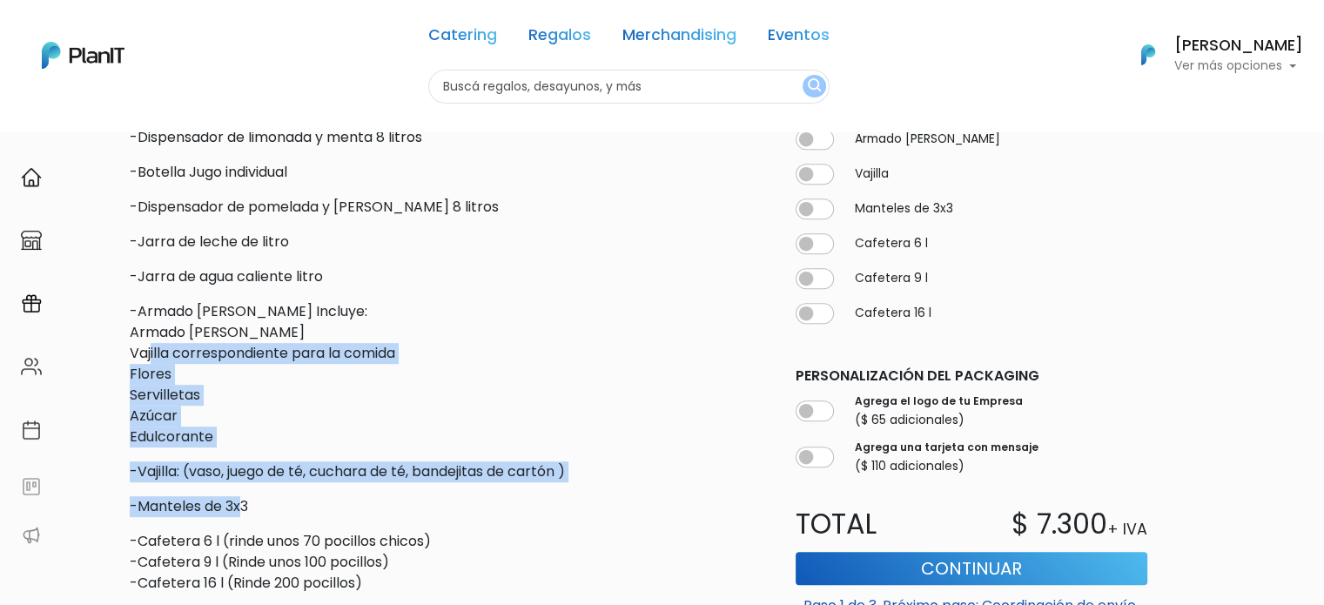
drag, startPoint x: 150, startPoint y: 344, endPoint x: 244, endPoint y: 485, distance: 169.4
click at [244, 485] on div "Descripción Mínimo 20 invitados. La propuesta incluye: 20 bocadito de brownie p…" at bounding box center [445, 210] width 631 height 877
drag, startPoint x: 272, startPoint y: 504, endPoint x: 174, endPoint y: 342, distance: 189.0
click at [178, 347] on div "Descripción Mínimo 20 invitados. La propuesta incluye: 20 bocadito de brownie p…" at bounding box center [445, 210] width 631 height 877
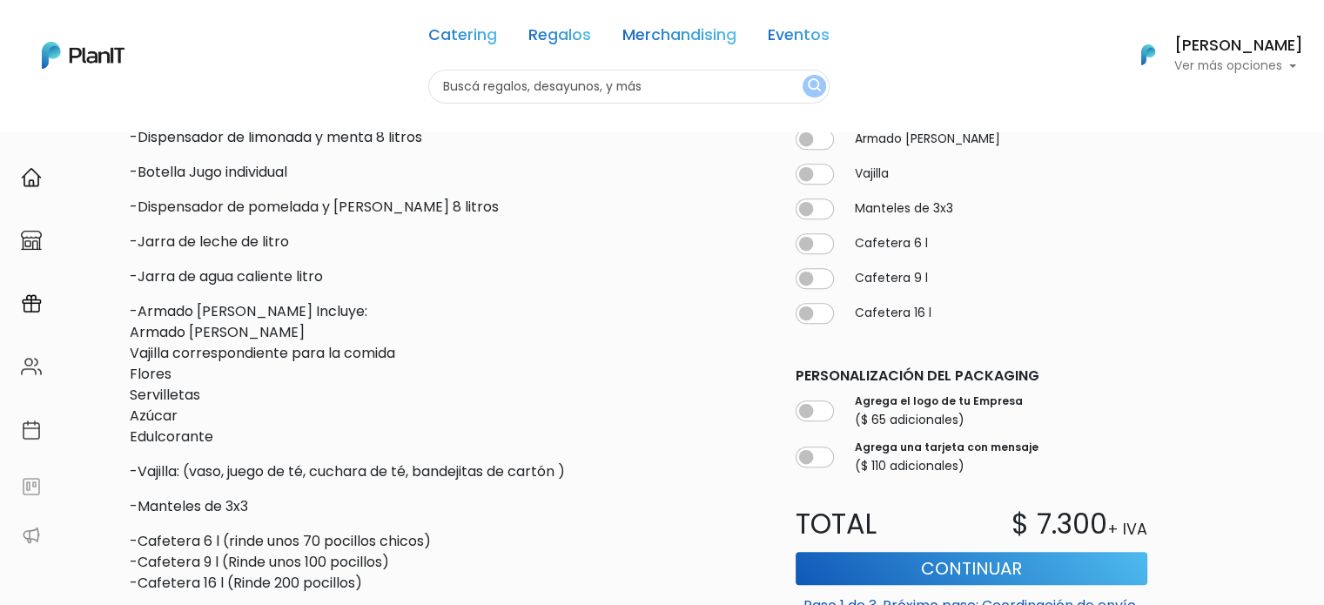
click at [174, 342] on p "-Armado de mesa Incluye: Armado de mesa Vajilla correspondiente para la comida …" at bounding box center [445, 374] width 631 height 146
click at [216, 426] on p "-Armado de mesa Incluye: Armado de mesa Vajilla correspondiente para la comida …" at bounding box center [445, 374] width 631 height 146
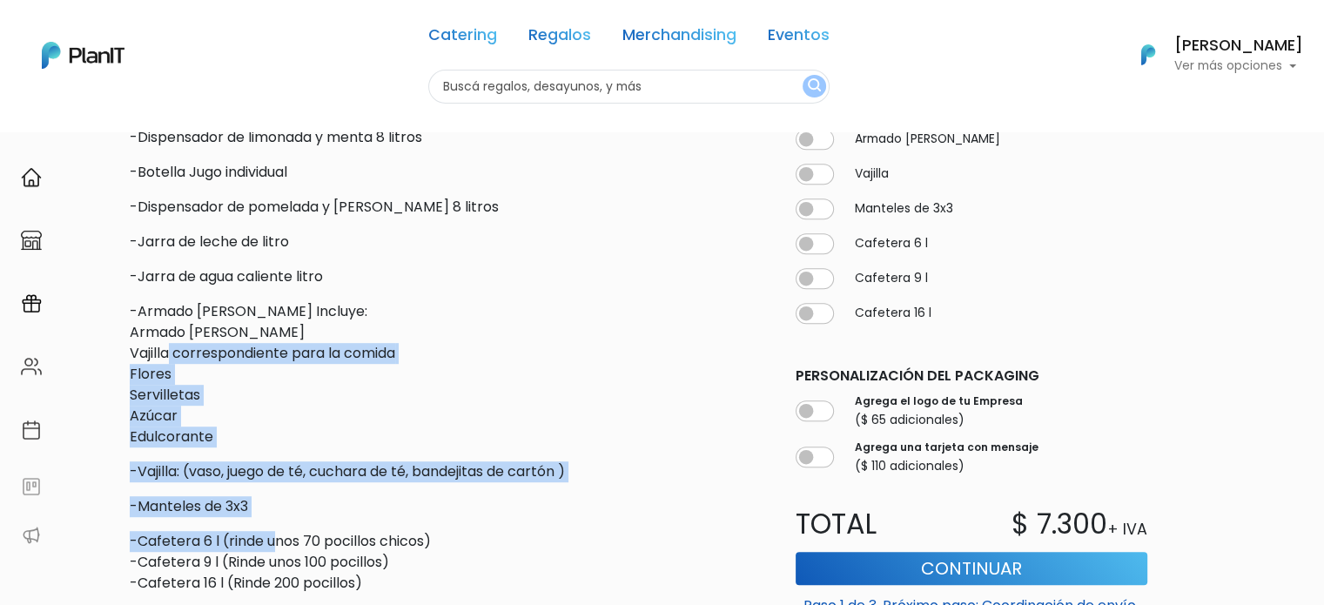
drag, startPoint x: 171, startPoint y: 352, endPoint x: 278, endPoint y: 543, distance: 218.6
click at [278, 543] on div "Descripción Mínimo 20 invitados. La propuesta incluye: 20 bocadito de brownie p…" at bounding box center [445, 210] width 631 height 877
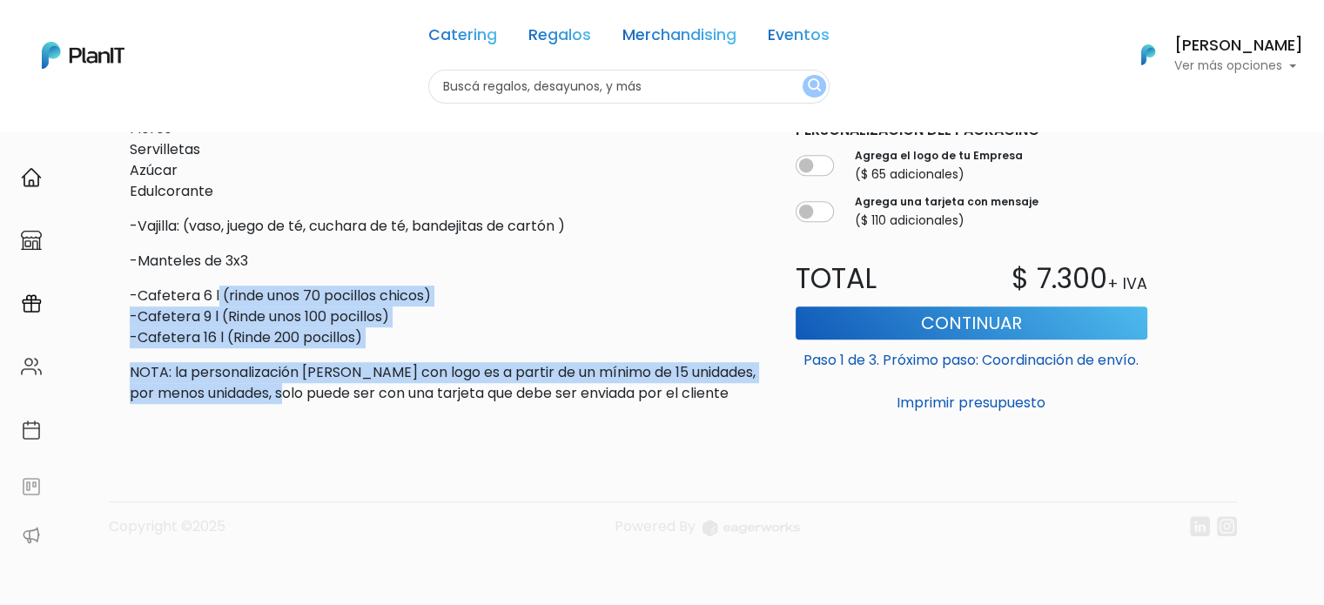
drag, startPoint x: 219, startPoint y: 302, endPoint x: 298, endPoint y: 401, distance: 126.4
click at [298, 401] on p "NOTA: la personalización [PERSON_NAME] con logo es a partir de un mínimo de 15 …" at bounding box center [445, 383] width 631 height 42
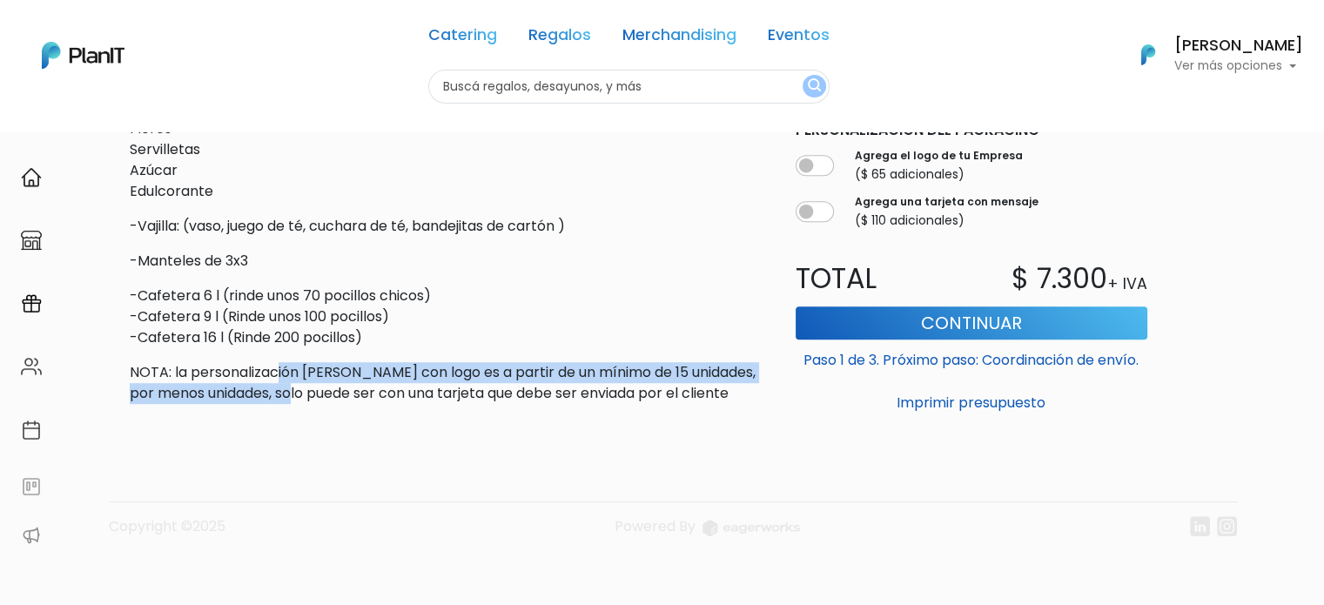
drag, startPoint x: 302, startPoint y: 400, endPoint x: 245, endPoint y: 299, distance: 116.5
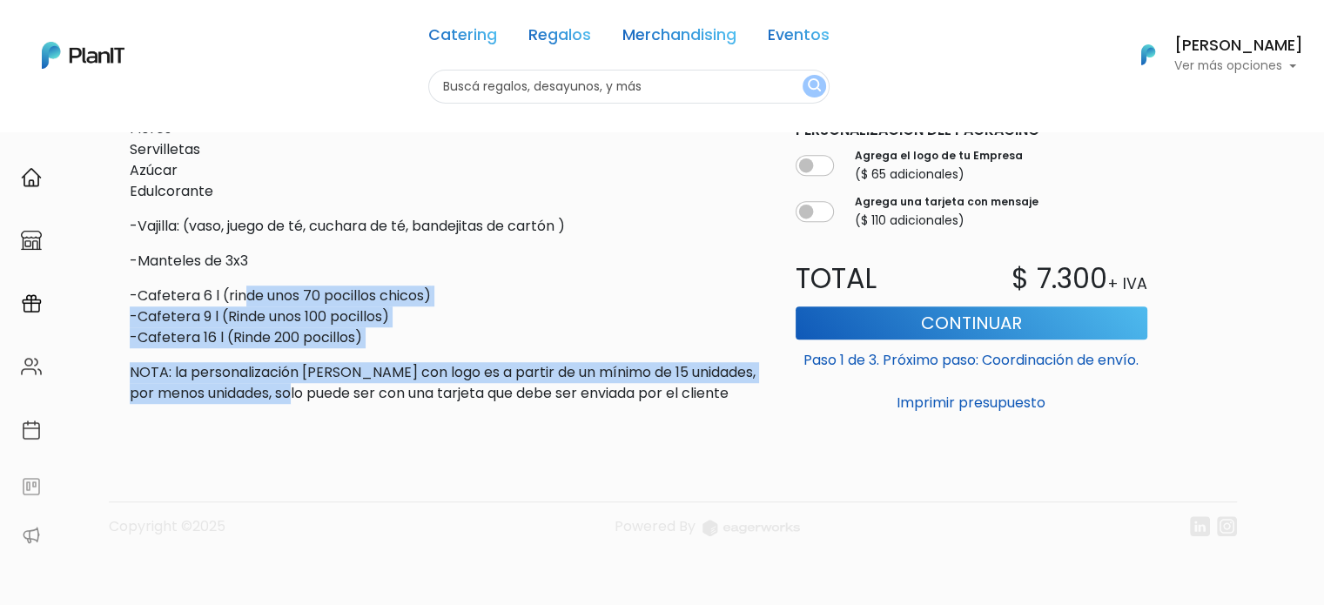
click at [245, 299] on p "-Cafetera 6 l (rinde unos 70 pocillos chicos) -Cafetera 9 l (Rinde unos 100 poc…" at bounding box center [445, 316] width 631 height 63
drag, startPoint x: 240, startPoint y: 302, endPoint x: 333, endPoint y: 401, distance: 136.1
click at [333, 401] on p "NOTA: la personalización [PERSON_NAME] con logo es a partir de un mínimo de 15 …" at bounding box center [445, 383] width 631 height 42
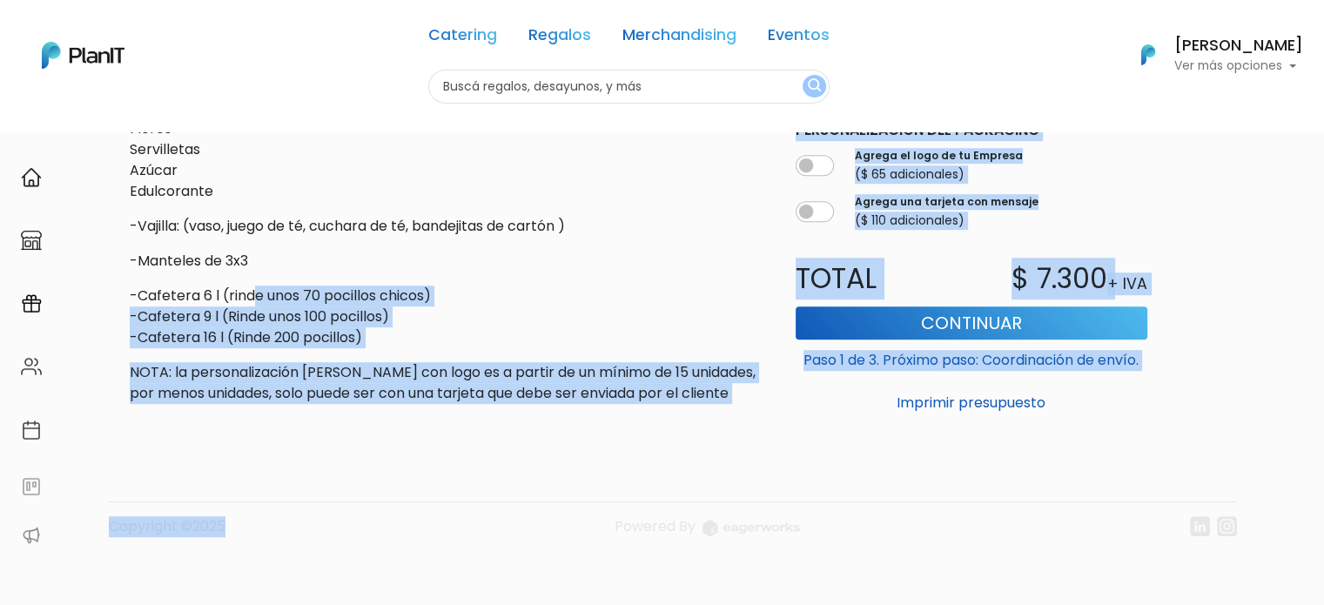
drag, startPoint x: 338, startPoint y: 419, endPoint x: 252, endPoint y: 296, distance: 150.6
click at [252, 285] on p "-Cafetera 6 l (rinde unos 70 pocillos chicos) -Cafetera 9 l (Rinde unos 100 poc…" at bounding box center [445, 316] width 631 height 63
drag, startPoint x: 252, startPoint y: 285, endPoint x: 567, endPoint y: 420, distance: 343.8
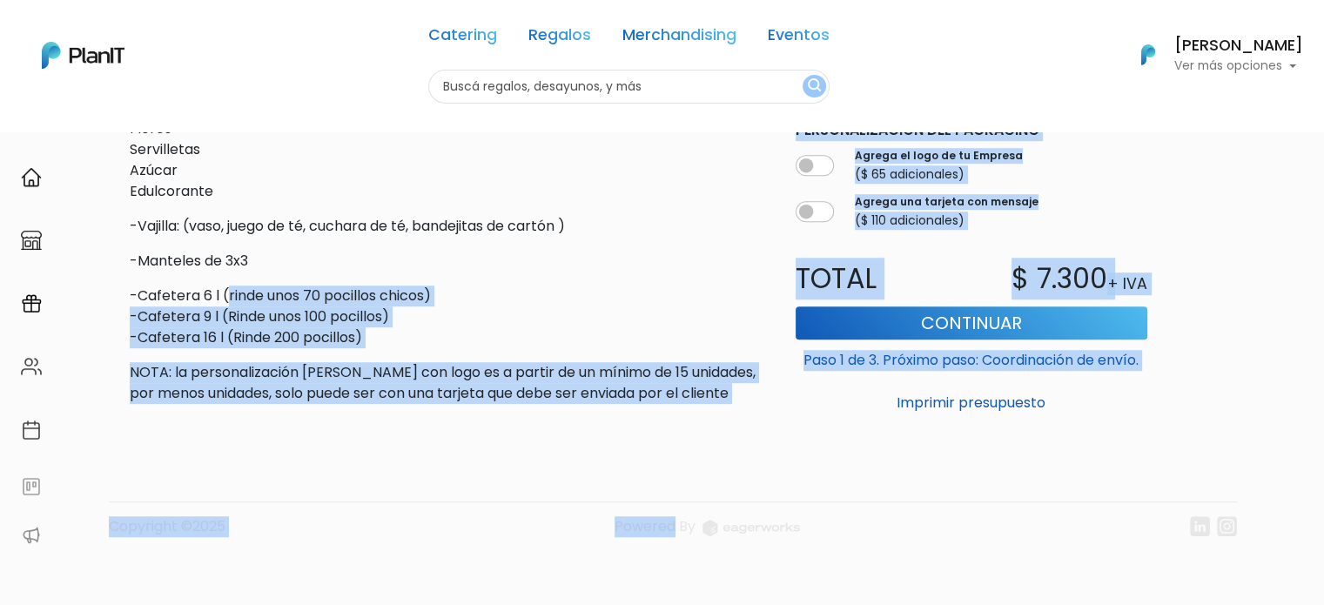
click at [567, 420] on footer "Copyright ©2025 Powered By" at bounding box center [662, 491] width 1149 height 146
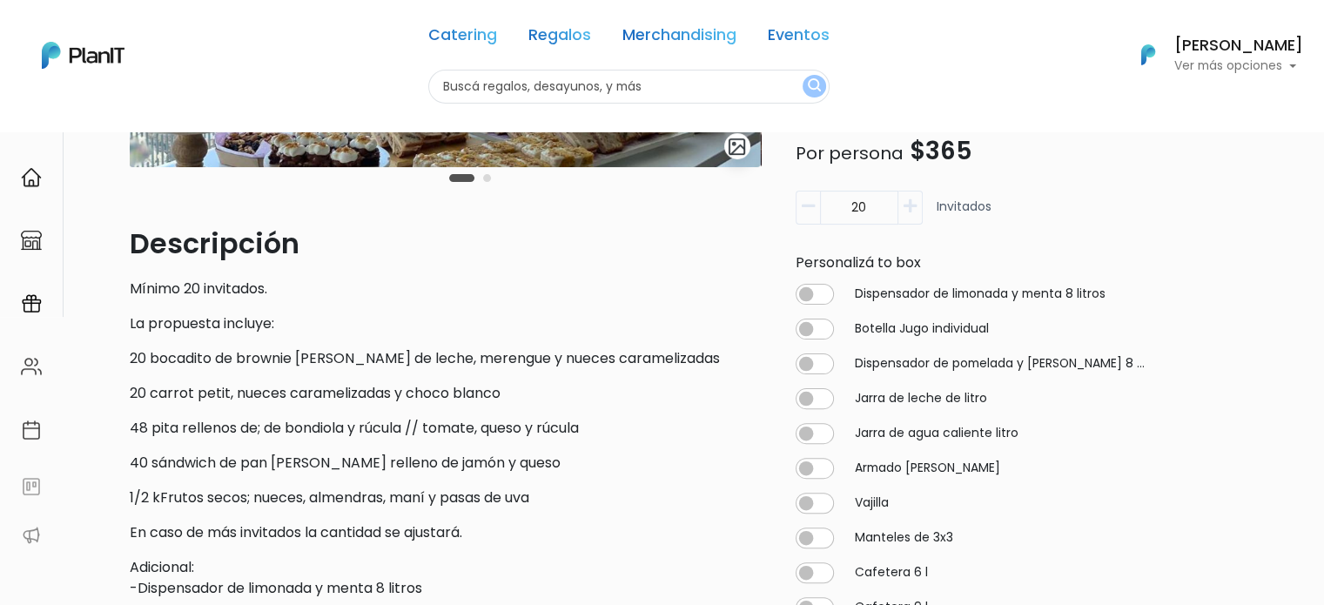
scroll to position [71, 0]
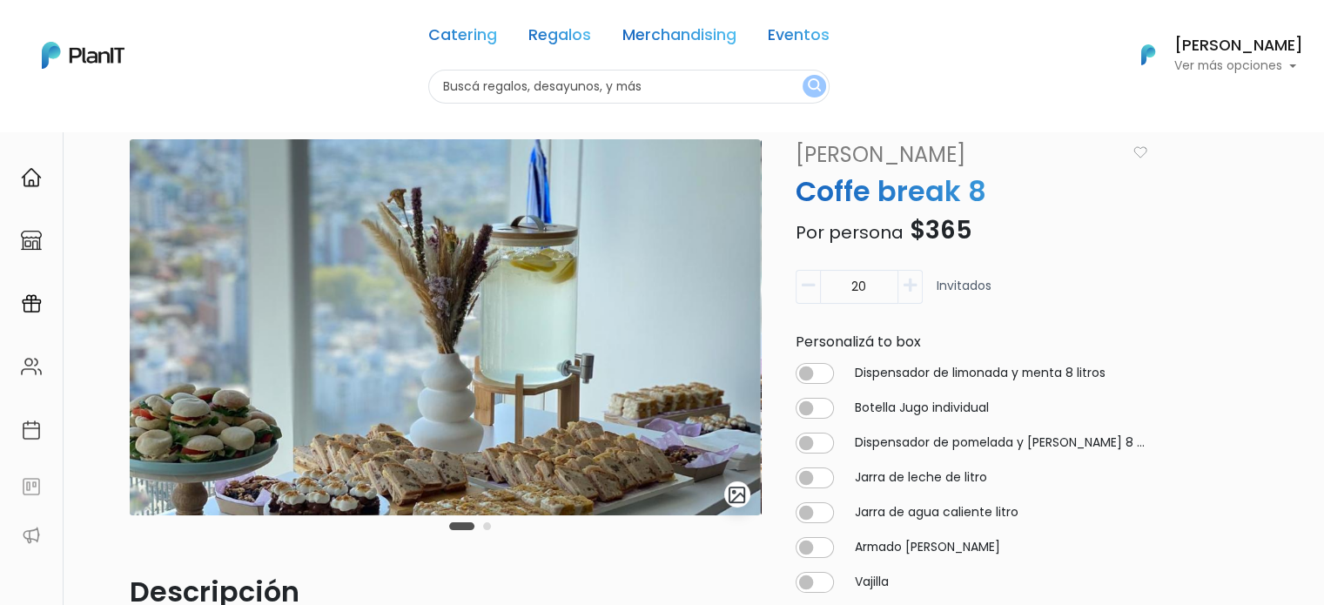
click at [489, 523] on div "Carousel Pagination" at bounding box center [470, 525] width 50 height 21
click at [483, 527] on button "Carousel Page 2" at bounding box center [487, 526] width 8 height 8
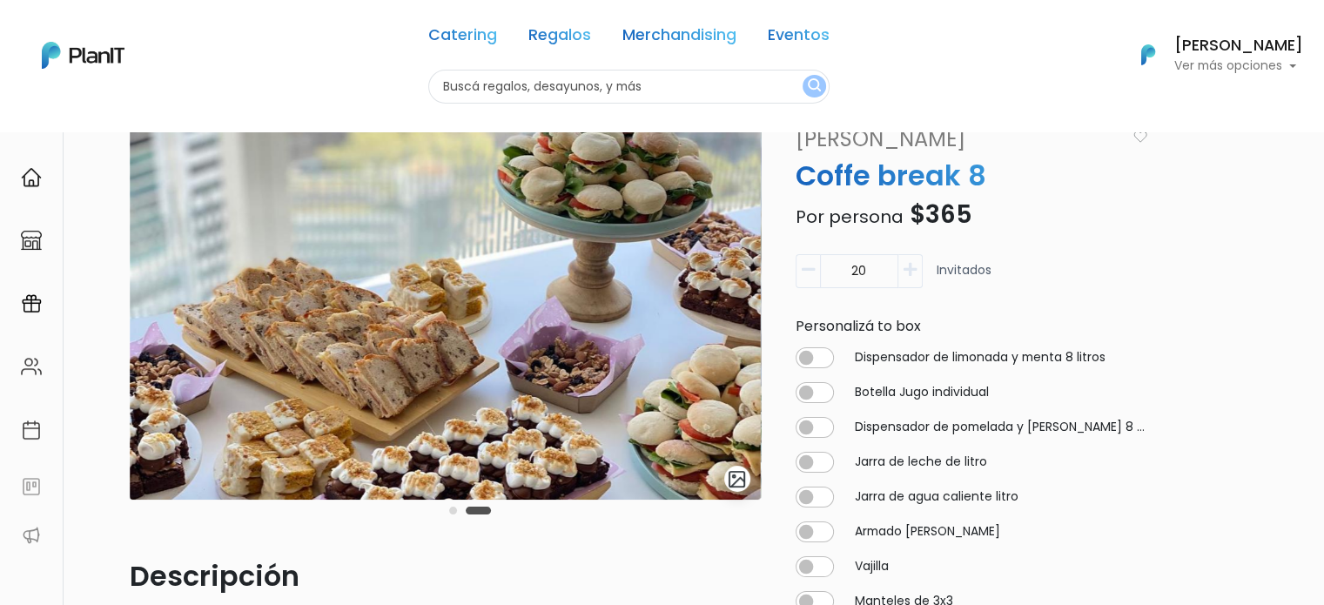
scroll to position [348, 0]
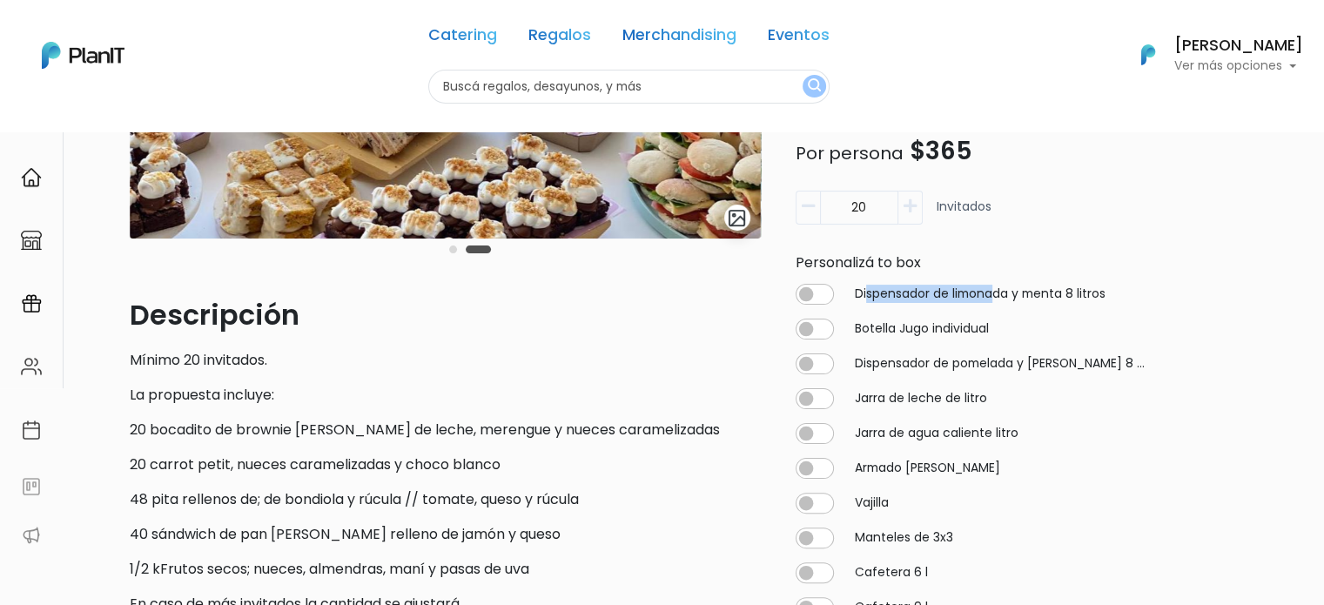
drag, startPoint x: 869, startPoint y: 286, endPoint x: 992, endPoint y: 292, distance: 123.7
click at [992, 292] on label "Dispensador de limonada y menta 8 litros" at bounding box center [980, 294] width 251 height 18
click at [818, 292] on input "checkbox" at bounding box center [814, 294] width 38 height 21
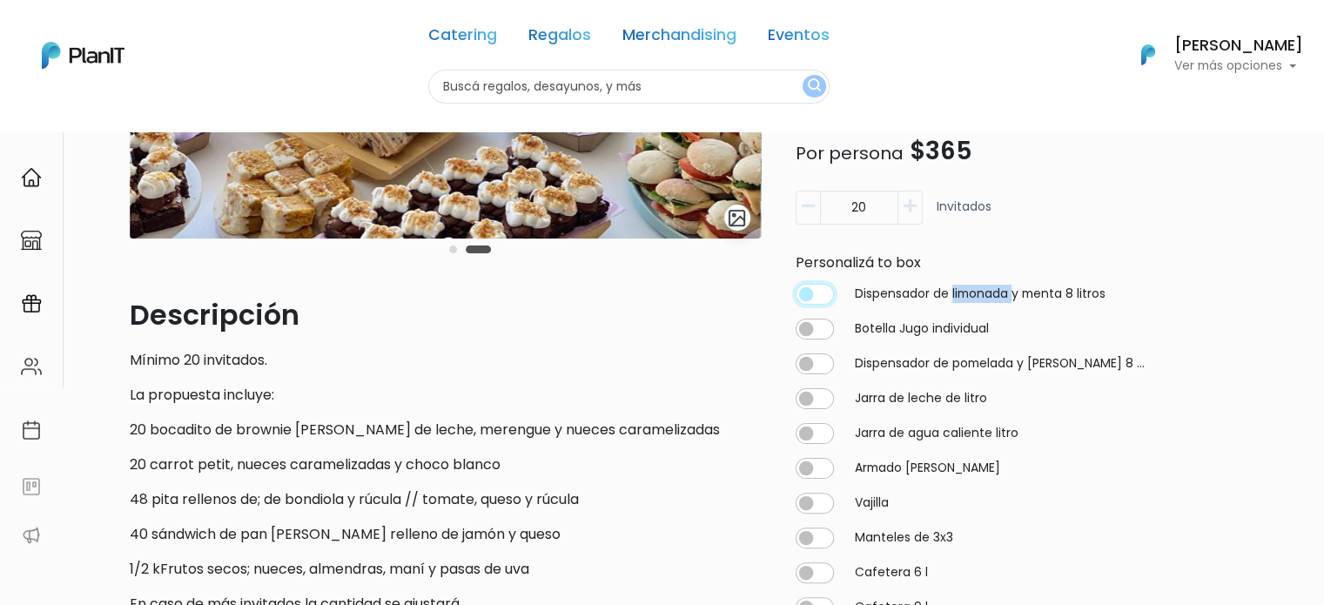
checkbox input "true"
type input "20"
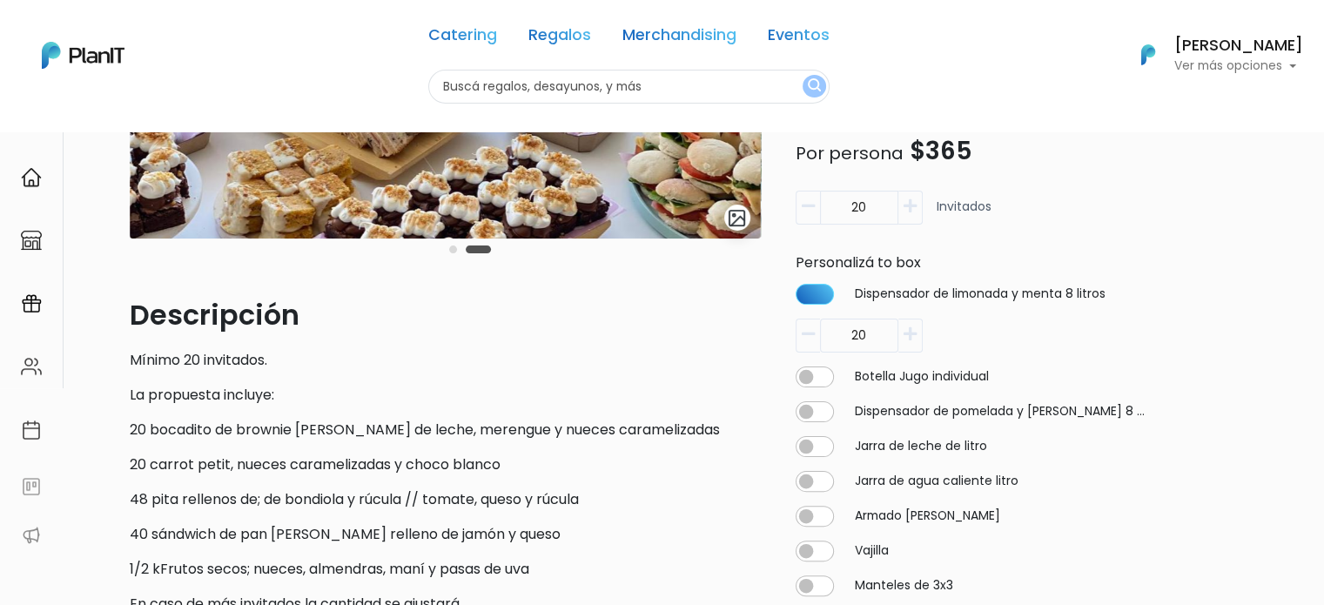
click at [894, 336] on input "20" at bounding box center [859, 336] width 78 height 34
click at [907, 338] on icon "button" at bounding box center [909, 334] width 13 height 16
click at [877, 340] on input "20" at bounding box center [859, 336] width 78 height 34
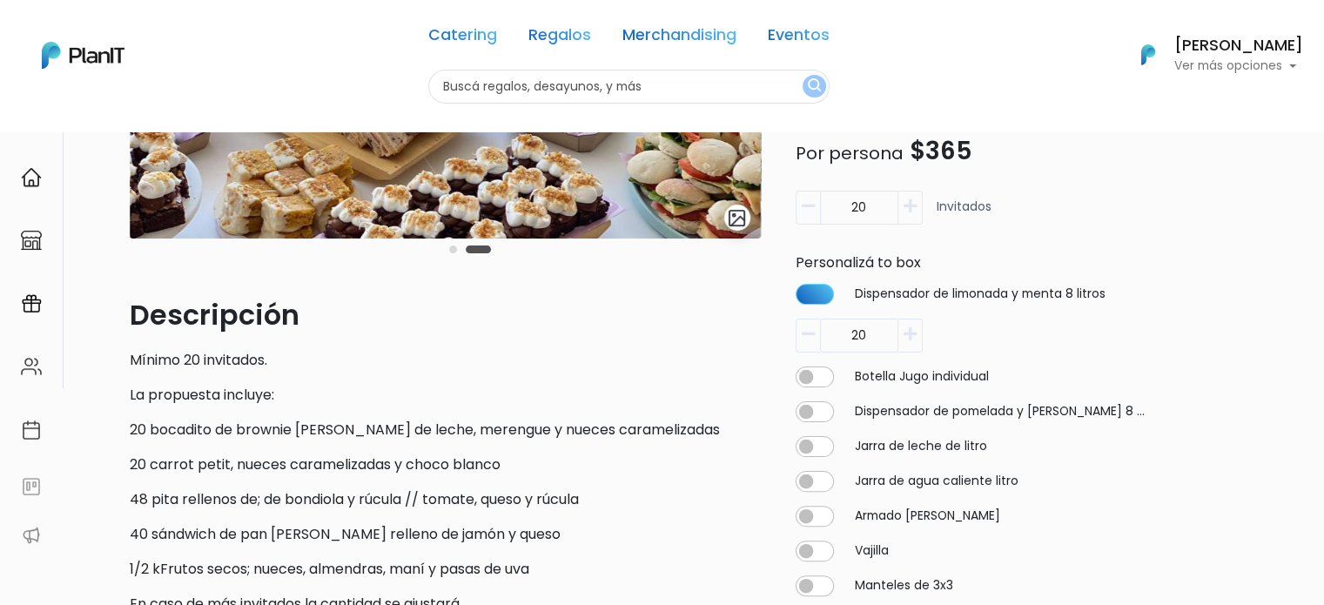
click at [916, 205] on button "button" at bounding box center [910, 208] width 24 height 34
click at [922, 252] on div "Personalizá to box" at bounding box center [971, 262] width 372 height 21
click at [911, 213] on icon "button" at bounding box center [909, 207] width 13 height 16
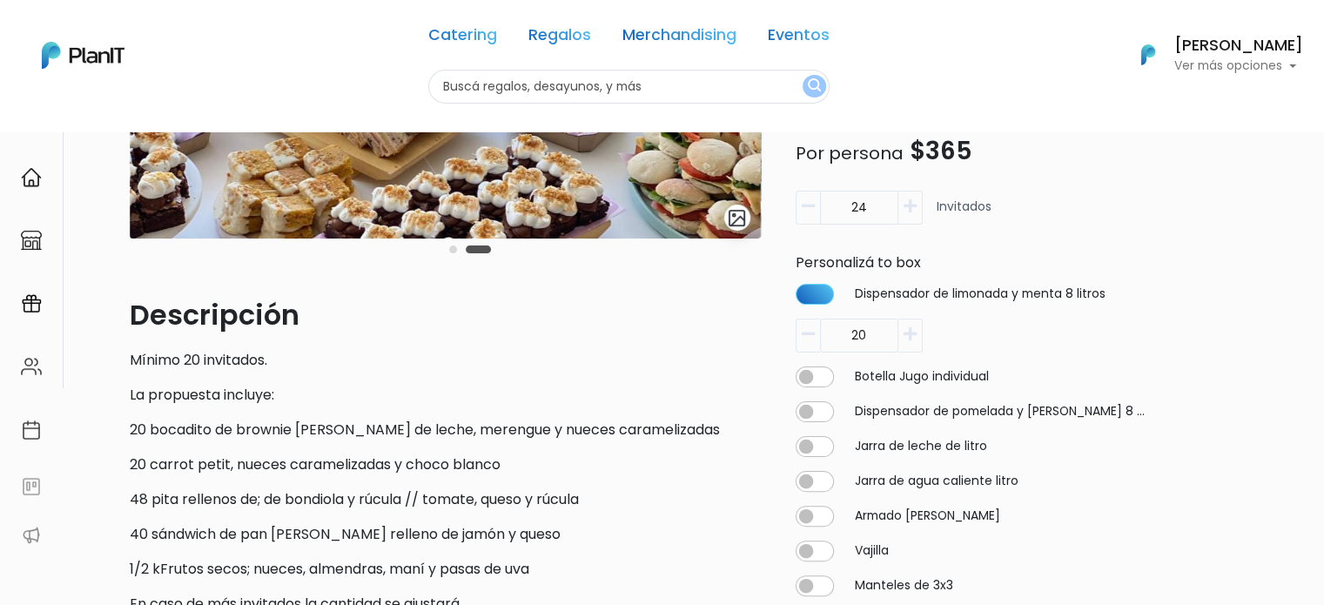
click at [911, 213] on icon "button" at bounding box center [909, 207] width 13 height 16
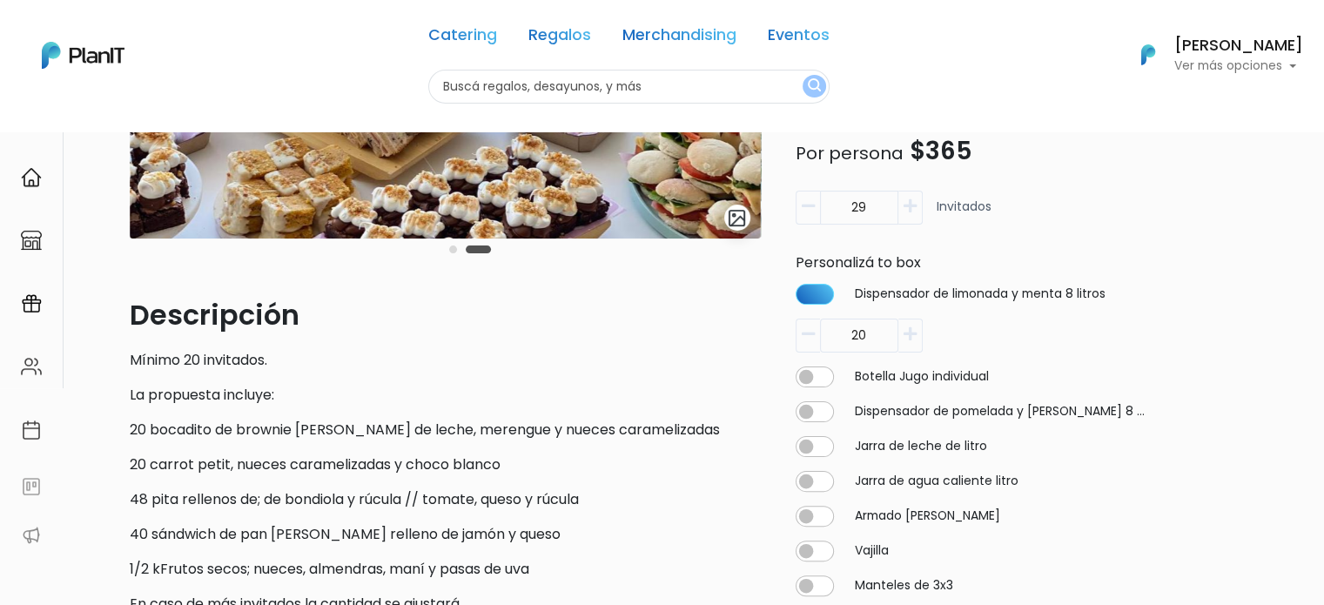
click at [911, 213] on icon "button" at bounding box center [909, 207] width 13 height 16
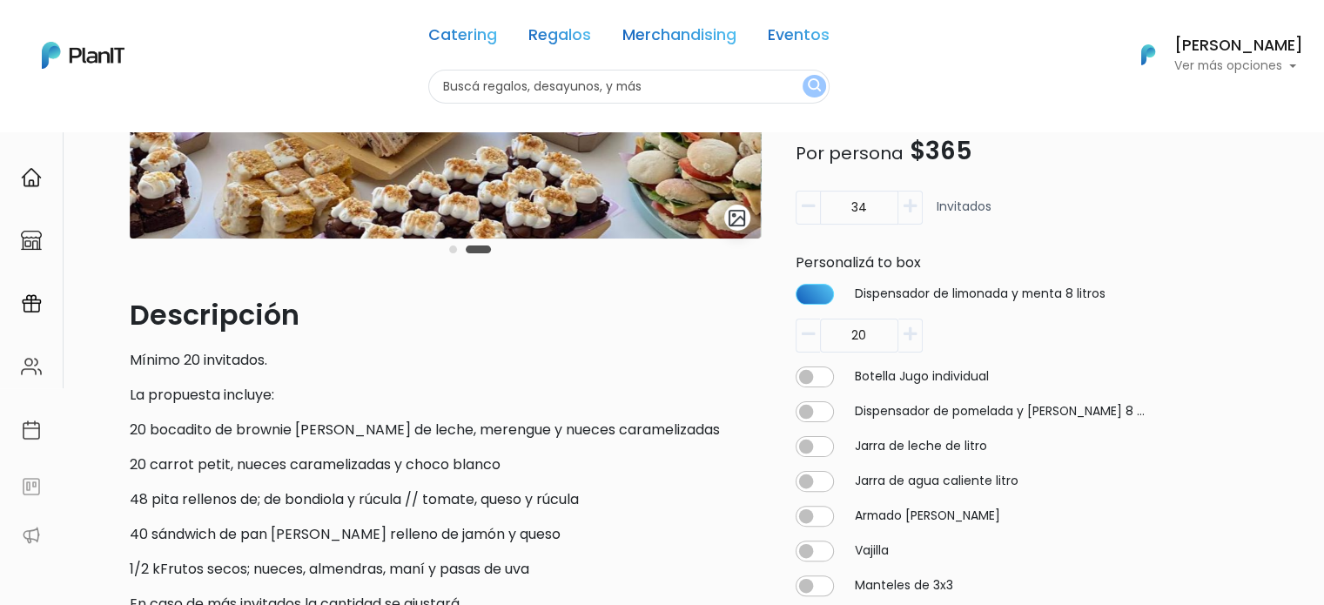
click at [911, 213] on icon "button" at bounding box center [909, 207] width 13 height 16
click at [910, 213] on icon "button" at bounding box center [909, 207] width 13 height 16
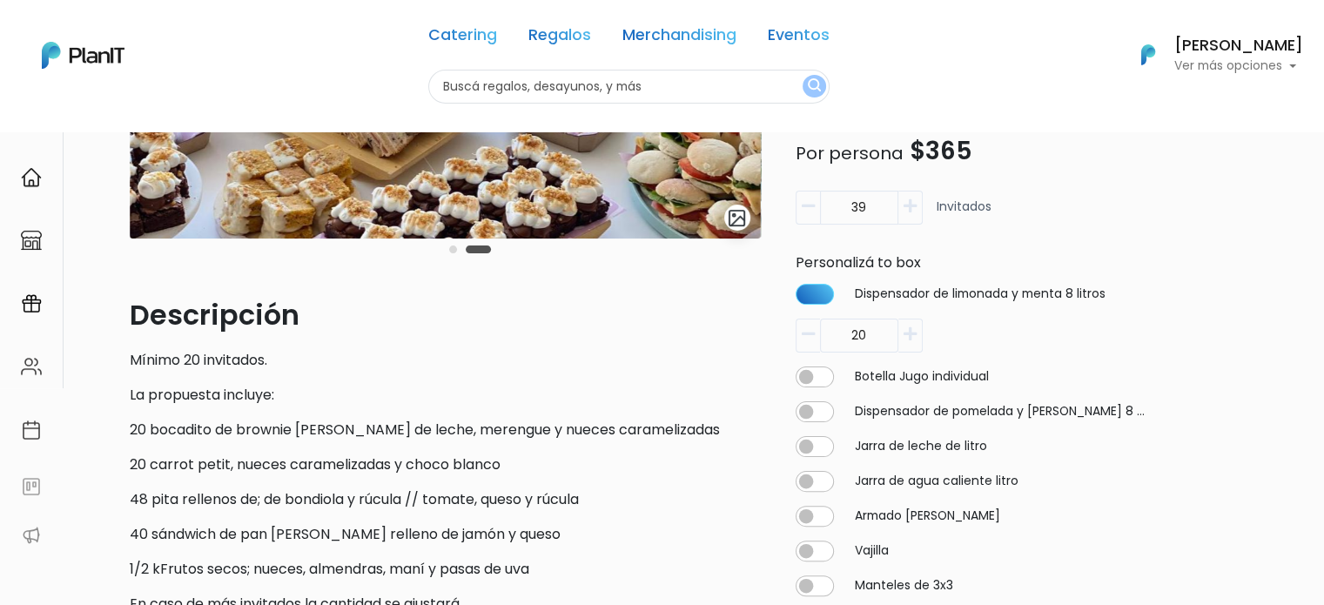
click at [910, 213] on icon "button" at bounding box center [909, 207] width 13 height 16
type input "40"
click at [1012, 208] on div "40 Invitados" at bounding box center [971, 215] width 352 height 48
click at [916, 334] on icon "button" at bounding box center [909, 334] width 13 height 16
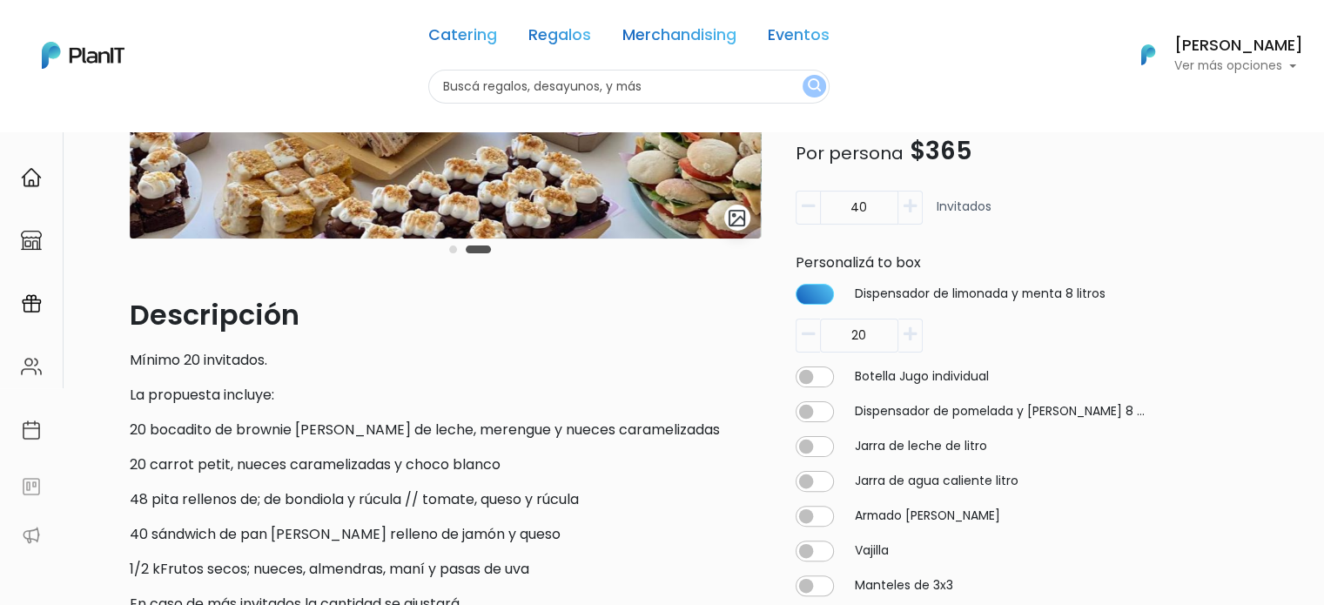
click at [916, 334] on icon "button" at bounding box center [909, 334] width 13 height 16
click at [872, 380] on label "Botella Jugo individual" at bounding box center [922, 377] width 134 height 18
drag, startPoint x: 851, startPoint y: 379, endPoint x: 981, endPoint y: 386, distance: 129.9
click at [980, 386] on div "Botella Jugo individual" at bounding box center [971, 376] width 352 height 21
click at [981, 386] on div "Botella Jugo individual" at bounding box center [971, 376] width 352 height 21
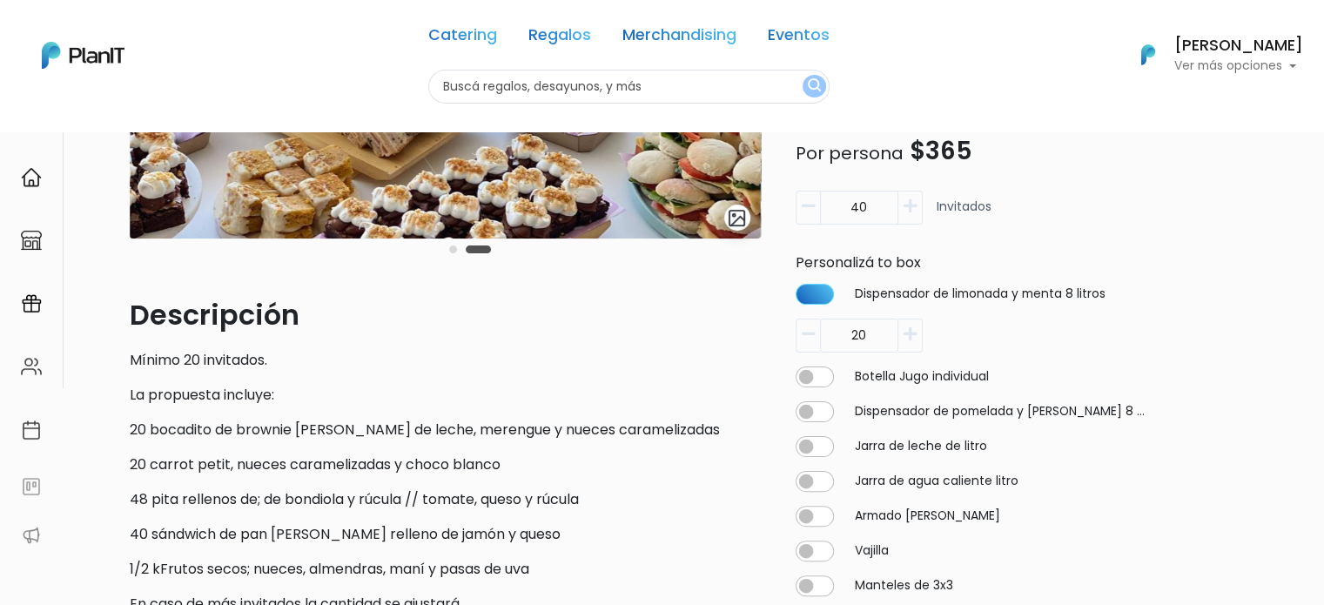
scroll to position [435, 0]
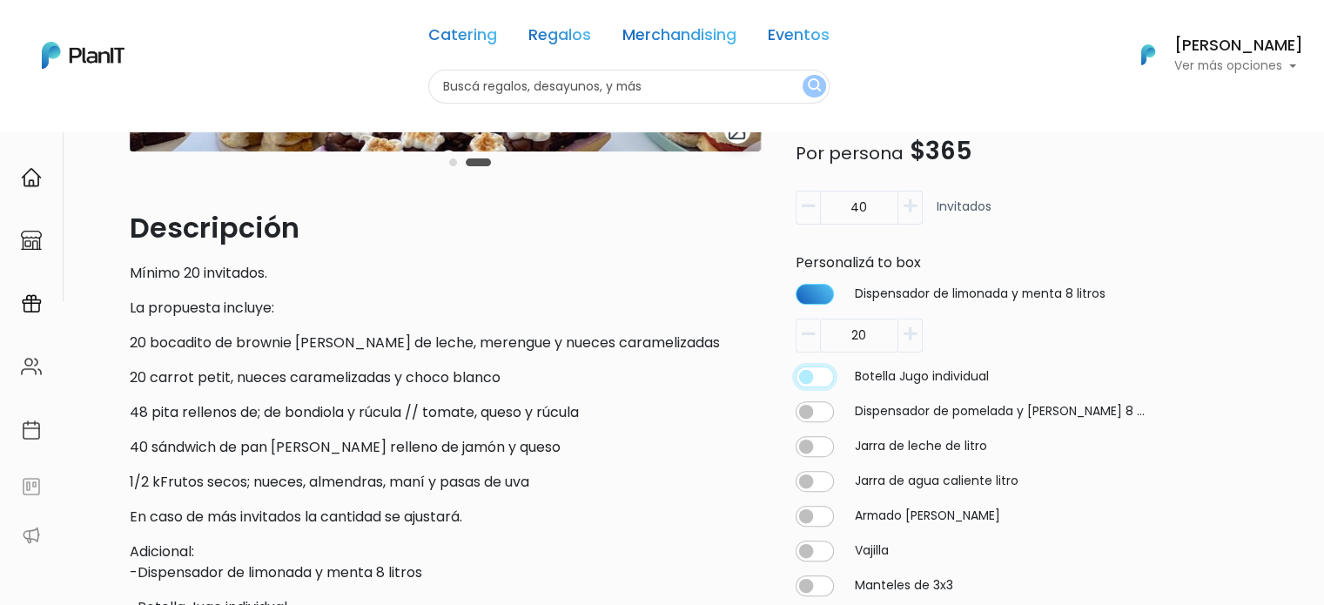
click at [828, 305] on input "checkbox" at bounding box center [814, 294] width 38 height 21
checkbox input "true"
type input "40"
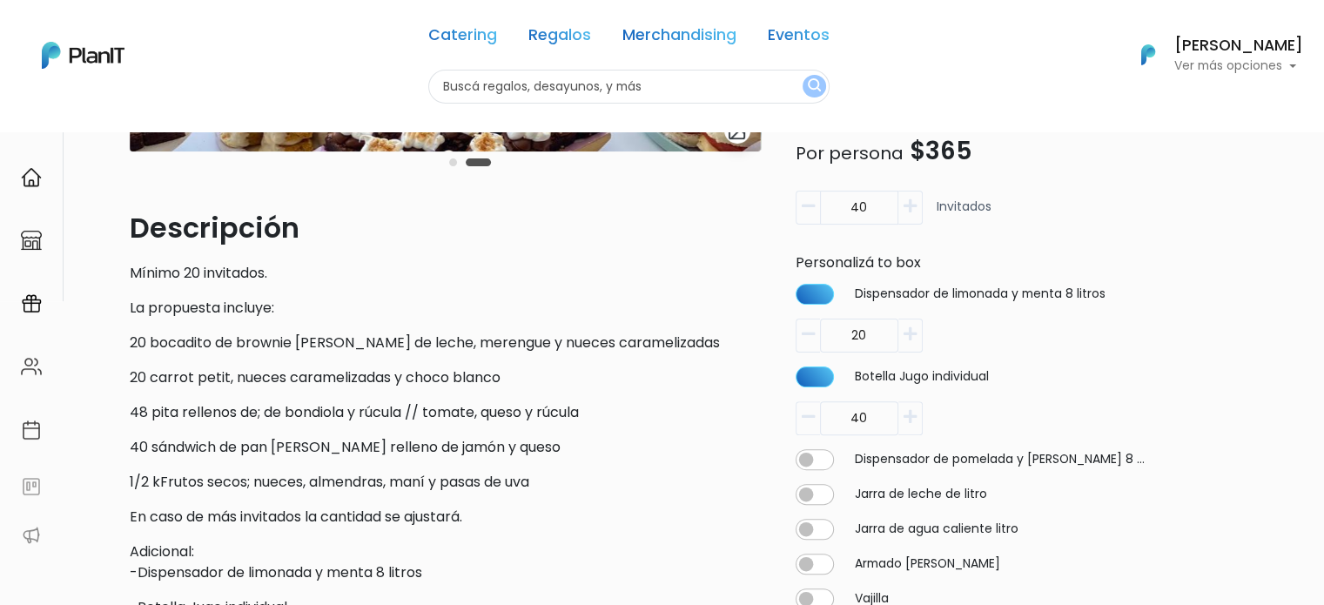
click at [877, 474] on div "Dispensador de limonada y menta 8 litros 20 Botella Jugo individual 40 Dispensa…" at bounding box center [971, 520] width 372 height 486
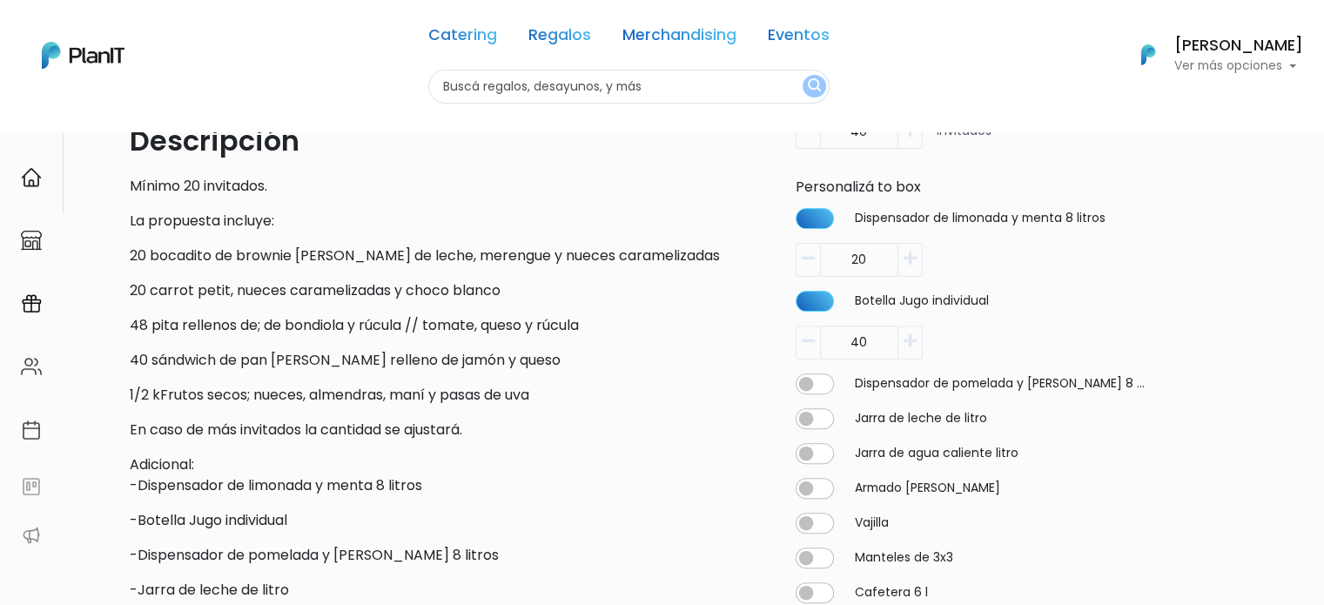
click at [821, 207] on div "Dispensador de limonada y menta 8 litros 20 Botella Jugo individual 40 Dispensa…" at bounding box center [971, 444] width 372 height 486
click at [814, 216] on input "checkbox" at bounding box center [814, 218] width 38 height 21
checkbox input "false"
type input "0"
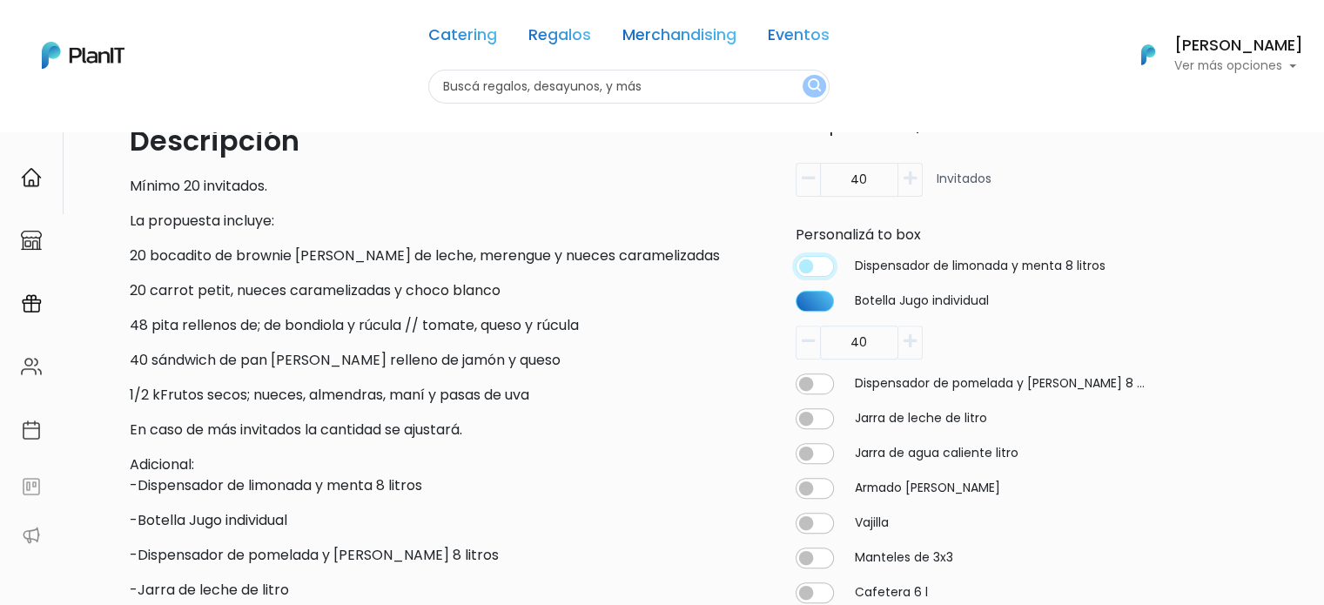
click at [826, 265] on input "checkbox" at bounding box center [814, 265] width 38 height 21
checkbox input "true"
type input "40"
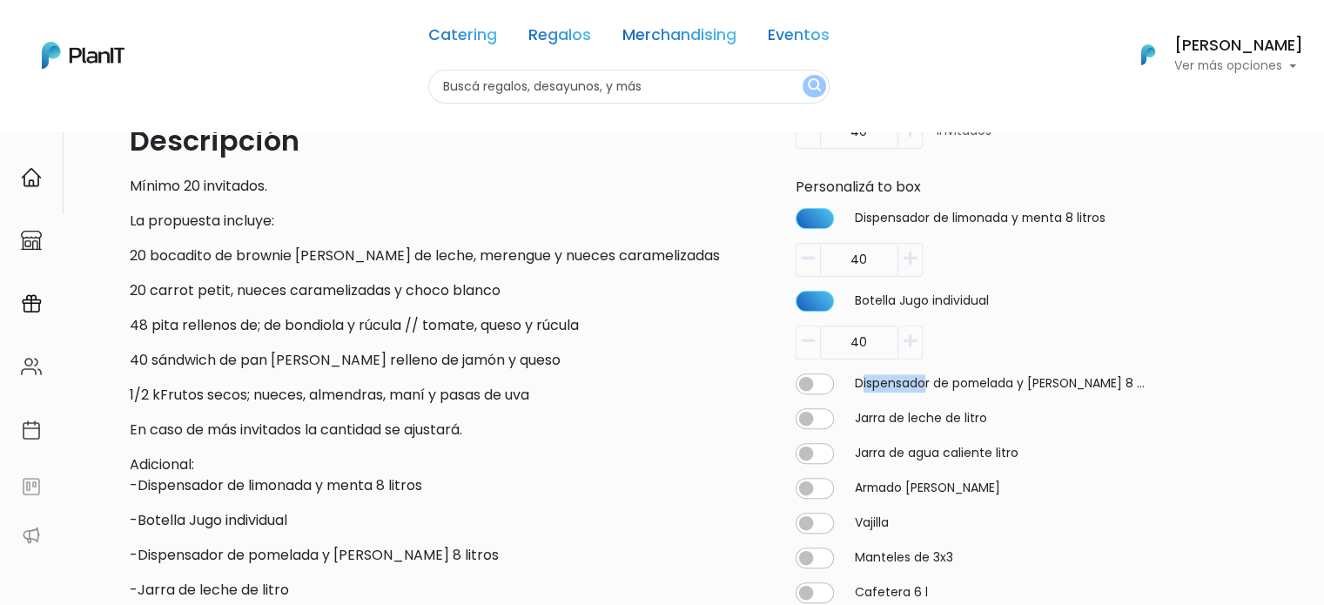
drag, startPoint x: 861, startPoint y: 386, endPoint x: 927, endPoint y: 393, distance: 66.6
click at [926, 393] on div "Dispensador de pomelada y [PERSON_NAME] 8 litros" at bounding box center [971, 382] width 352 height 21
click at [927, 393] on div "Dispensador de pomelada y [PERSON_NAME] 8 litros" at bounding box center [971, 382] width 352 height 21
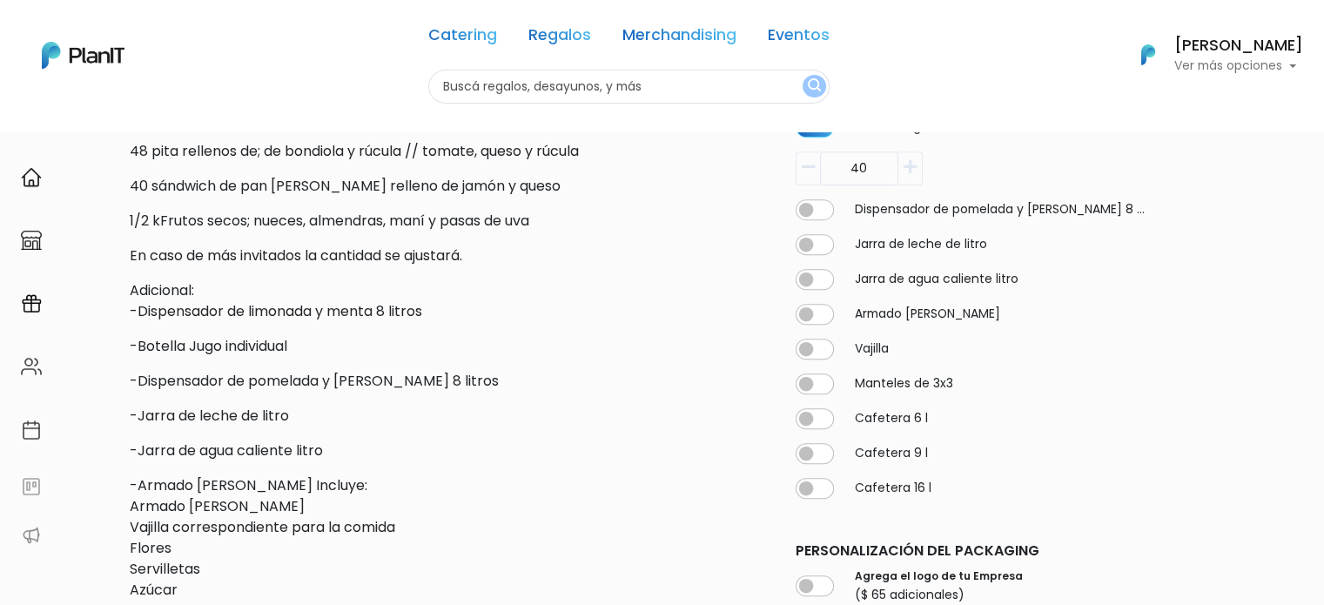
scroll to position [609, 0]
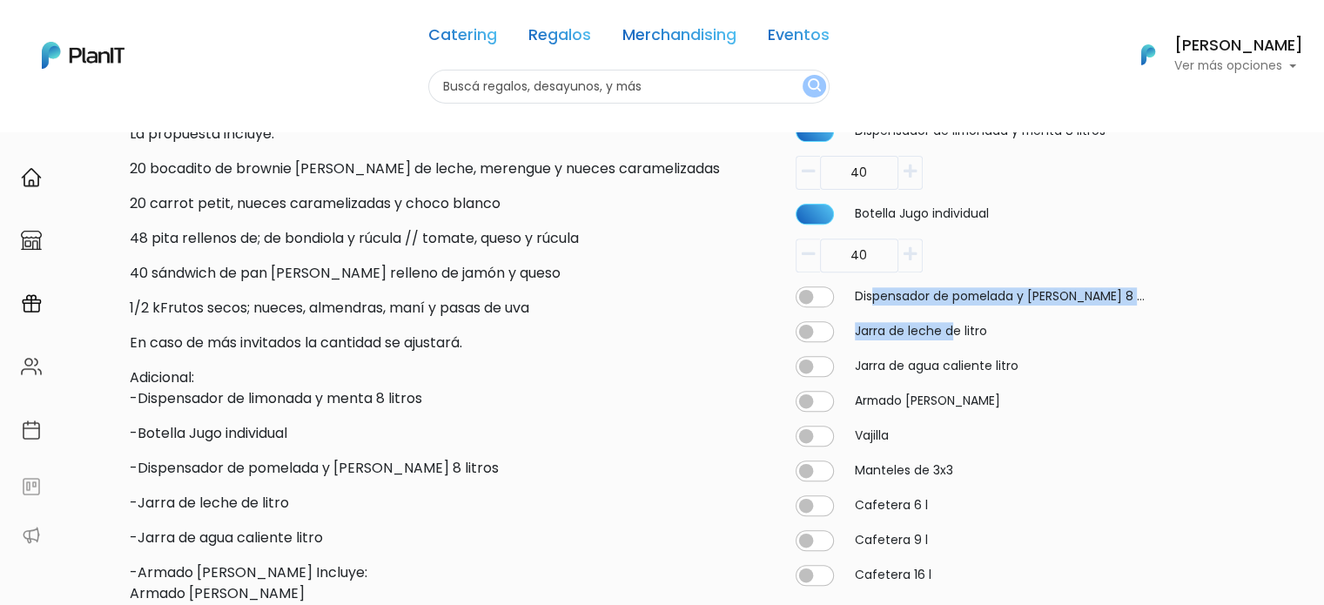
drag, startPoint x: 870, startPoint y: 299, endPoint x: 954, endPoint y: 312, distance: 84.6
click at [954, 312] on div "Dispensador de limonada y menta 8 litros 40 Botella Jugo individual 40 Dispensa…" at bounding box center [971, 357] width 372 height 486
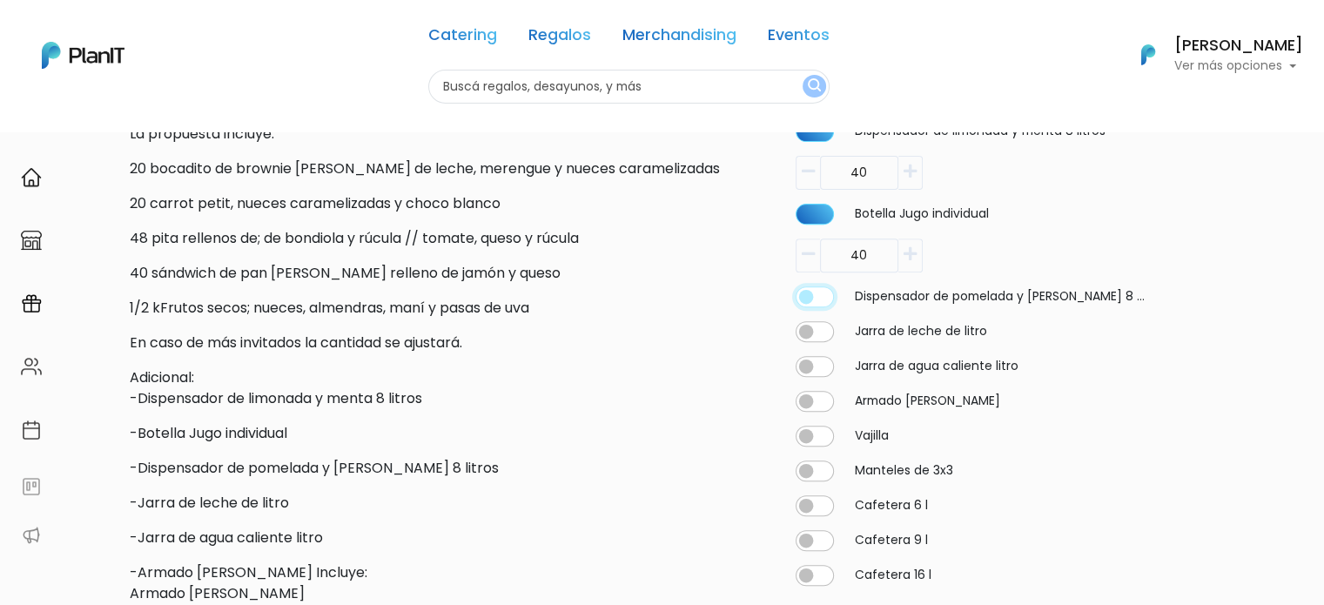
click at [829, 142] on input "checkbox" at bounding box center [814, 131] width 38 height 21
checkbox input "true"
type input "40"
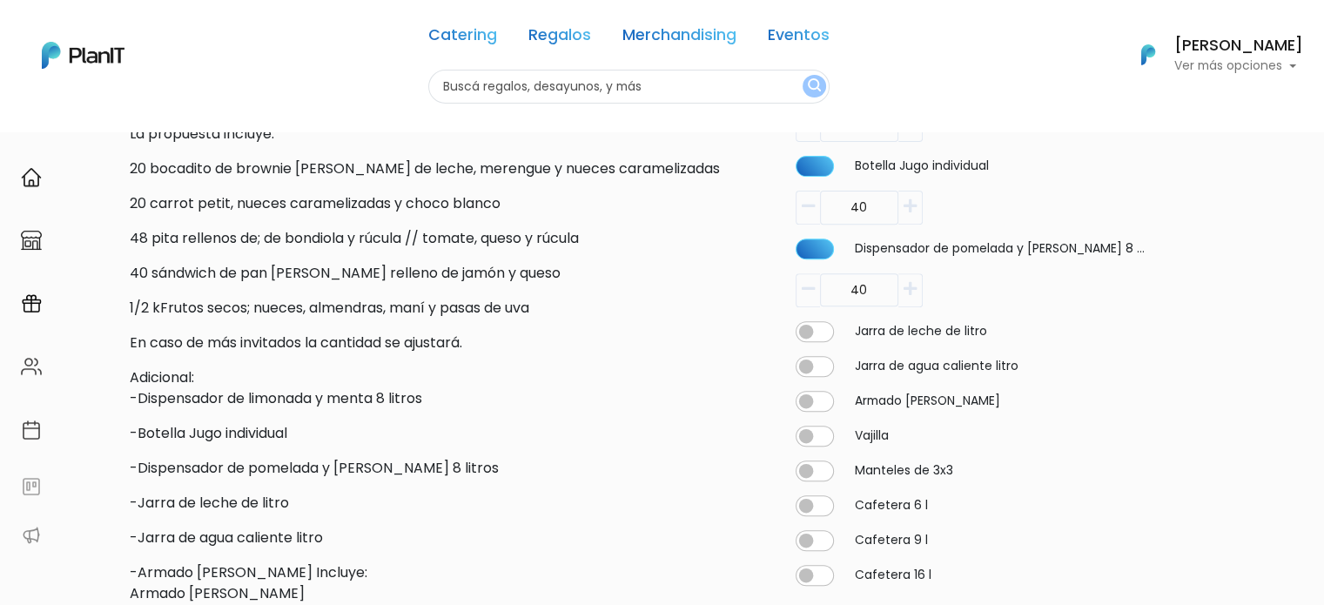
click at [877, 339] on label "Jarra de leche de litro" at bounding box center [921, 331] width 132 height 18
drag, startPoint x: 857, startPoint y: 335, endPoint x: 938, endPoint y: 345, distance: 81.6
click at [938, 345] on div "Dispensador de limonada y menta 8 litros 40 Botella Jugo individual 40 Dispensa…" at bounding box center [971, 332] width 372 height 533
click at [927, 368] on label "Jarra de agua caliente litro" at bounding box center [937, 366] width 164 height 18
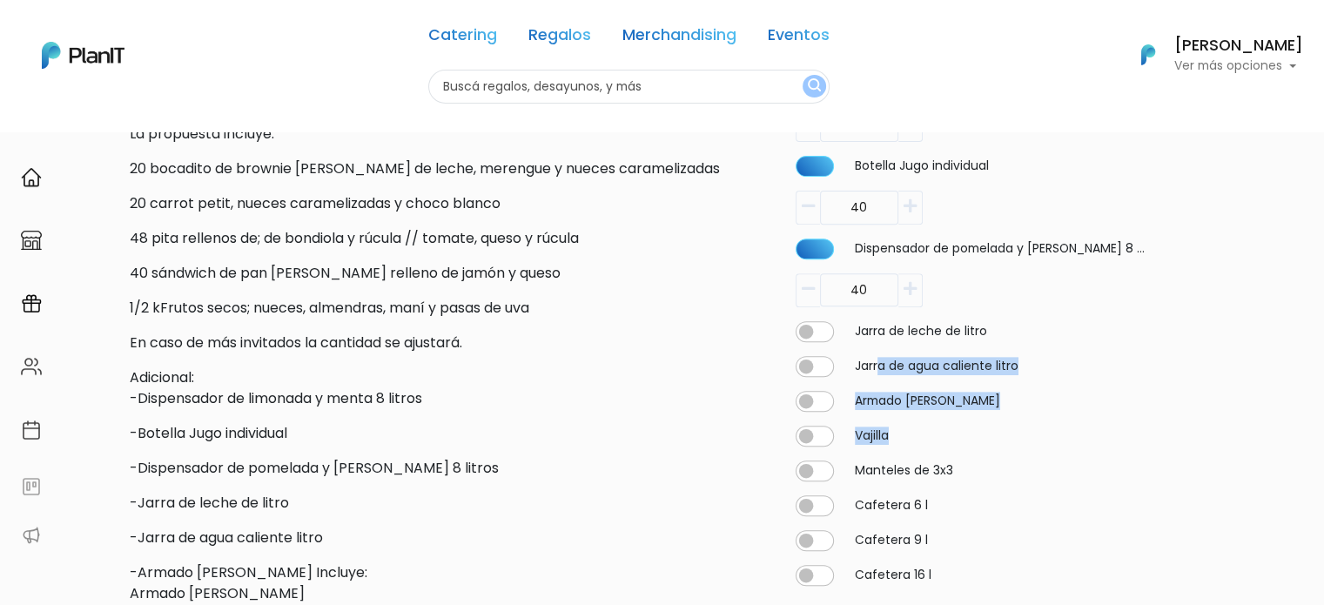
drag, startPoint x: 877, startPoint y: 368, endPoint x: 923, endPoint y: 421, distance: 70.3
click at [923, 421] on div "Dispensador de limonada y menta 8 litros 40 Botella Jugo individual 40 Dispensa…" at bounding box center [971, 332] width 372 height 533
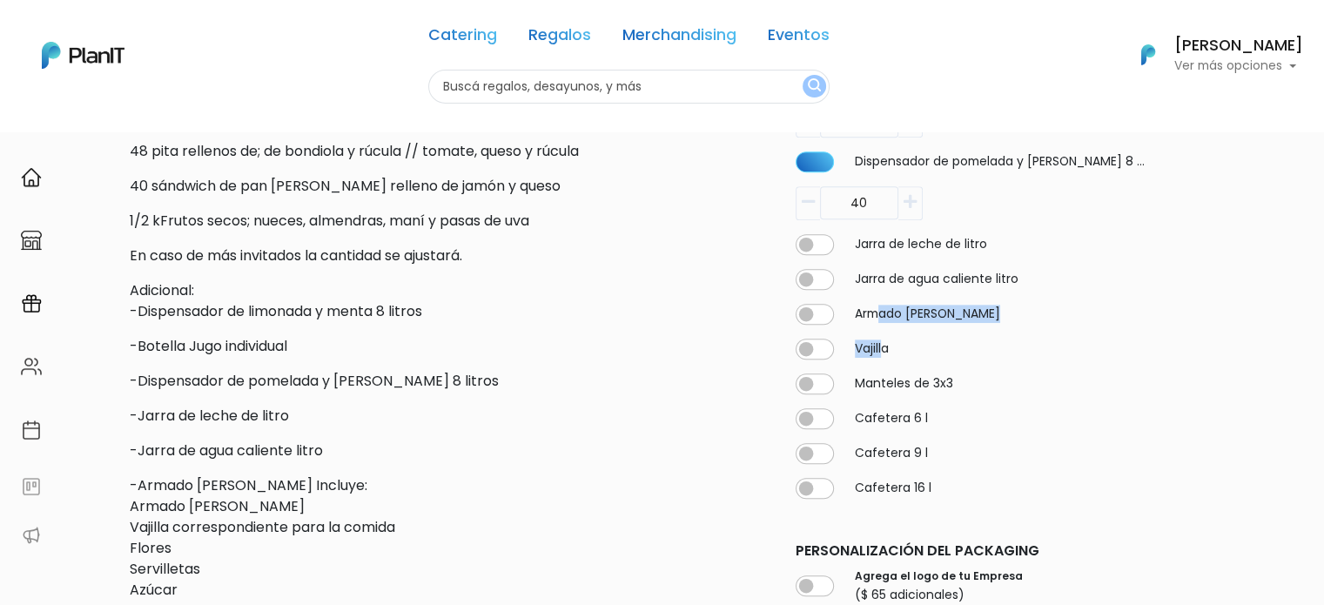
drag, startPoint x: 879, startPoint y: 309, endPoint x: 882, endPoint y: 356, distance: 47.1
click at [882, 356] on div "Dispensador de limonada y menta 8 litros 40 Botella Jugo individual 40 Dispensa…" at bounding box center [971, 245] width 372 height 533
click at [882, 356] on label "Vajilla" at bounding box center [872, 348] width 34 height 18
checkbox input "true"
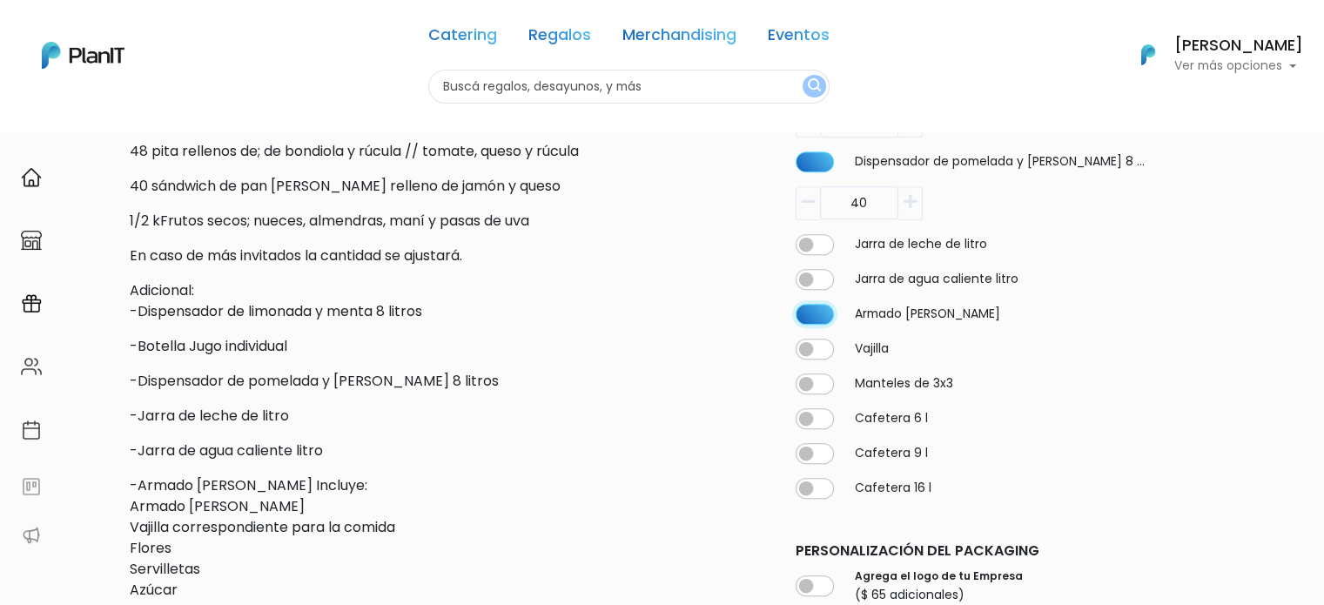
type input "40"
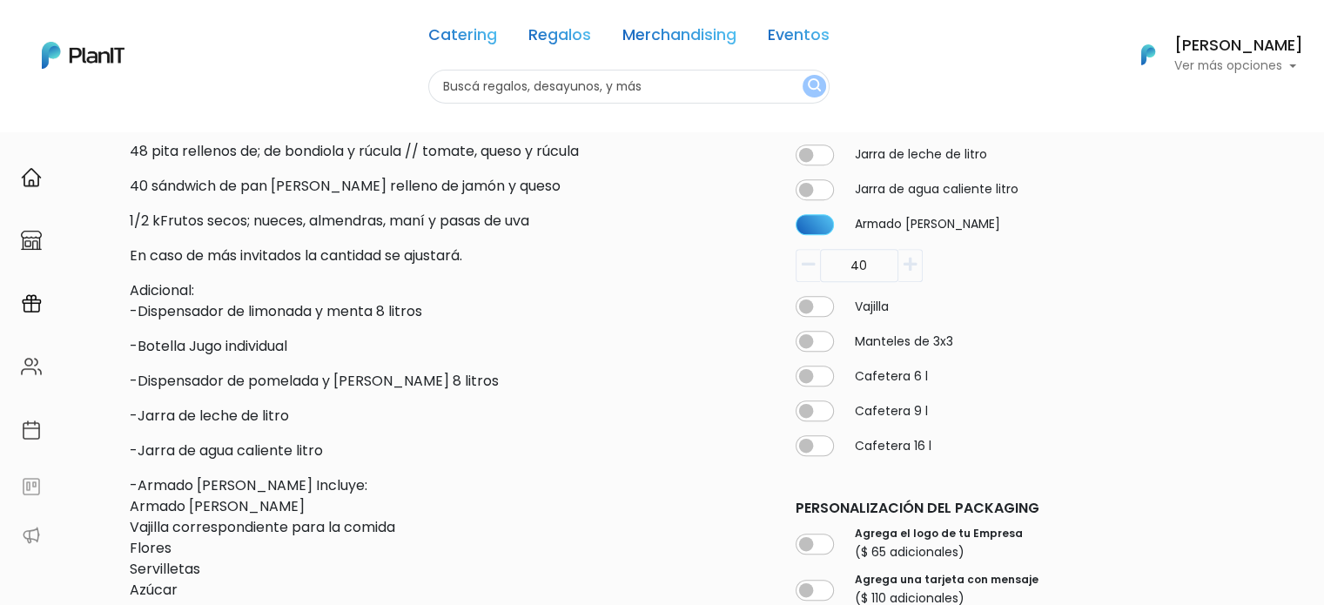
click at [835, 311] on div "Vajilla" at bounding box center [971, 306] width 352 height 21
checkbox input "true"
type input "40"
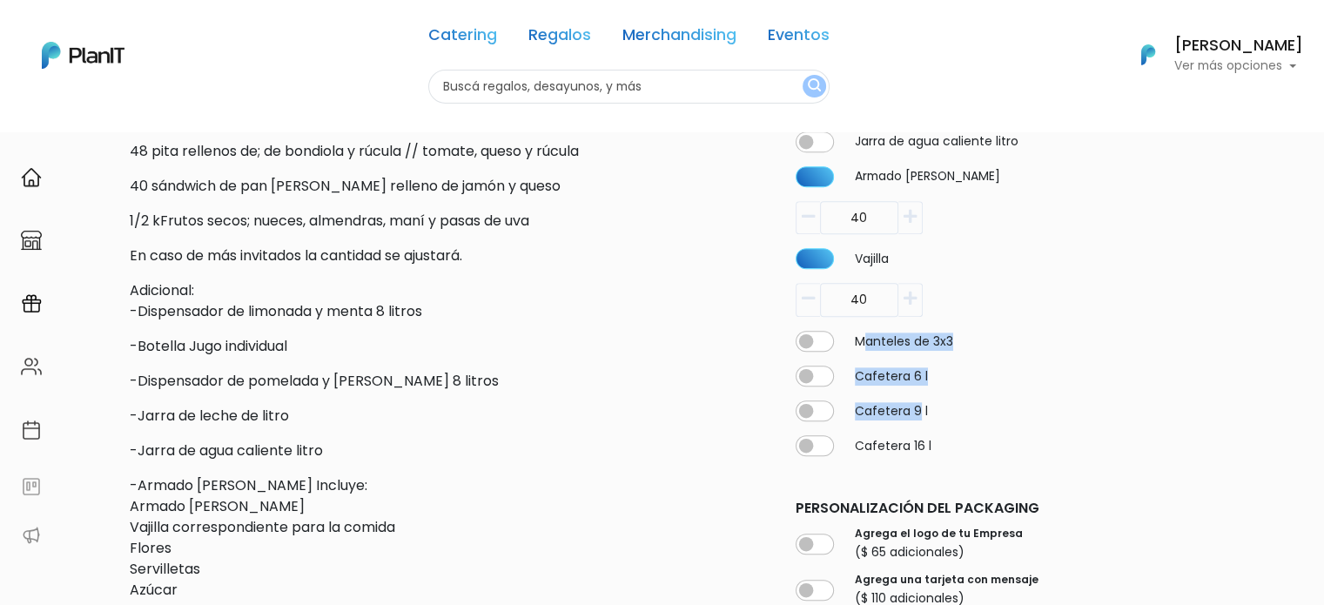
drag, startPoint x: 863, startPoint y: 351, endPoint x: 916, endPoint y: 392, distance: 67.0
click at [916, 391] on div "Dispensador de limonada y menta 8 litros 40 Botella Jugo individual 40 Dispensa…" at bounding box center [971, 156] width 372 height 628
click at [916, 392] on div "Dispensador de limonada y menta 8 litros 40 Botella Jugo individual 40 Dispensa…" at bounding box center [971, 156] width 372 height 628
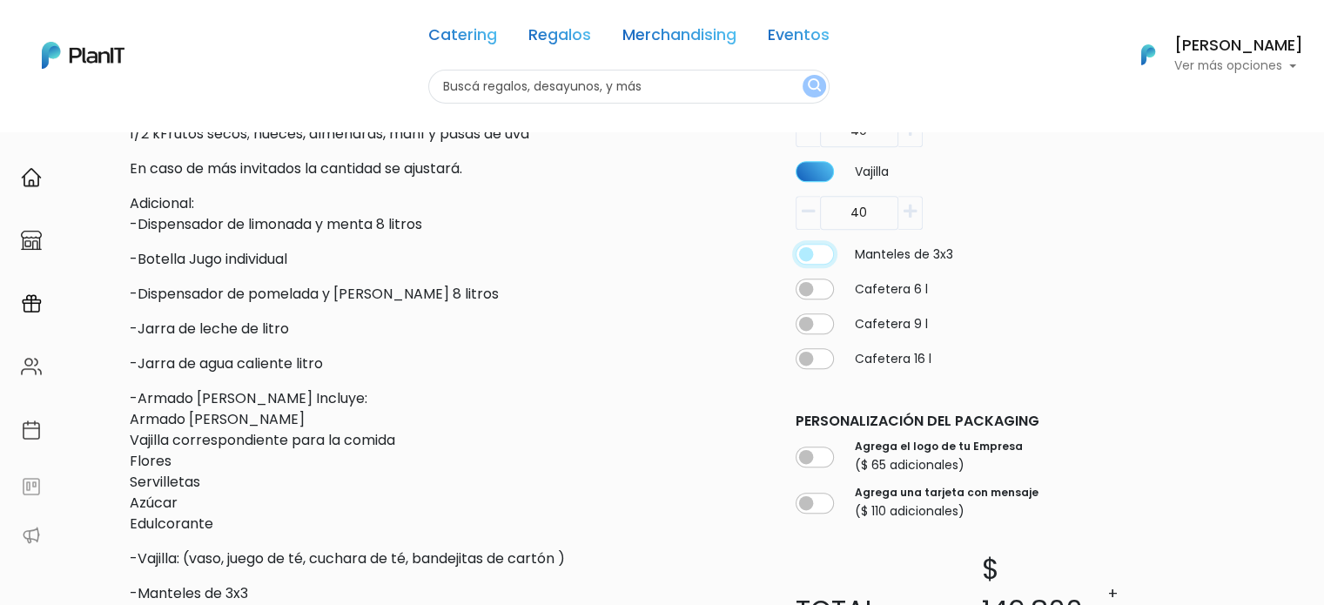
checkbox input "true"
type input "40"
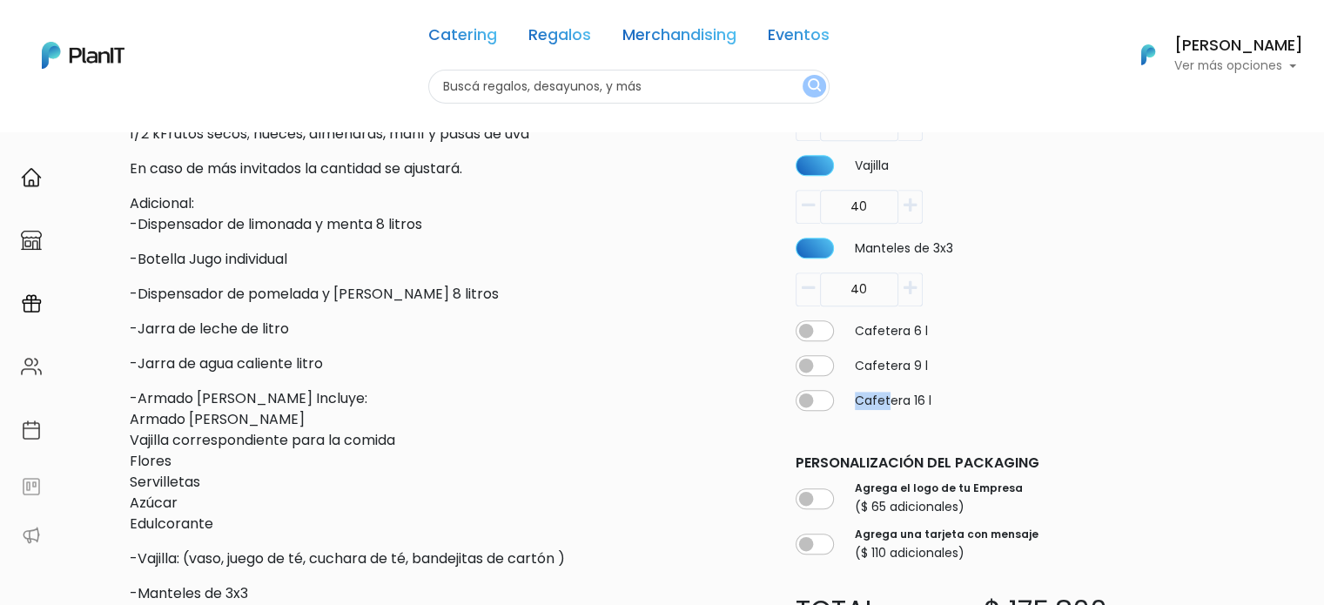
drag, startPoint x: 856, startPoint y: 386, endPoint x: 888, endPoint y: 416, distance: 43.7
click at [887, 416] on div "Dispensador de limonada y menta 8 litros 40 Botella Jugo individual 40 Dispensa…" at bounding box center [971, 86] width 372 height 676
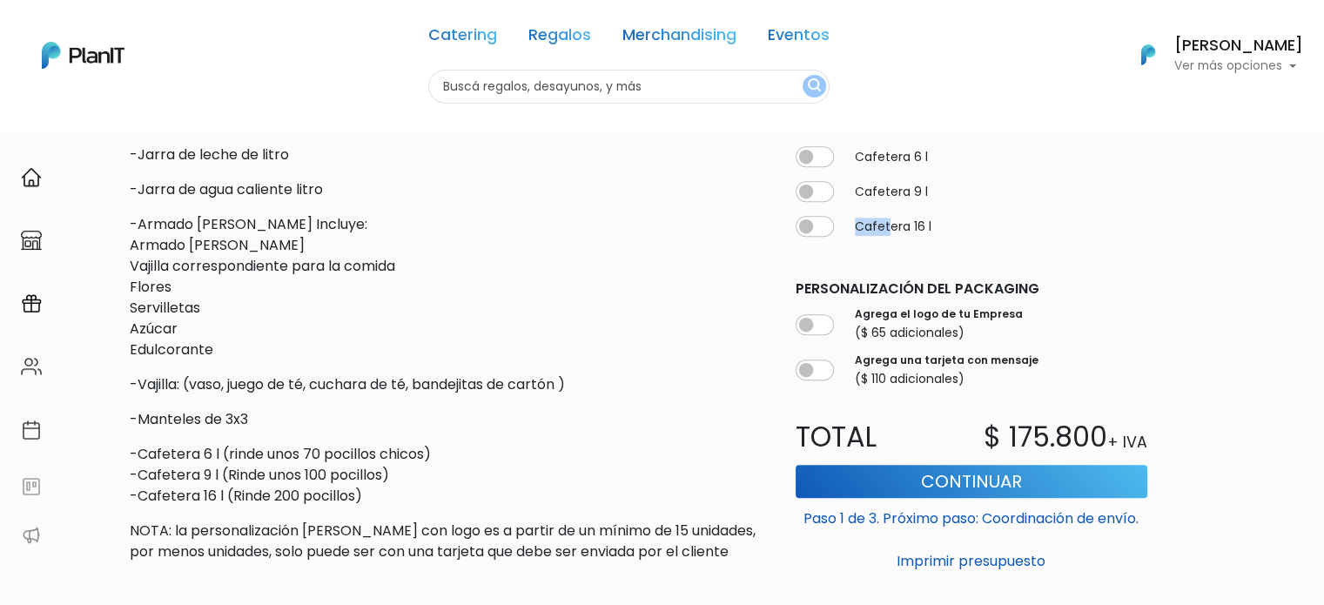
scroll to position [1044, 0]
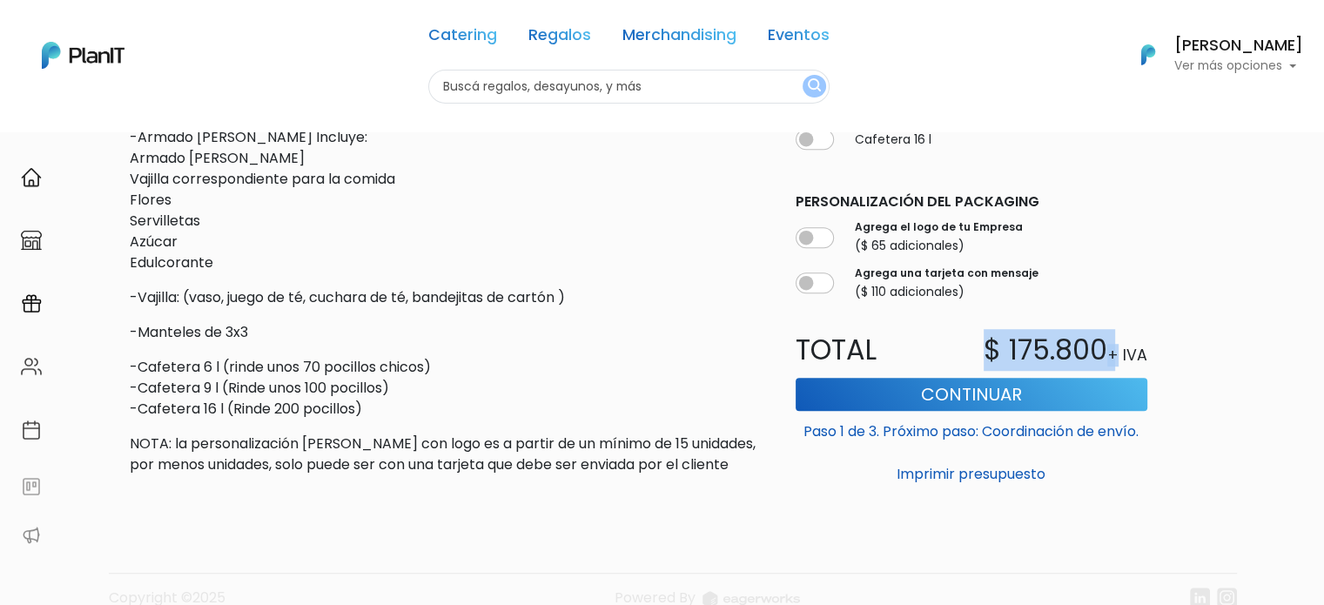
drag, startPoint x: 989, startPoint y: 346, endPoint x: 1121, endPoint y: 347, distance: 131.4
click at [1121, 347] on div "$ 175.800 + IVA" at bounding box center [1064, 350] width 186 height 42
click at [1121, 347] on p "+ IVA" at bounding box center [1127, 356] width 40 height 23
drag, startPoint x: 1137, startPoint y: 349, endPoint x: 1012, endPoint y: 351, distance: 125.3
click at [1013, 351] on div "$ 175.800 + IVA" at bounding box center [1064, 350] width 186 height 42
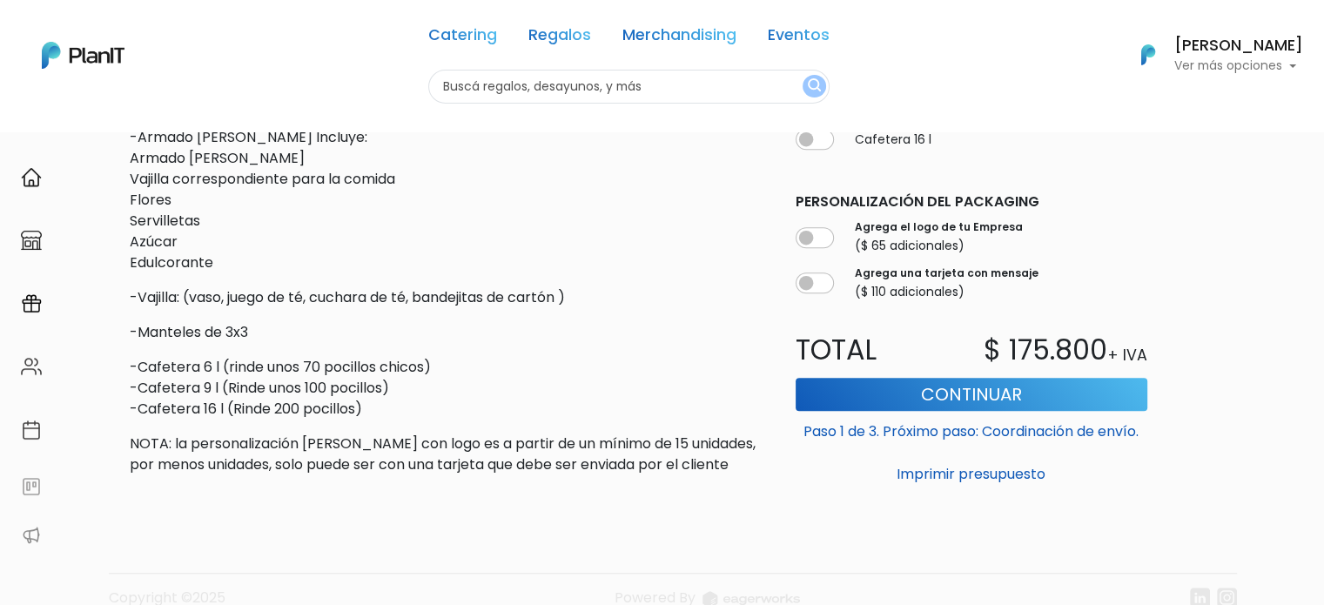
click at [1011, 351] on p "$ 175.800" at bounding box center [1045, 350] width 124 height 42
drag, startPoint x: 985, startPoint y: 345, endPoint x: 1149, endPoint y: 344, distance: 163.6
click at [1142, 346] on div "$ 175.800 + IVA" at bounding box center [1064, 350] width 186 height 42
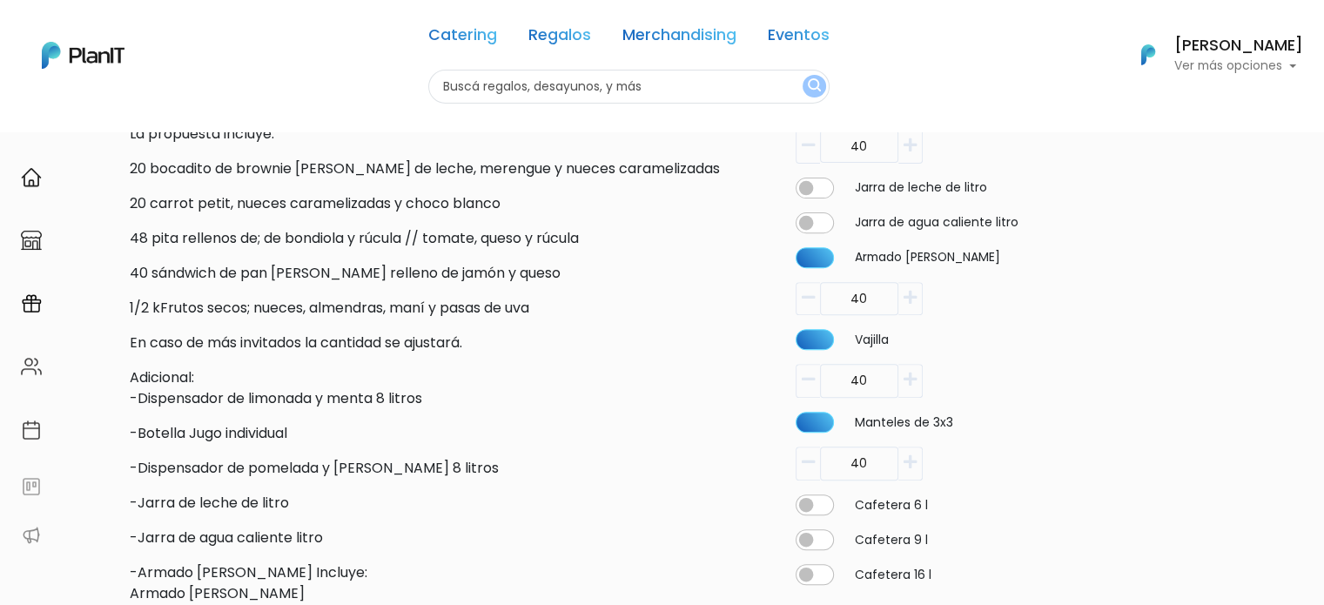
click at [808, 308] on button "button" at bounding box center [807, 299] width 24 height 34
type input "37"
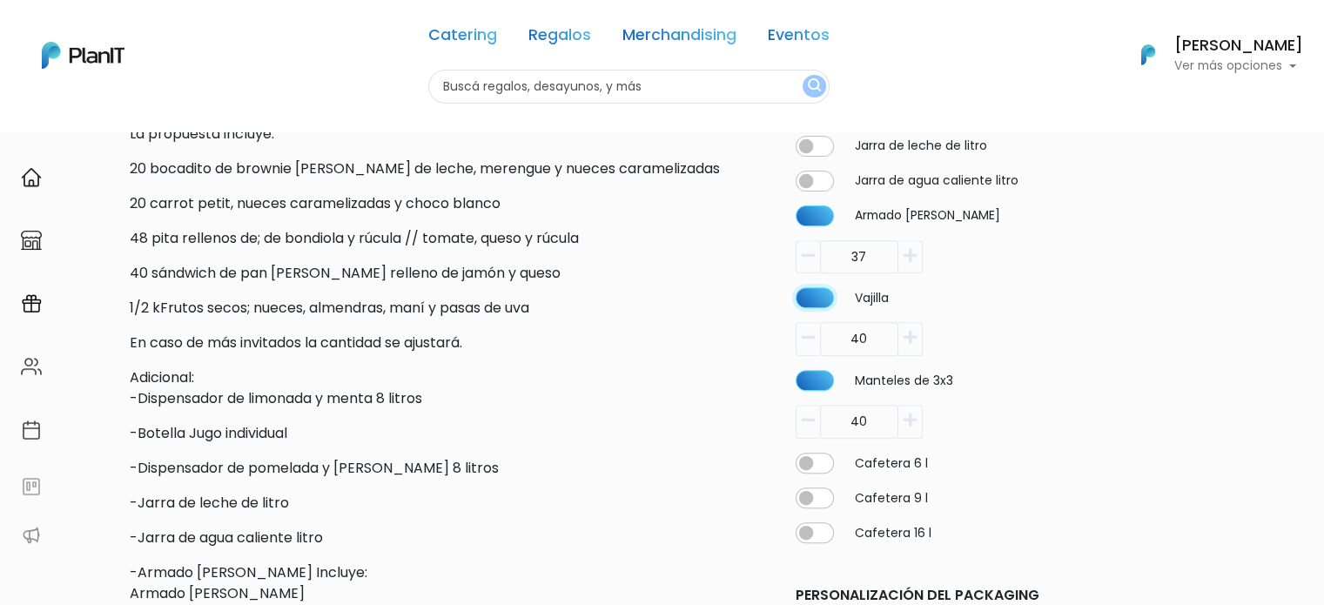
checkbox input "false"
type input "0"
click at [808, 264] on icon "button" at bounding box center [808, 256] width 13 height 16
type input "36"
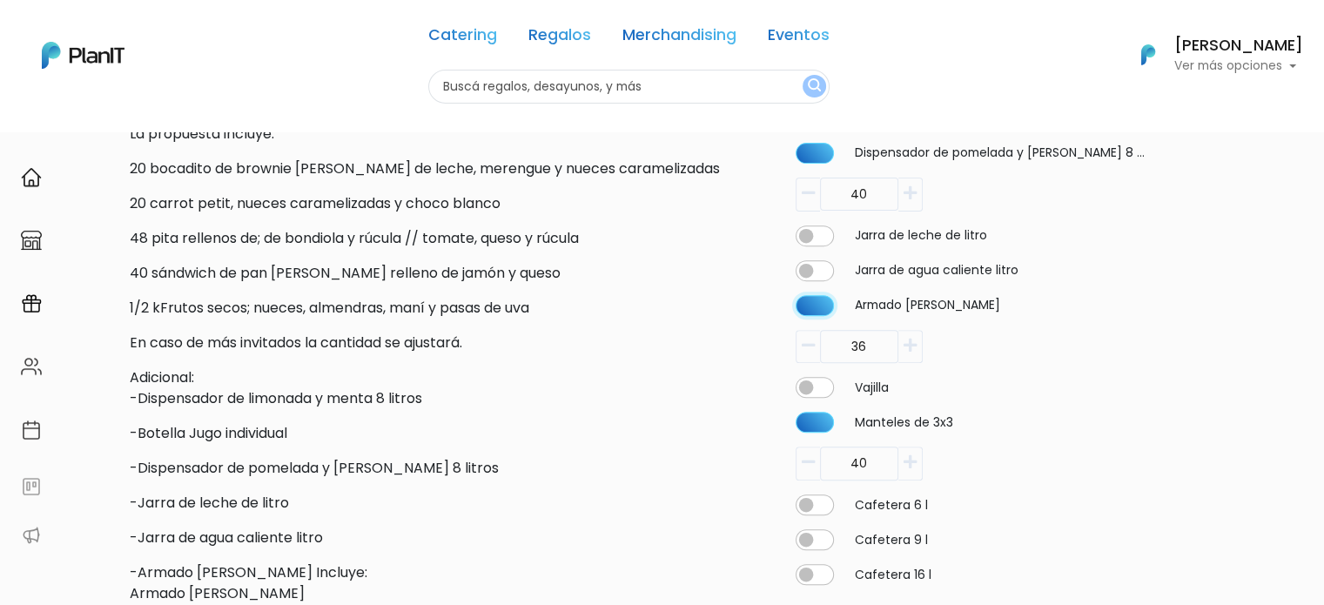
checkbox input "false"
type input "0"
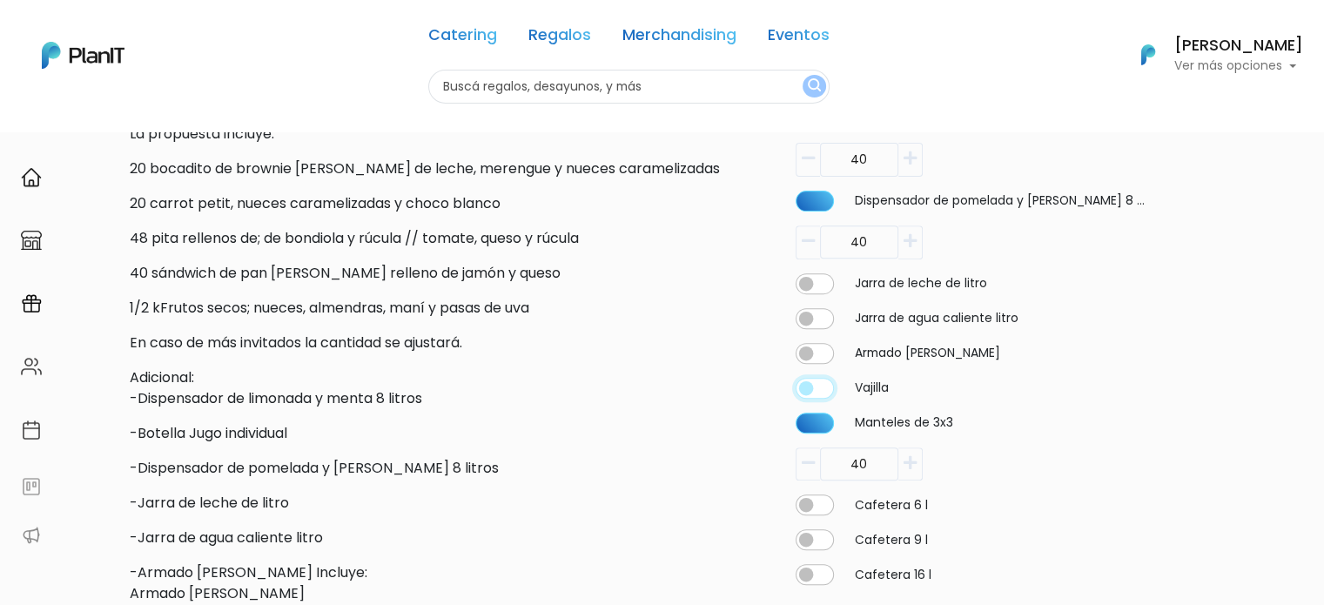
click at [811, 46] on input "checkbox" at bounding box center [814, 35] width 38 height 21
checkbox input "true"
type input "40"
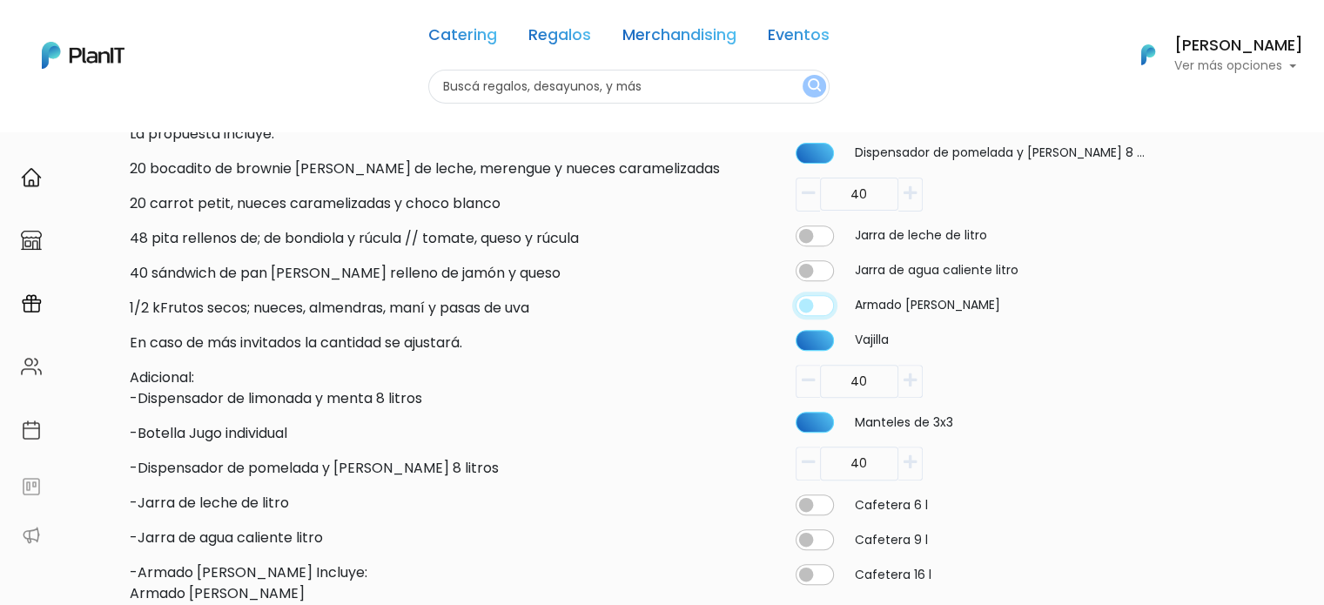
checkbox input "true"
type input "40"
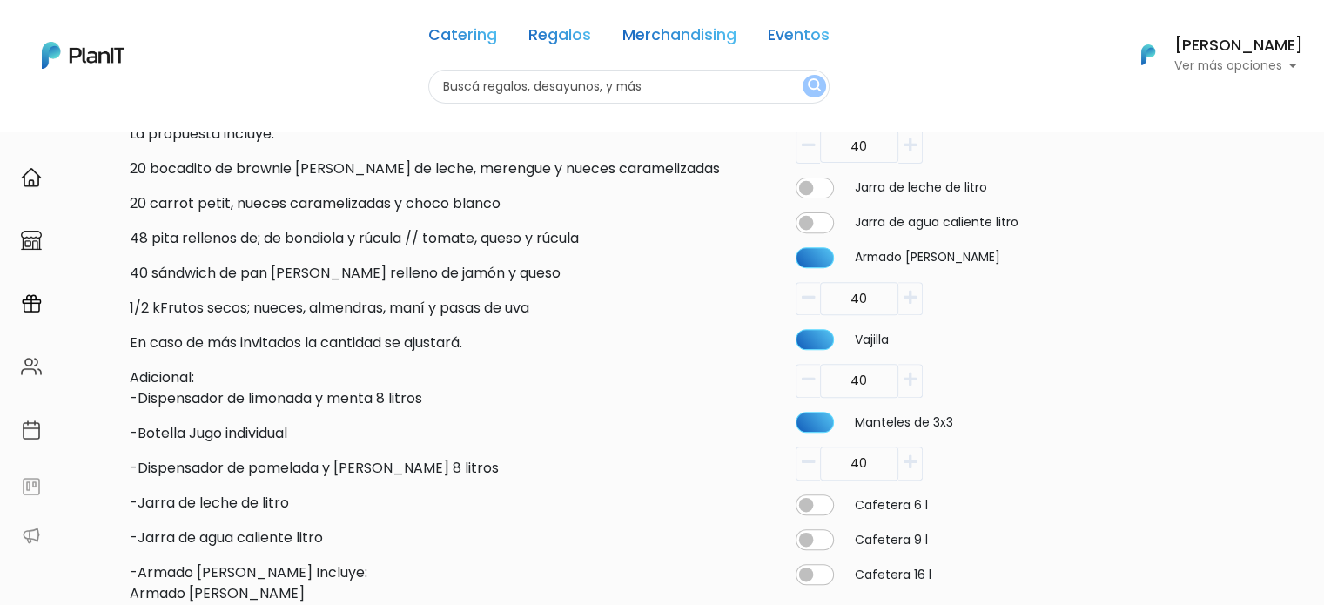
click at [818, 387] on button "button" at bounding box center [807, 382] width 24 height 34
click at [810, 386] on icon "button" at bounding box center [808, 380] width 13 height 16
click at [810, 385] on icon "button" at bounding box center [808, 380] width 13 height 16
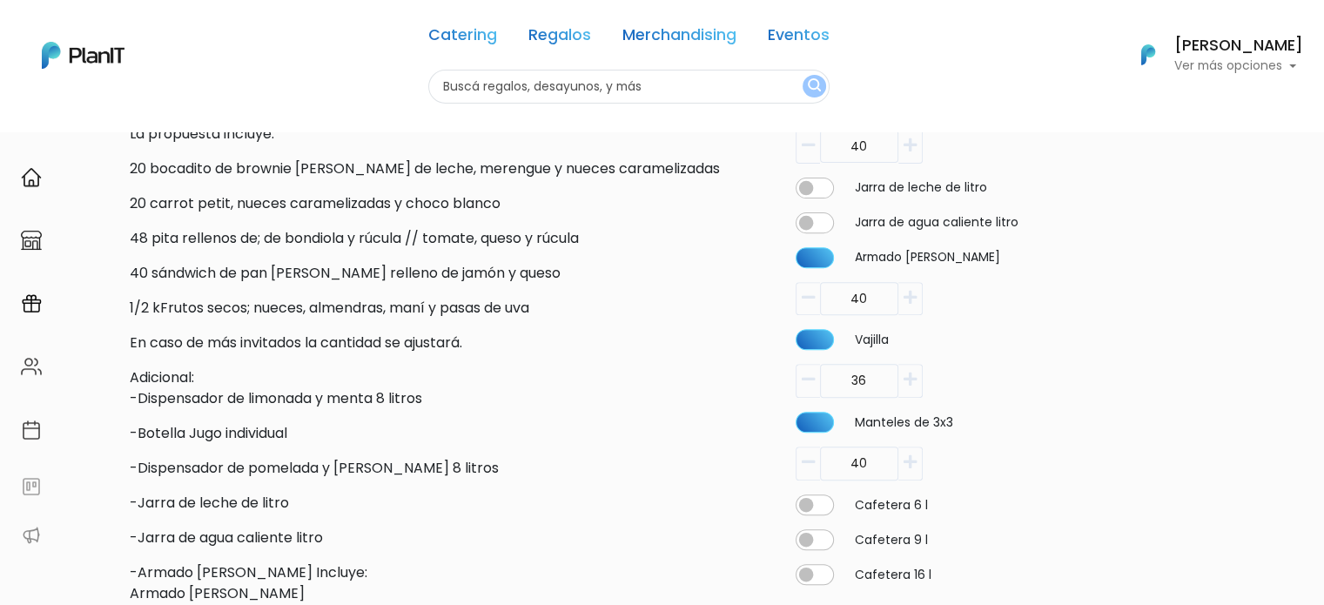
click at [810, 385] on icon "button" at bounding box center [808, 380] width 13 height 16
drag, startPoint x: 835, startPoint y: 380, endPoint x: 909, endPoint y: 384, distance: 74.1
click at [912, 391] on div "34" at bounding box center [971, 382] width 352 height 34
type input "1"
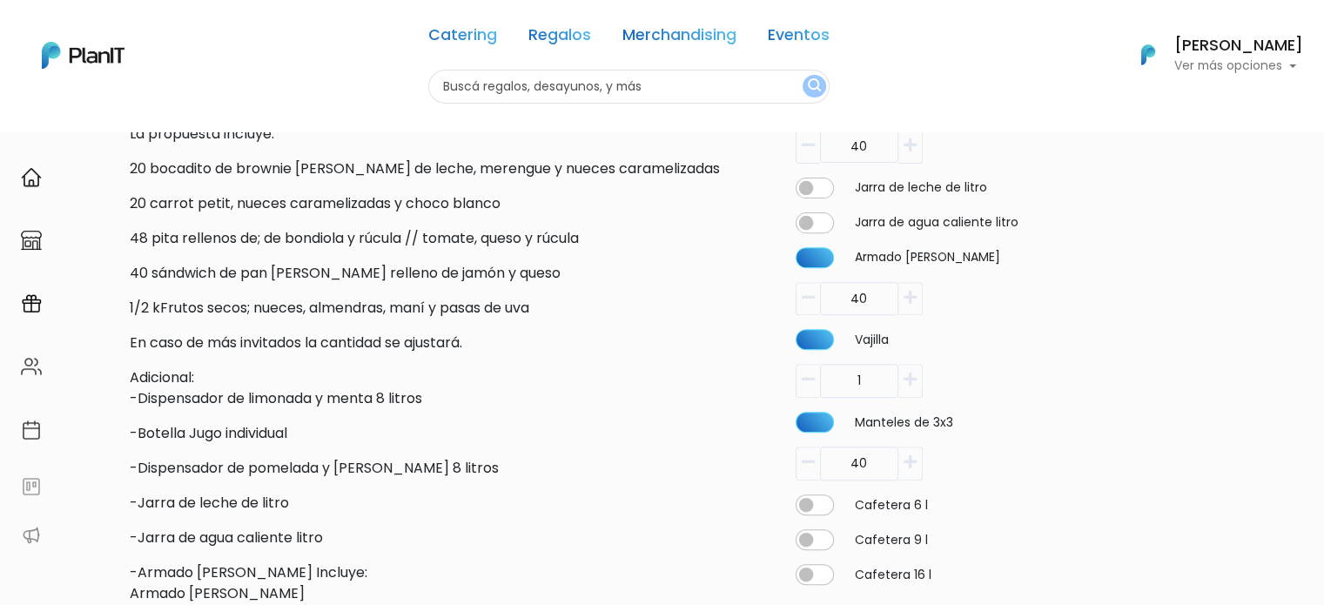
drag, startPoint x: 853, startPoint y: 469, endPoint x: 875, endPoint y: 467, distance: 21.8
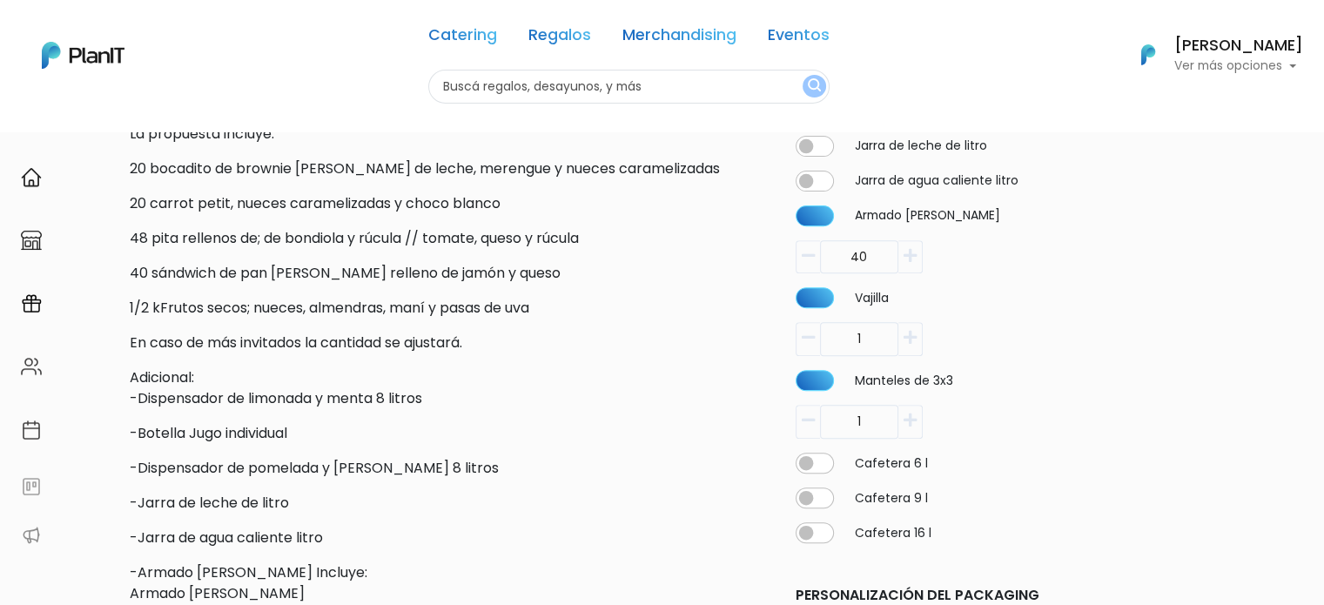
type input "1"
drag, startPoint x: 841, startPoint y: 253, endPoint x: 891, endPoint y: 255, distance: 50.5
click at [891, 255] on div "Armado de mesa 1" at bounding box center [971, 239] width 352 height 69
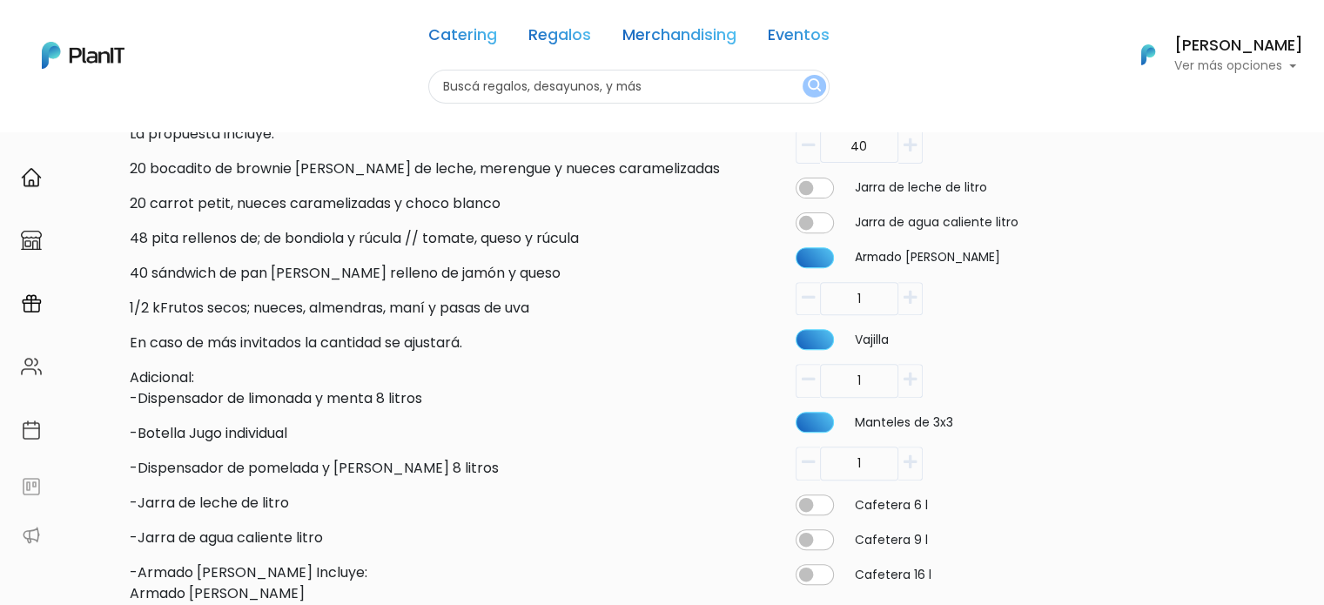
type input "1"
click at [876, 217] on label "Jarra de agua caliente litro" at bounding box center [937, 222] width 164 height 18
checkbox input "true"
type input "40"
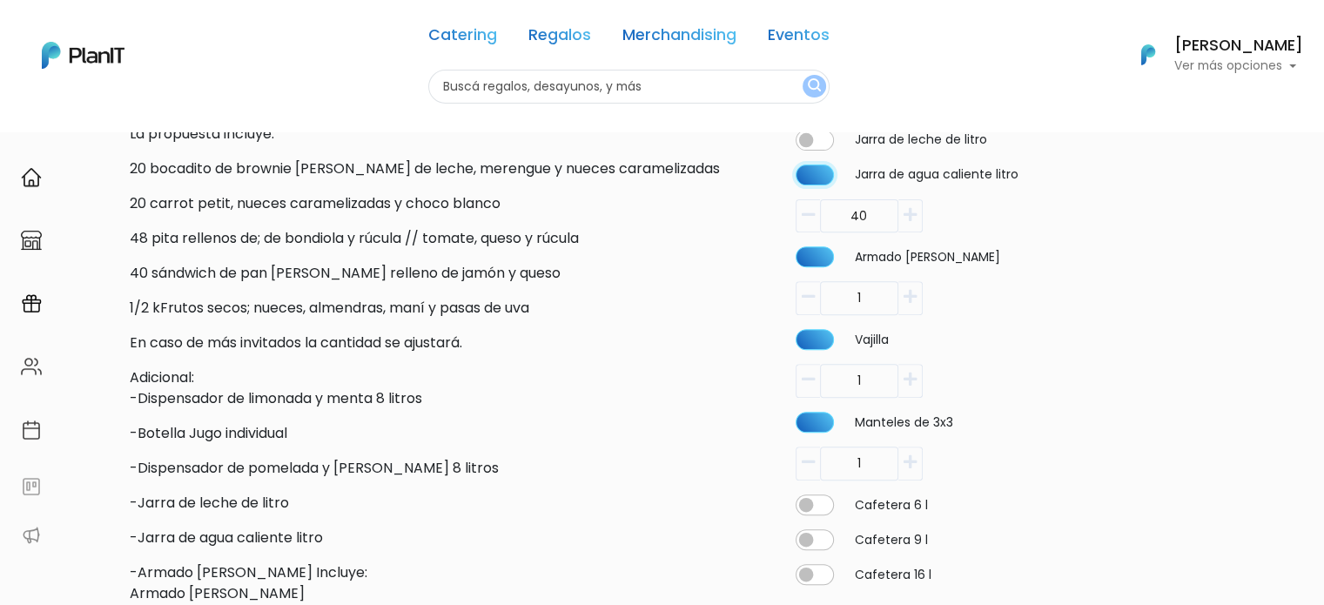
checkbox input "false"
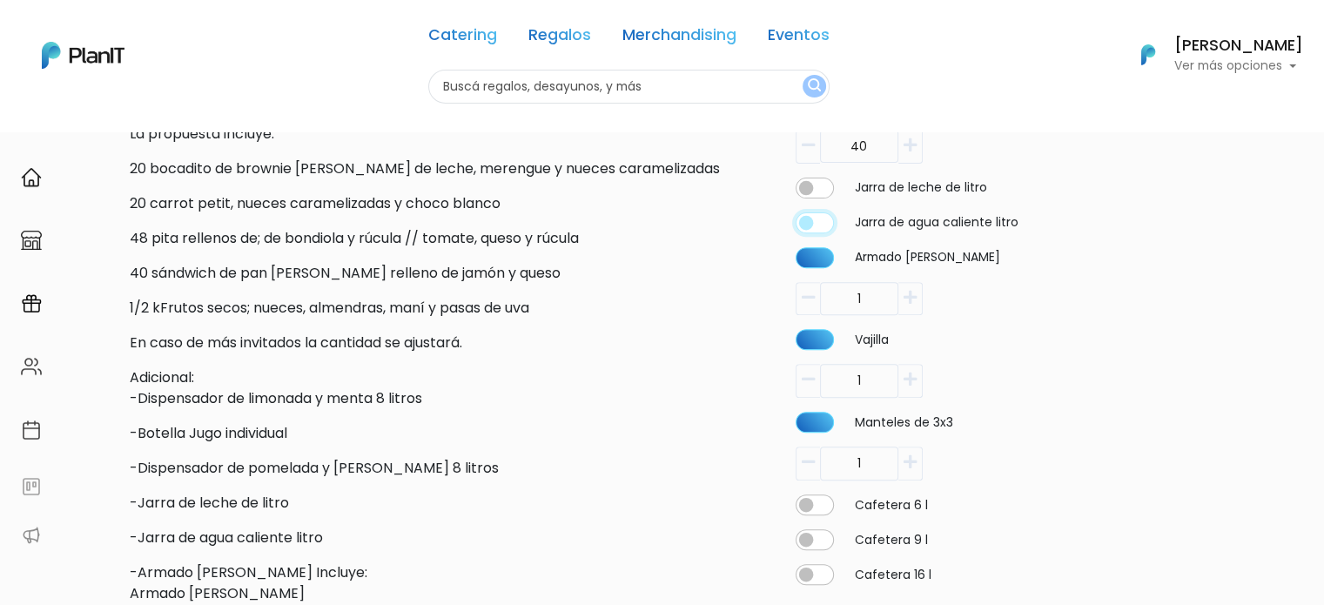
scroll to position [522, 0]
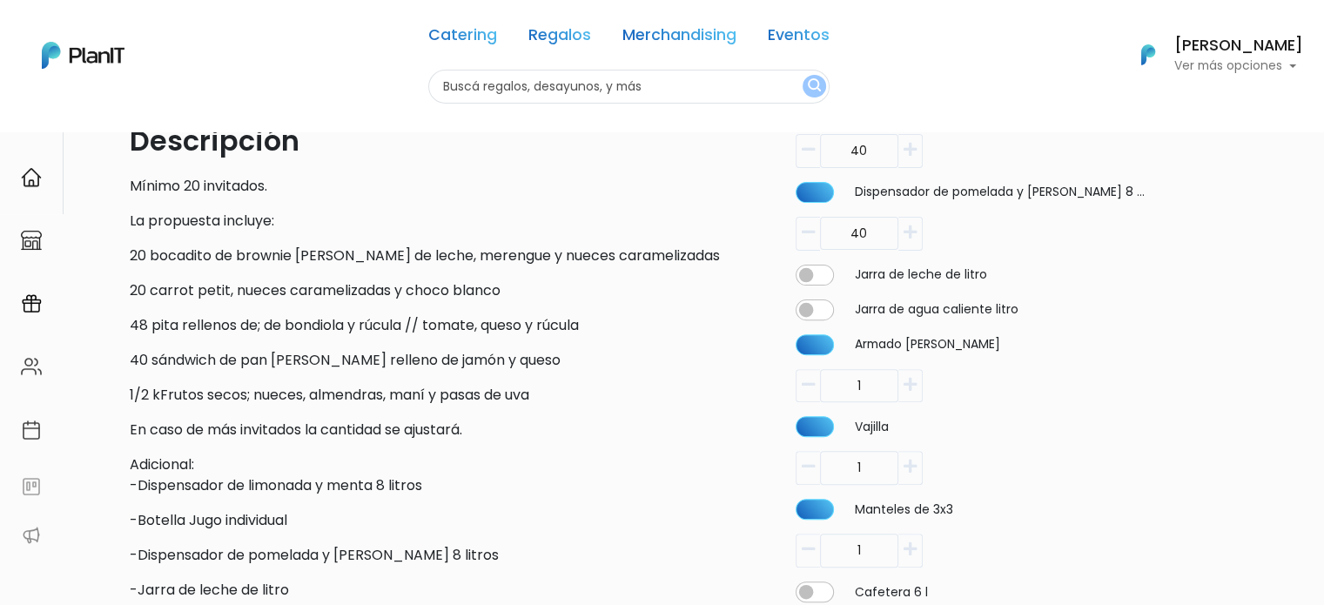
click at [862, 85] on input "40" at bounding box center [859, 68] width 78 height 34
drag, startPoint x: 842, startPoint y: 232, endPoint x: 883, endPoint y: 234, distance: 40.9
click at [869, 85] on input "40" at bounding box center [859, 68] width 78 height 34
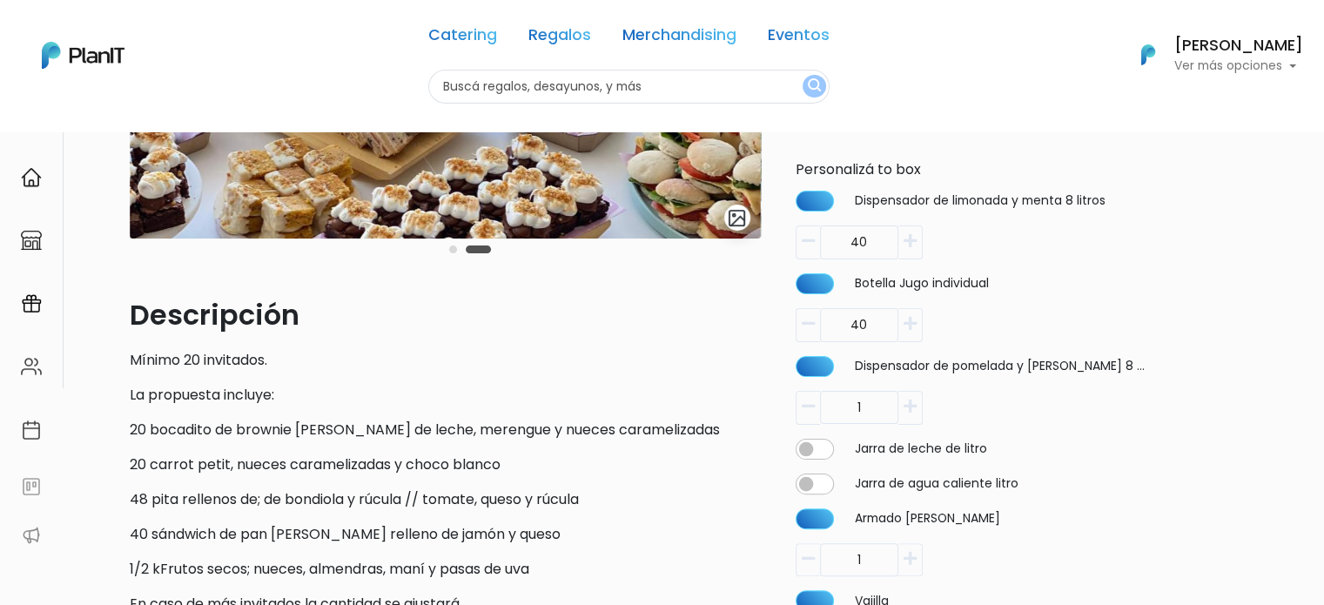
type input "1"
click at [874, 300] on div "Botella Jugo individual 40" at bounding box center [971, 307] width 352 height 69
drag, startPoint x: 856, startPoint y: 332, endPoint x: 902, endPoint y: 340, distance: 45.9
click at [902, 340] on div "40" at bounding box center [971, 325] width 352 height 34
drag, startPoint x: 881, startPoint y: 322, endPoint x: 836, endPoint y: 323, distance: 44.4
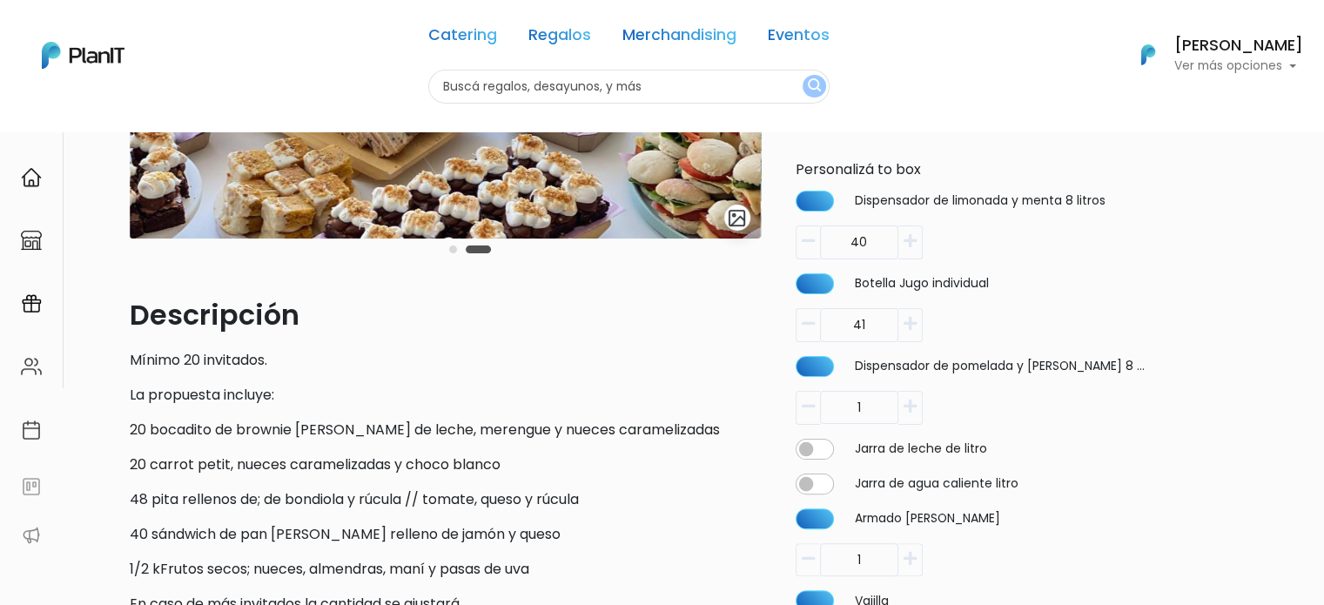
click at [836, 259] on input "41" at bounding box center [859, 242] width 78 height 34
type input "1"
click at [889, 250] on input "40" at bounding box center [859, 242] width 78 height 34
drag, startPoint x: 884, startPoint y: 246, endPoint x: 846, endPoint y: 246, distance: 38.3
click at [846, 246] on input "40" at bounding box center [859, 242] width 78 height 34
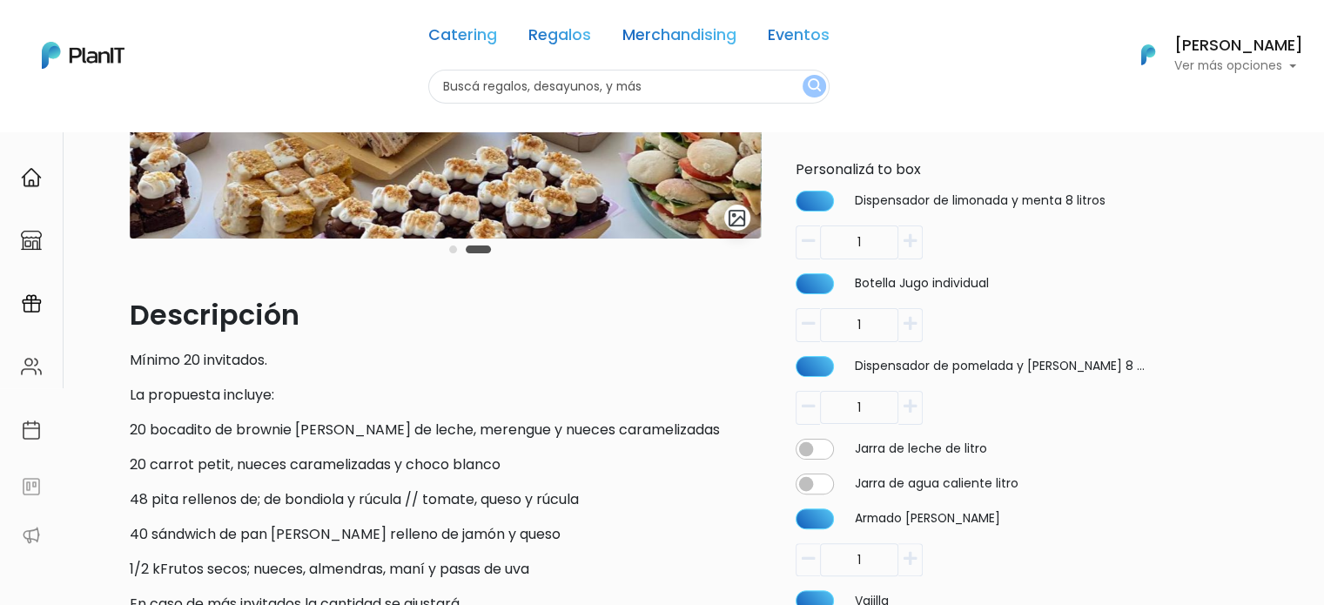
type input "1"
click at [950, 285] on label "Botella Jugo individual" at bounding box center [922, 283] width 134 height 18
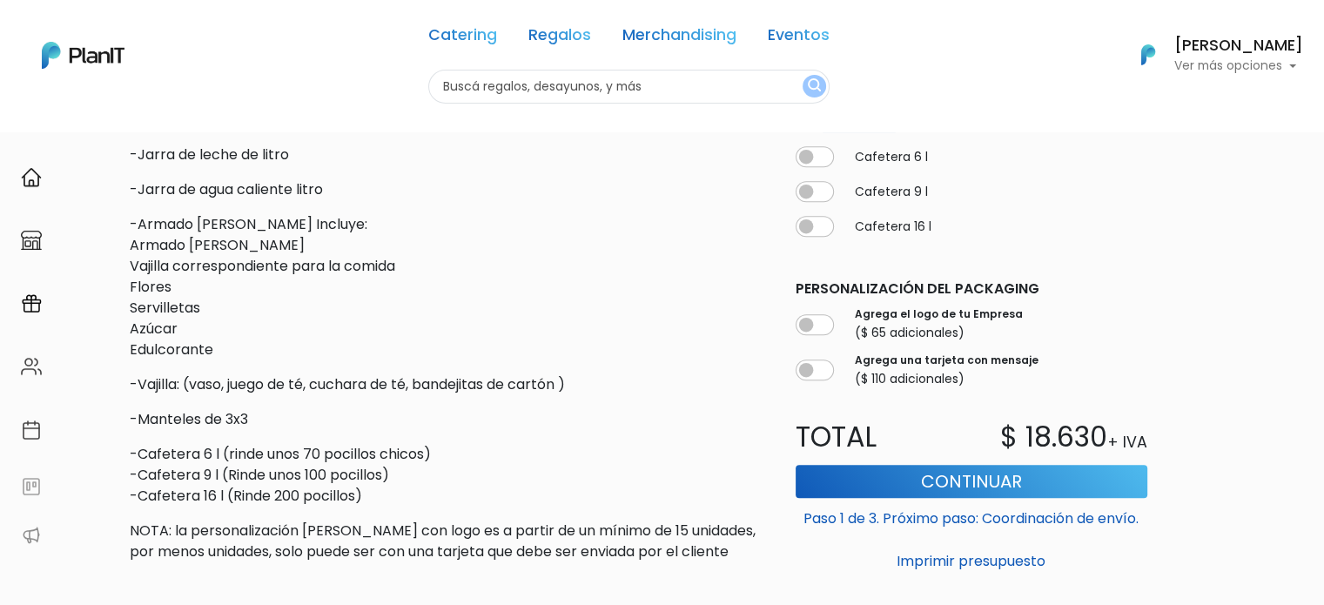
scroll to position [1044, 0]
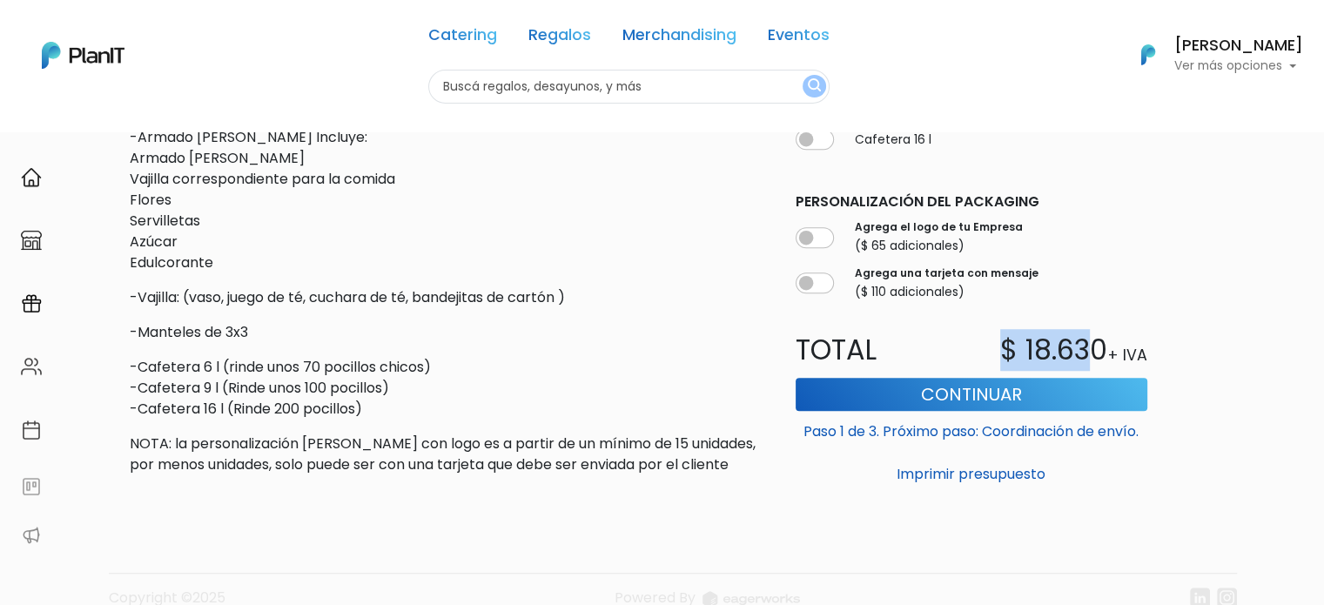
drag, startPoint x: 1032, startPoint y: 351, endPoint x: 1135, endPoint y: 351, distance: 102.7
click at [1133, 352] on div "$ 18.630 + IVA" at bounding box center [1064, 350] width 186 height 42
click at [1135, 350] on p "+ IVA" at bounding box center [1127, 356] width 40 height 23
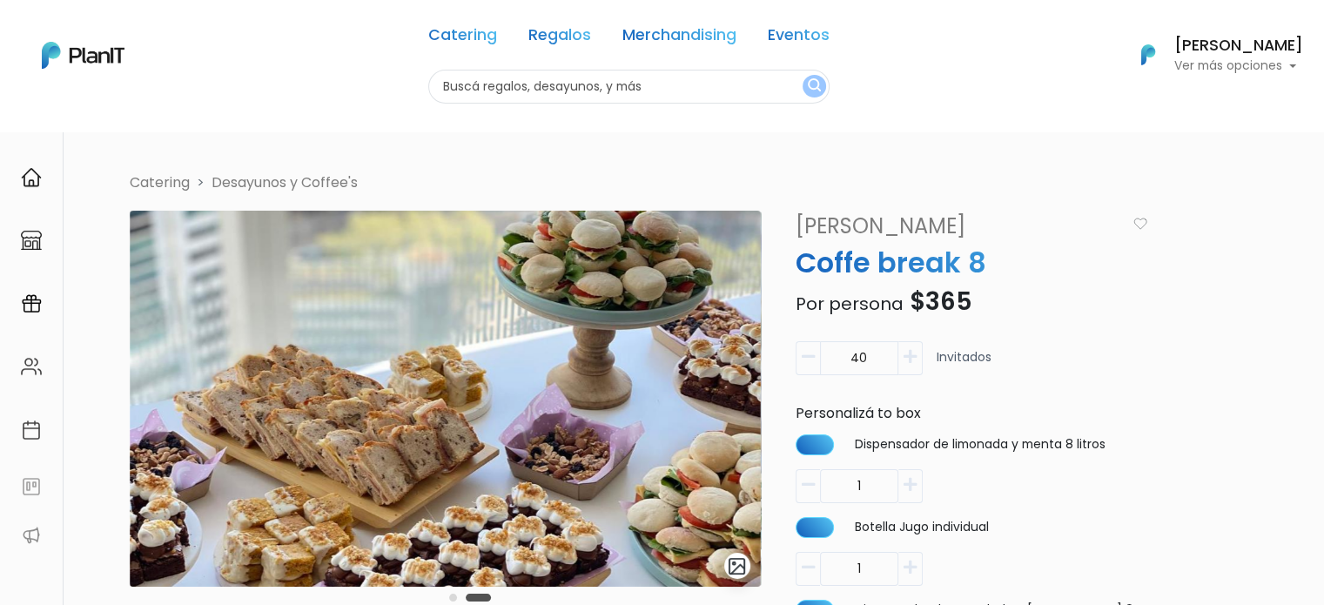
scroll to position [348, 0]
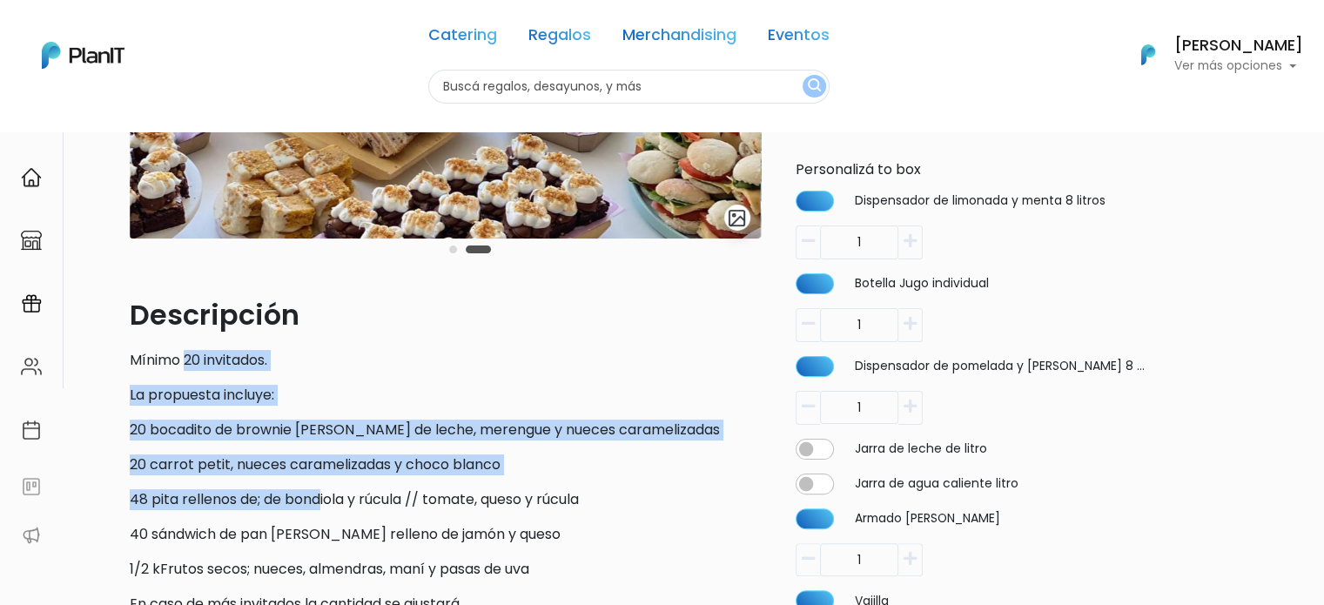
drag, startPoint x: 184, startPoint y: 345, endPoint x: 321, endPoint y: 476, distance: 189.6
drag, startPoint x: 379, startPoint y: 489, endPoint x: 219, endPoint y: 338, distance: 219.8
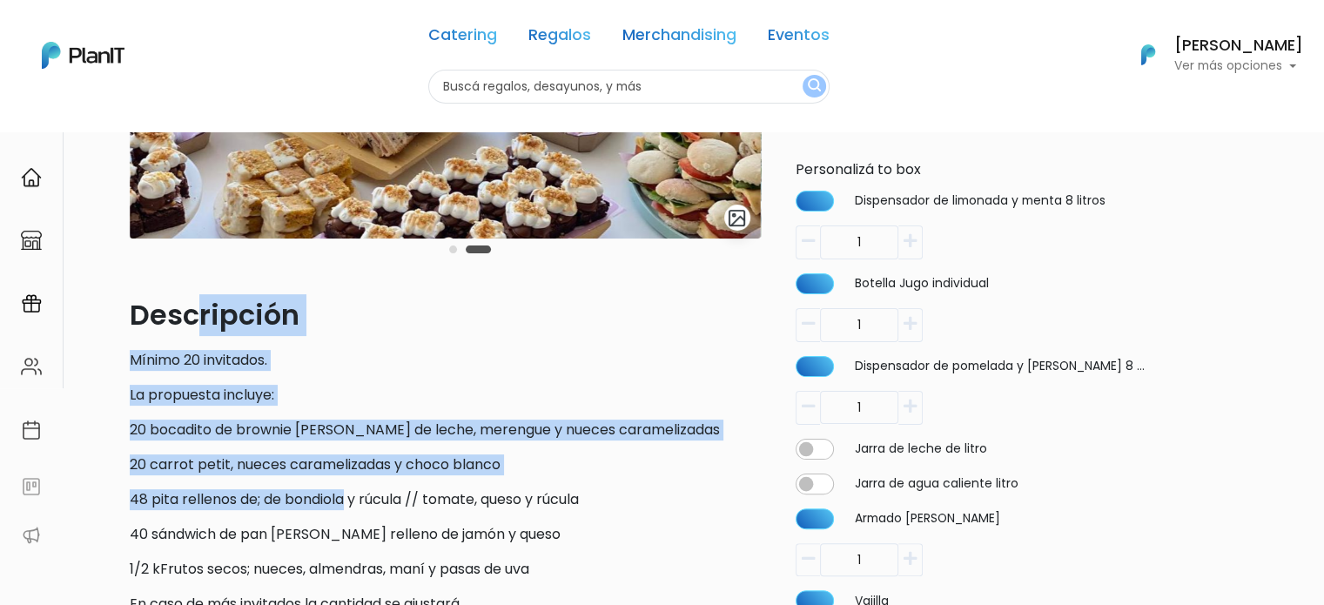
drag, startPoint x: 193, startPoint y: 319, endPoint x: 352, endPoint y: 506, distance: 245.0
click at [352, 506] on p "48 pita rellenos de; de bondiola y rúcula // tomate, queso y rúcula" at bounding box center [445, 499] width 631 height 21
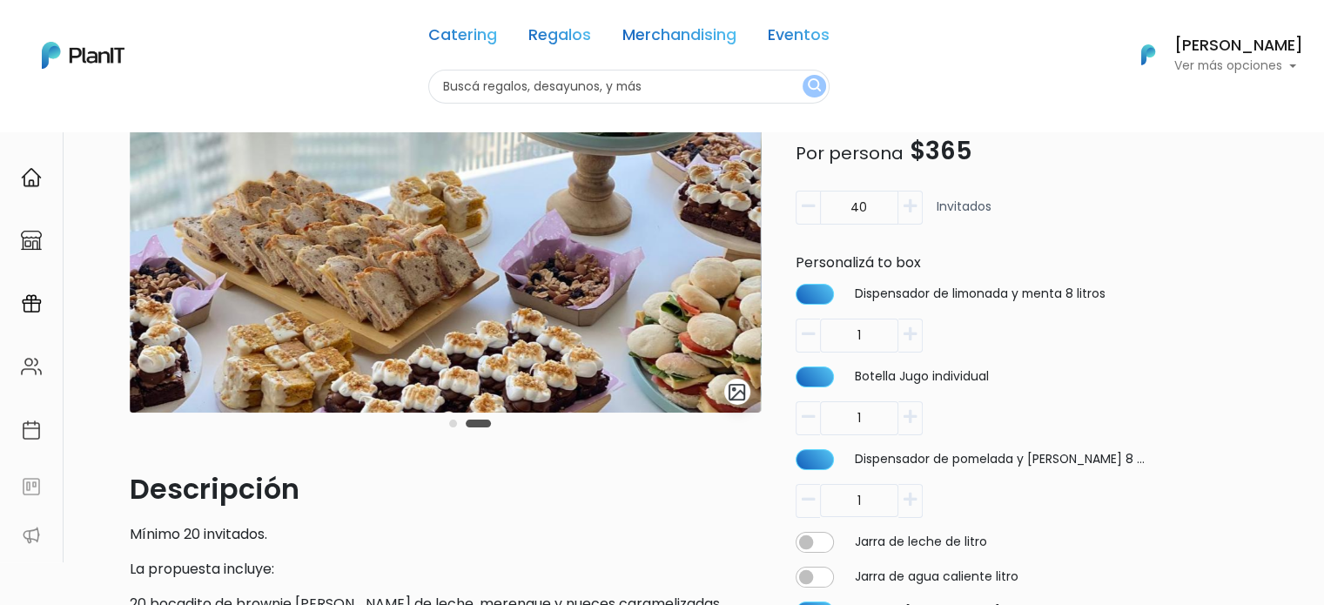
scroll to position [0, 0]
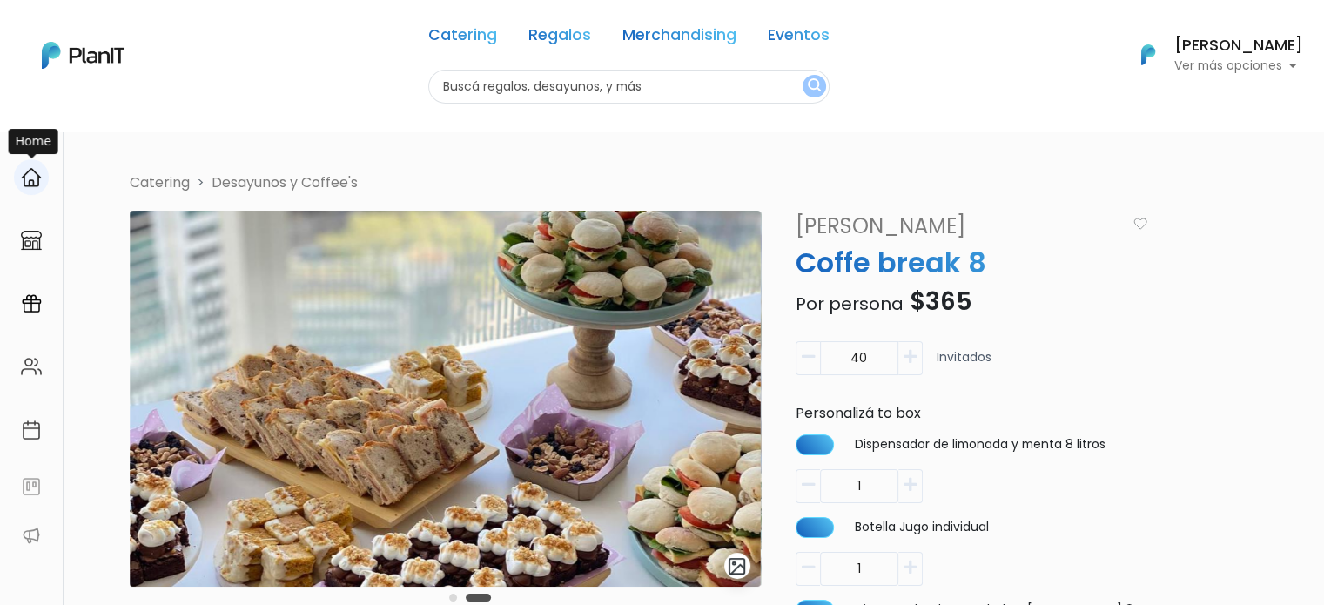
click at [26, 184] on img at bounding box center [31, 177] width 21 height 21
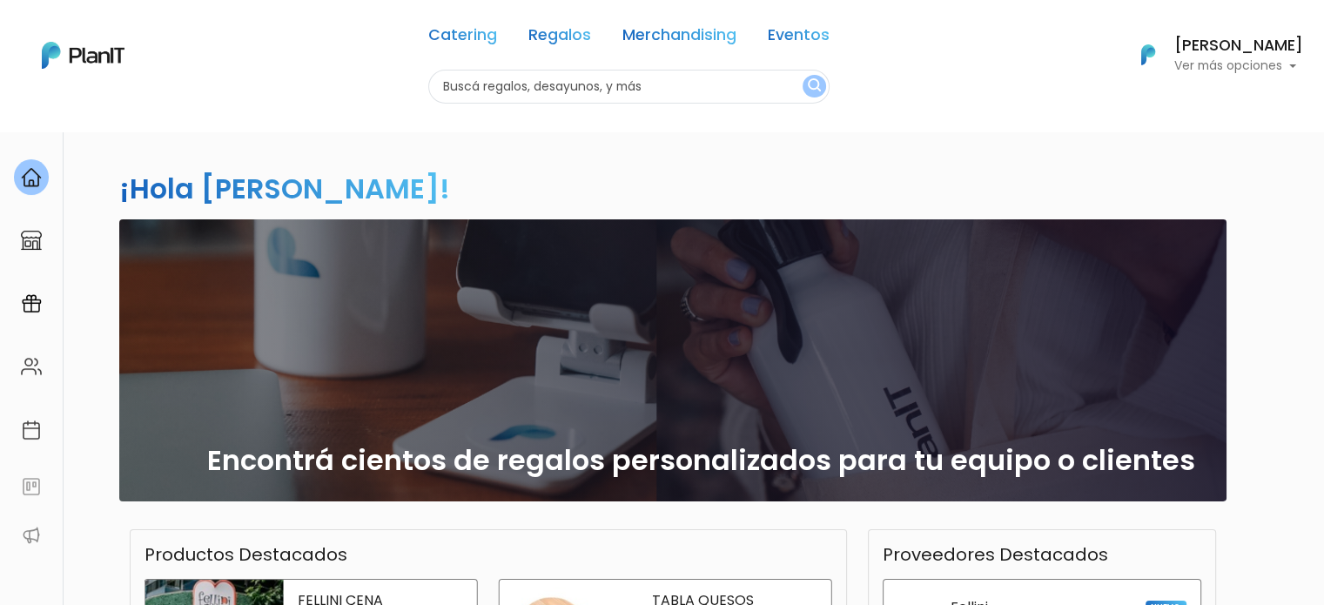
click at [574, 91] on input "text" at bounding box center [628, 87] width 401 height 34
type input "[PERSON_NAME]"
click at [802, 75] on button "submit" at bounding box center [813, 86] width 23 height 23
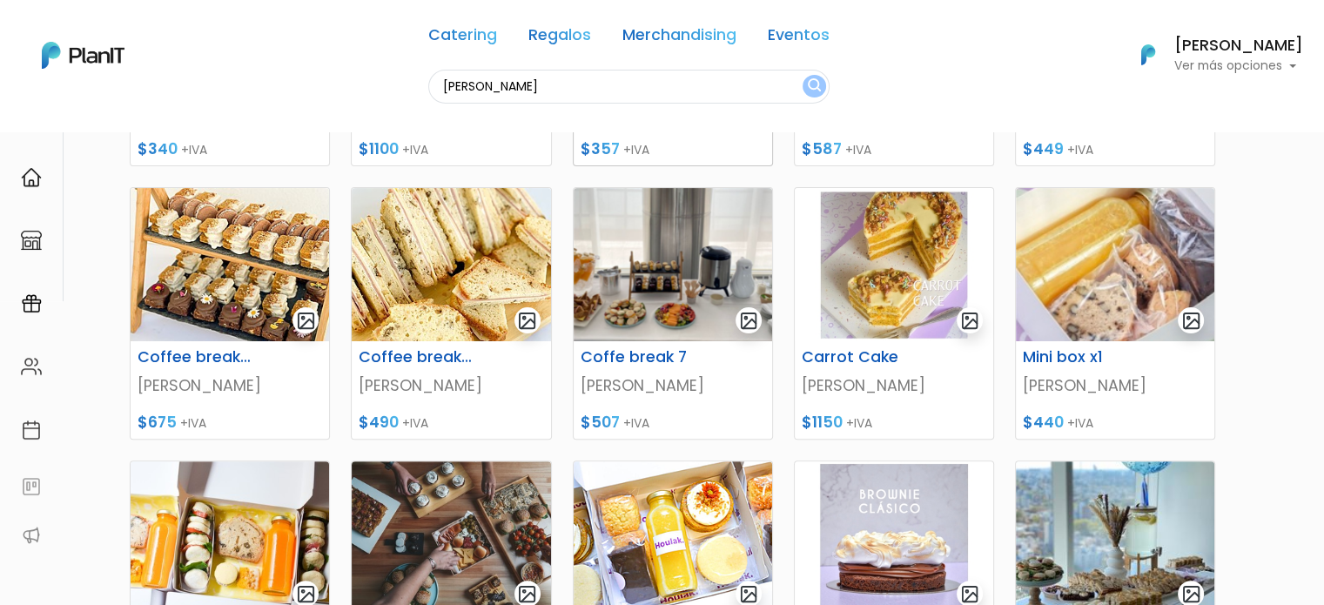
scroll to position [174, 0]
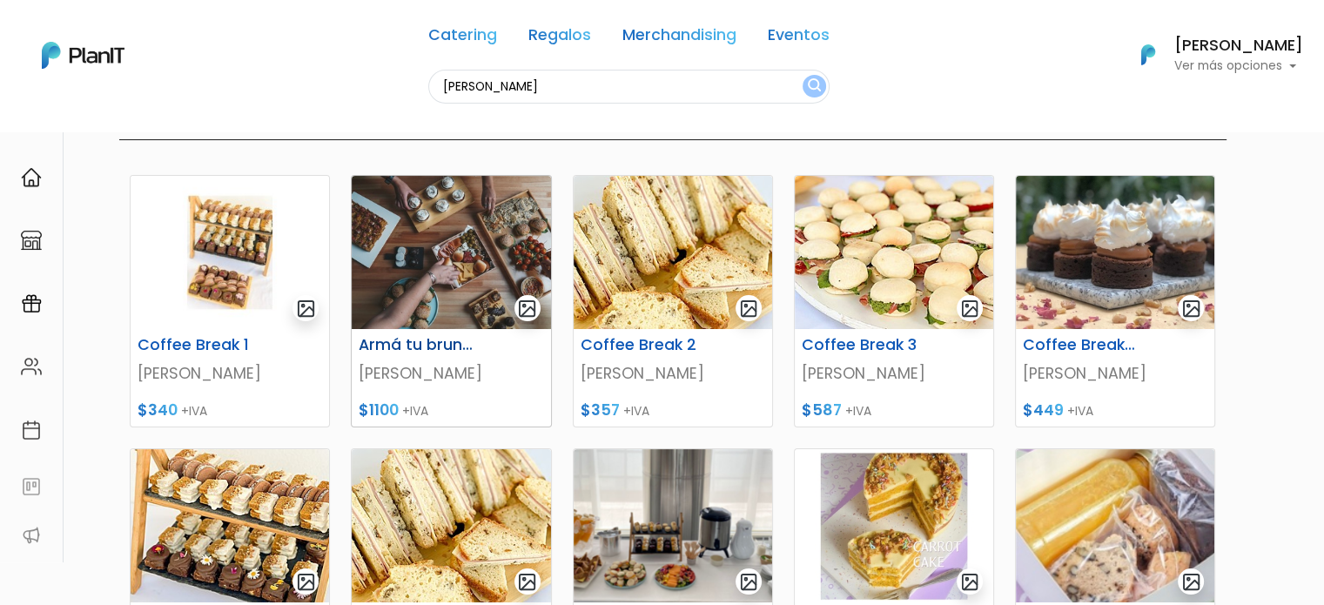
click at [453, 272] on img at bounding box center [451, 252] width 198 height 153
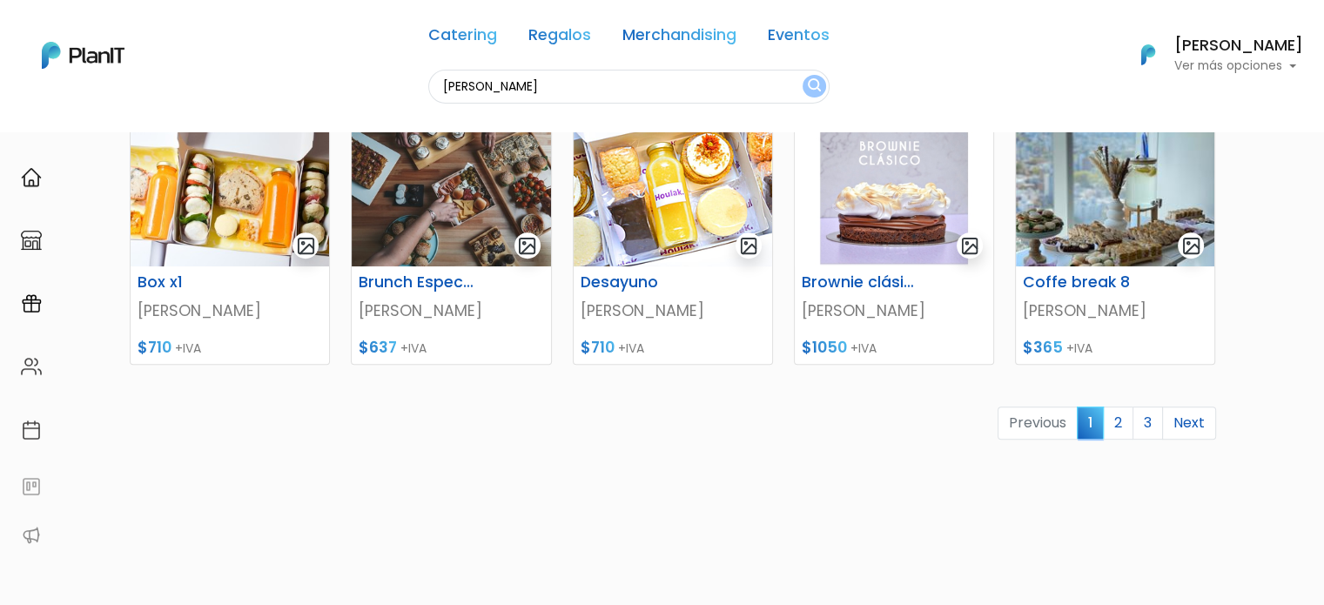
scroll to position [870, 0]
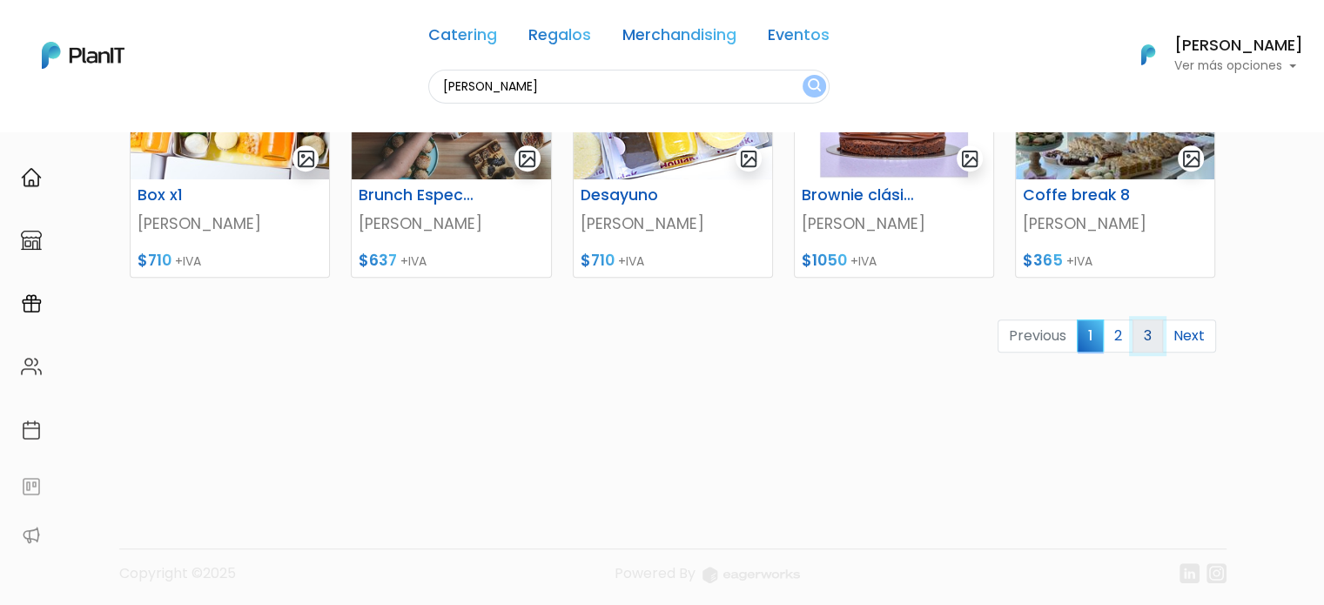
click at [1132, 344] on link "3" at bounding box center [1147, 335] width 30 height 33
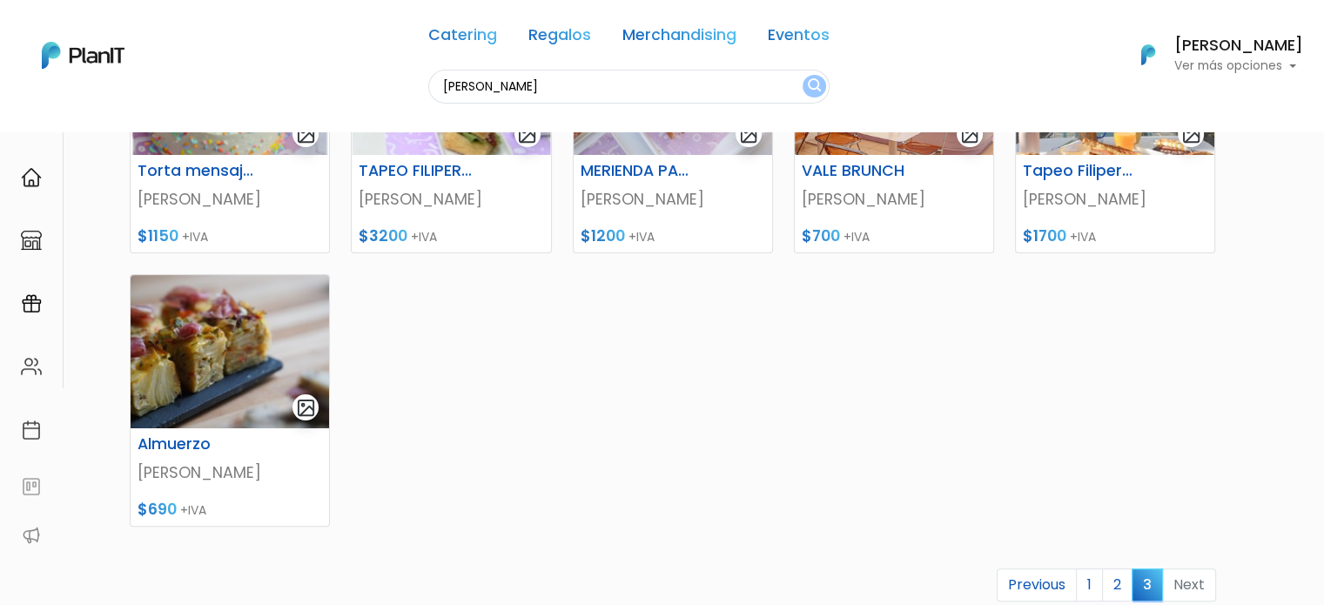
scroll to position [435, 0]
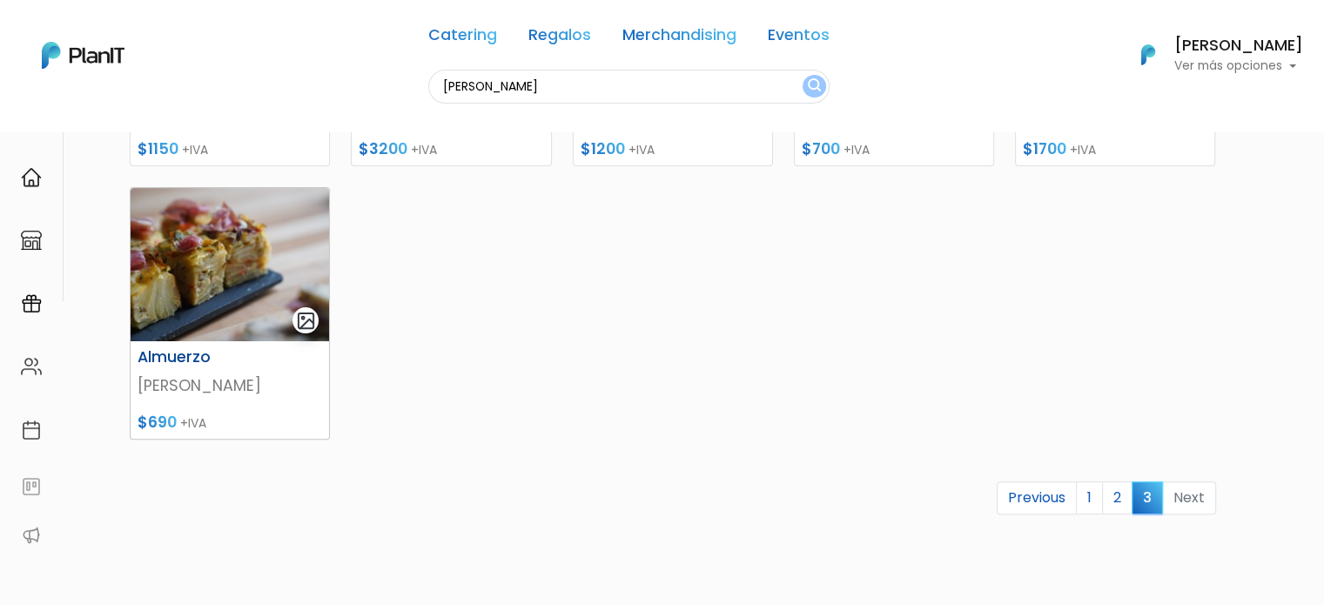
click at [230, 274] on img at bounding box center [230, 264] width 198 height 153
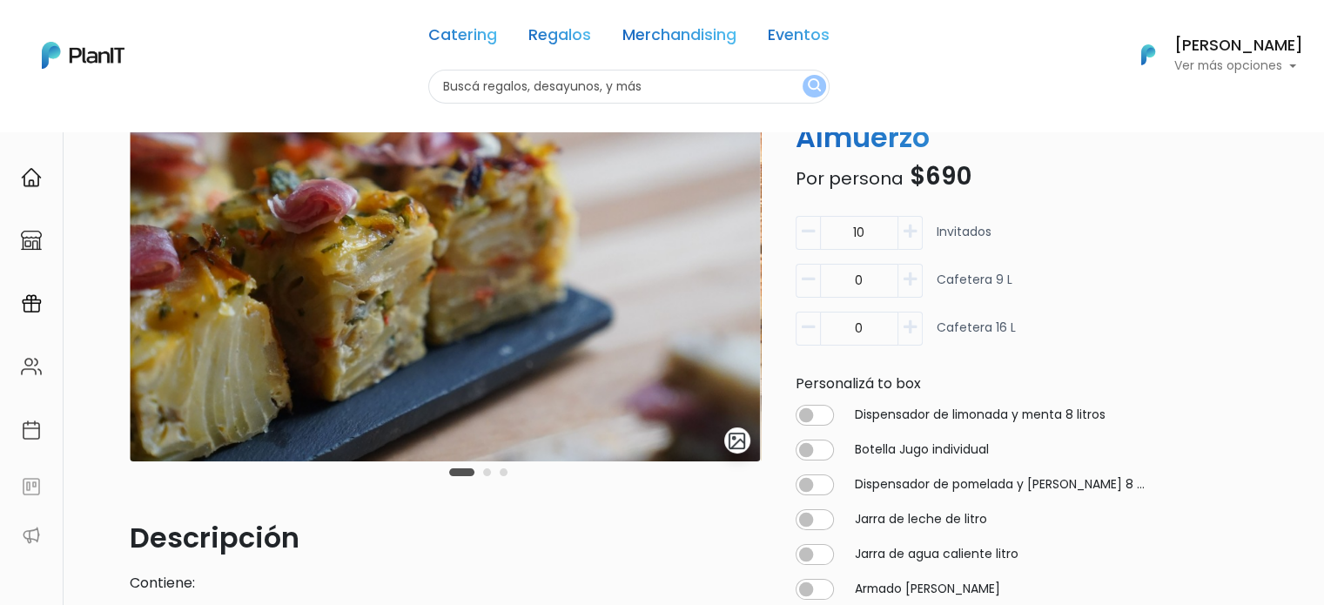
scroll to position [261, 0]
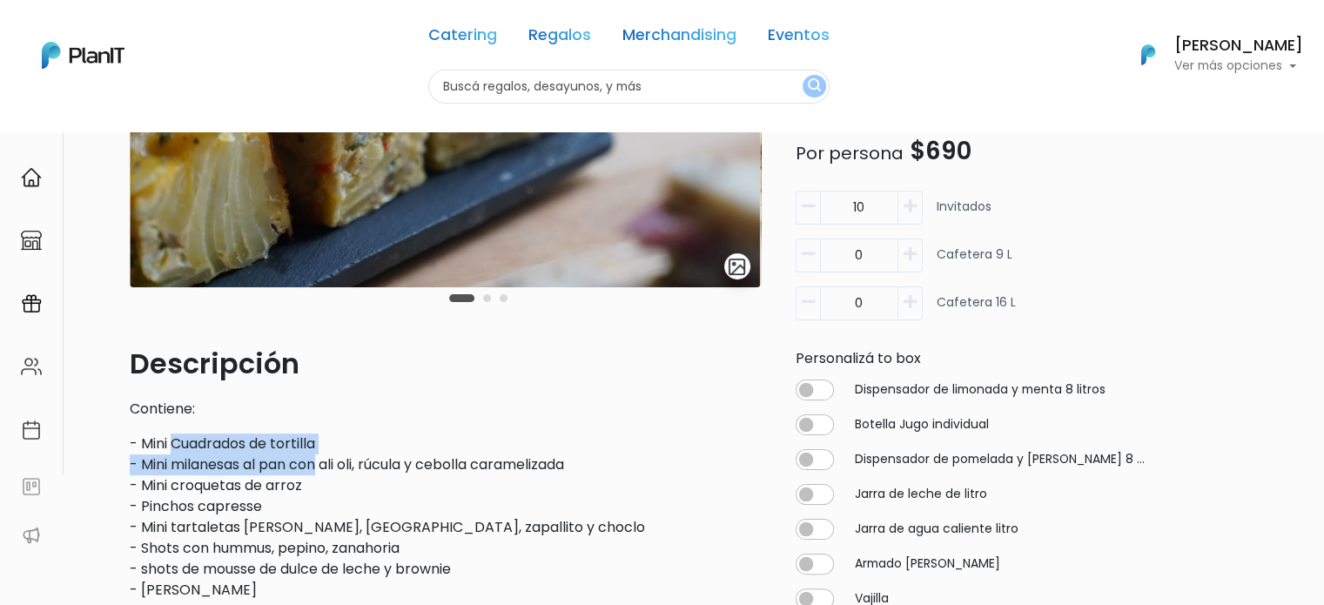
drag, startPoint x: 218, startPoint y: 436, endPoint x: 332, endPoint y: 480, distance: 121.2
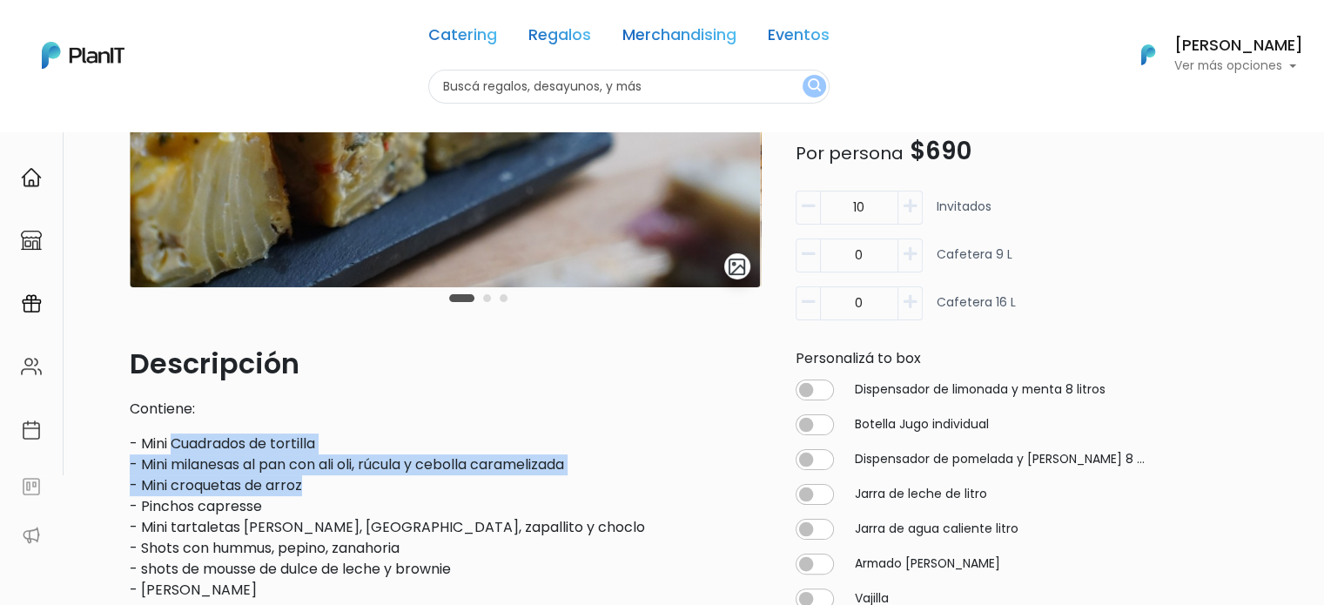
click at [180, 451] on p "- Mini Cuadrados de tortilla - Mini milanesas al pan con ali oli, rúcula y cebo…" at bounding box center [445, 516] width 631 height 167
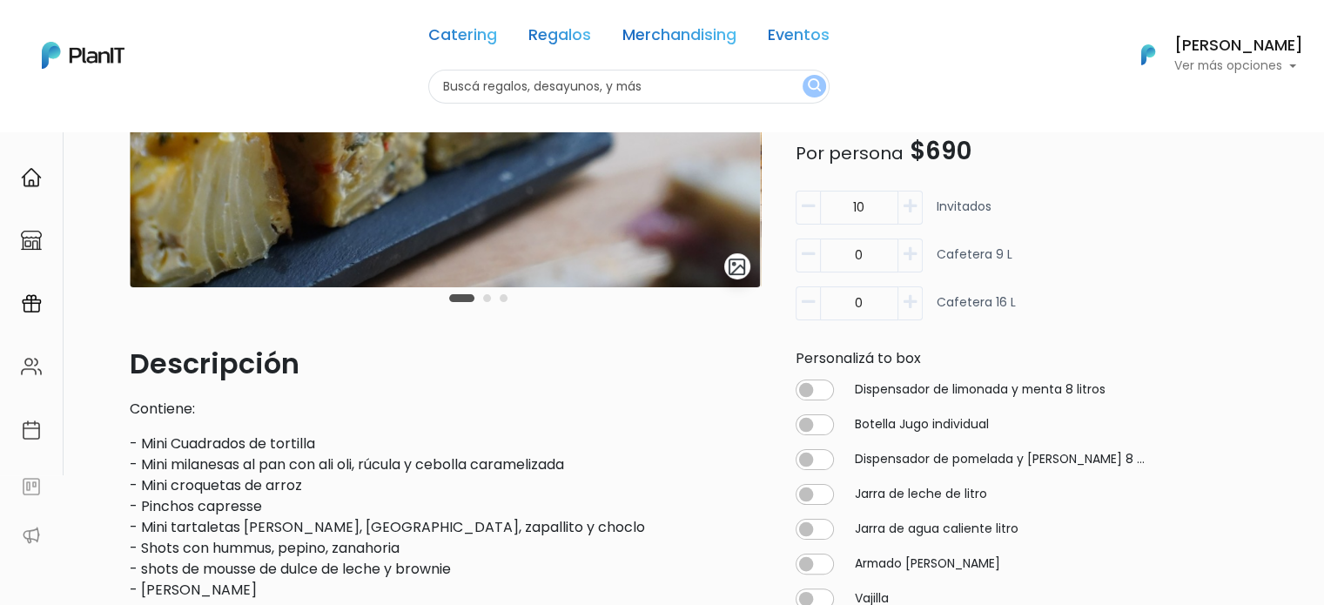
click at [369, 504] on p "- Mini Cuadrados de tortilla - Mini milanesas al pan con ali oli, rúcula y cebo…" at bounding box center [445, 516] width 631 height 167
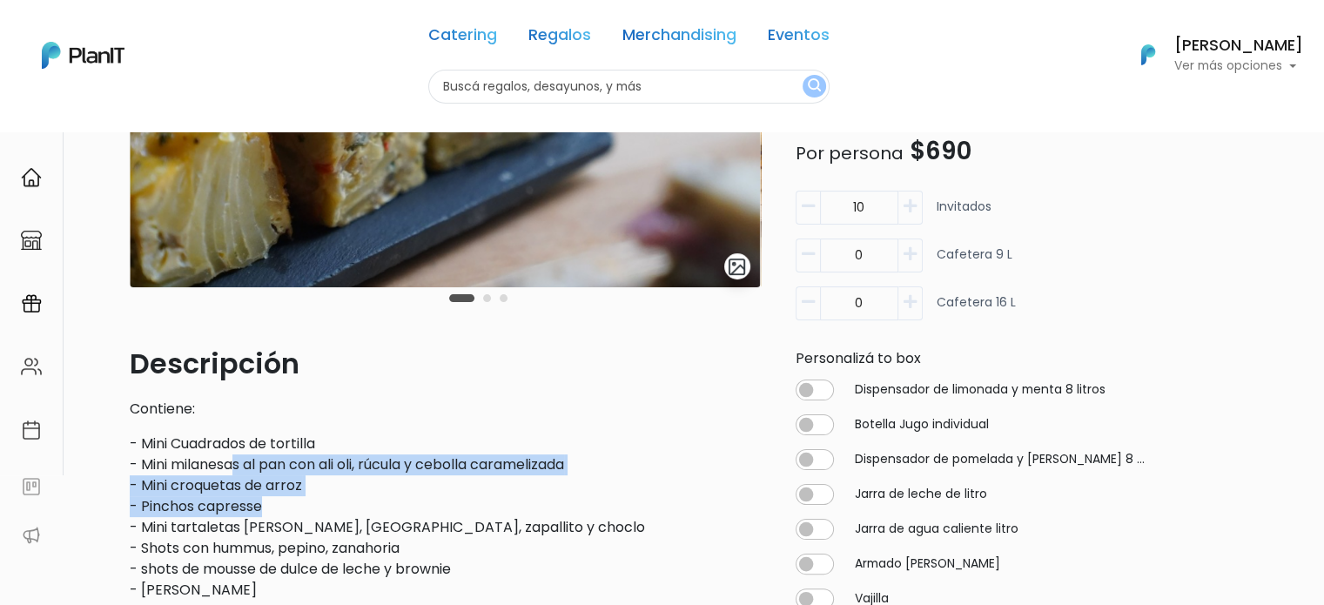
drag, startPoint x: 365, startPoint y: 500, endPoint x: 219, endPoint y: 458, distance: 151.5
click at [222, 459] on p "- Mini Cuadrados de tortilla - Mini milanesas al pan con ali oli, rúcula y cebo…" at bounding box center [445, 516] width 631 height 167
click at [289, 506] on p "- Mini Cuadrados de tortilla - Mini milanesas al pan con ali oli, rúcula y cebo…" at bounding box center [445, 516] width 631 height 167
click at [292, 506] on p "- Mini Cuadrados de tortilla - Mini milanesas al pan con ali oli, rúcula y cebo…" at bounding box center [445, 516] width 631 height 167
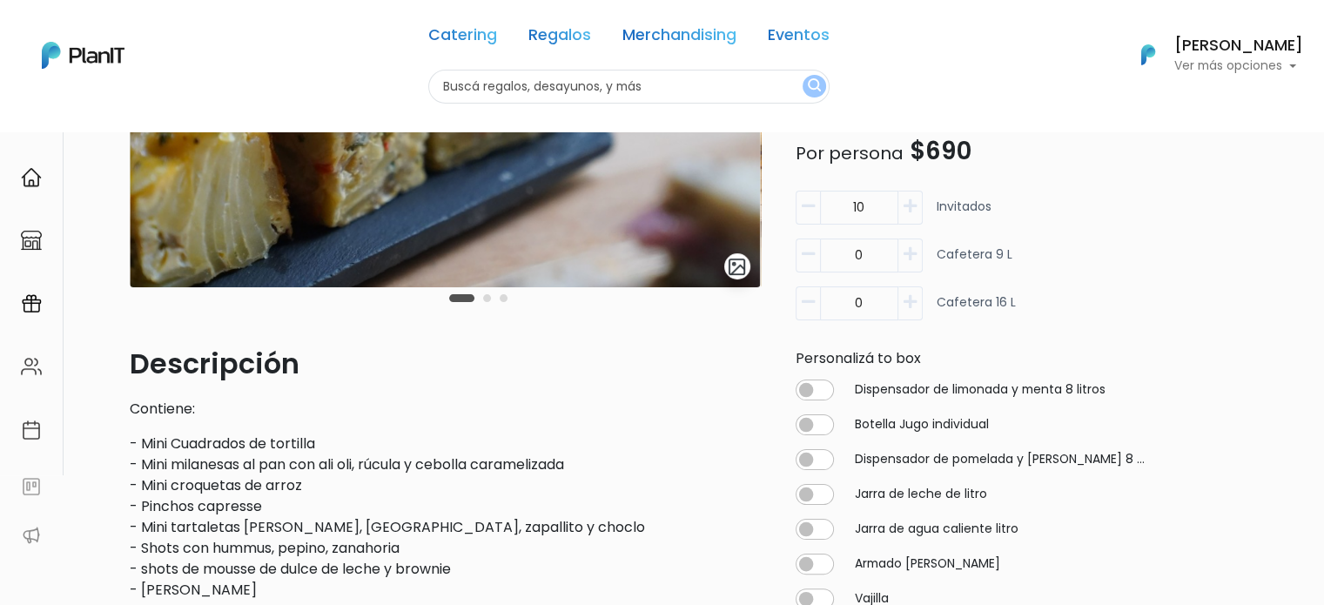
click at [216, 480] on p "- Mini Cuadrados de tortilla - Mini milanesas al pan con ali oli, rúcula y cebo…" at bounding box center [445, 516] width 631 height 167
click at [198, 465] on p "- Mini Cuadrados de tortilla - Mini milanesas al pan con ali oli, rúcula y cebo…" at bounding box center [445, 516] width 631 height 167
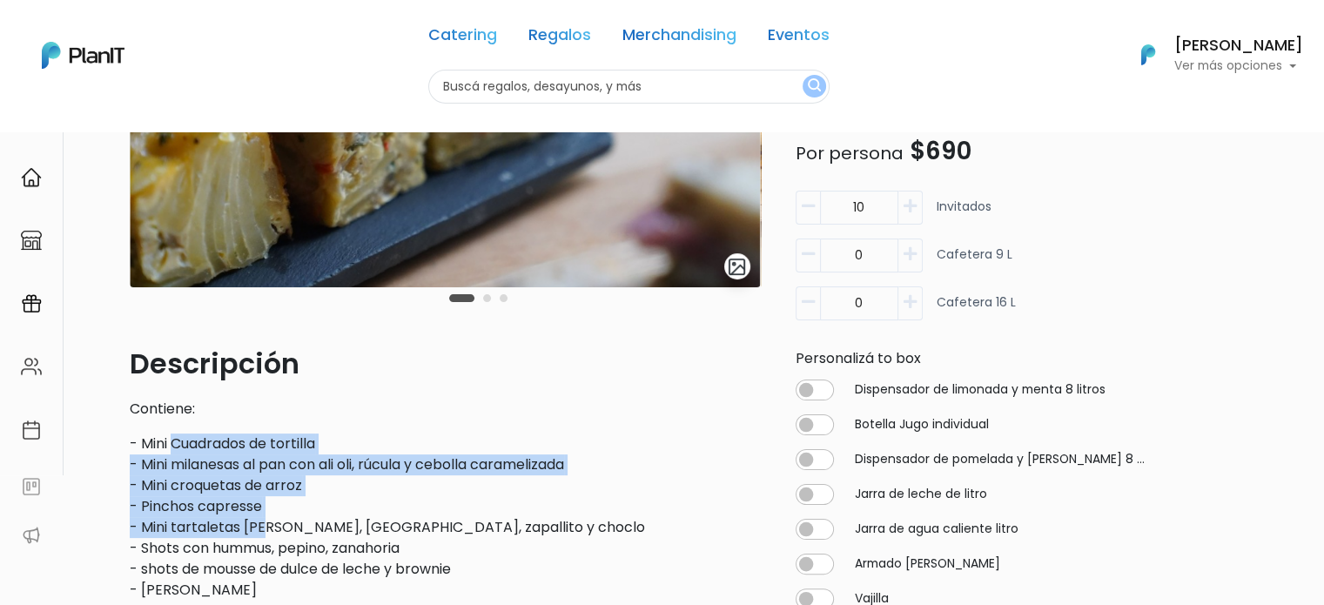
drag, startPoint x: 178, startPoint y: 449, endPoint x: 331, endPoint y: 553, distance: 185.4
click at [322, 552] on p "- Mini Cuadrados de tortilla - Mini milanesas al pan con ali oli, rúcula y cebo…" at bounding box center [445, 516] width 631 height 167
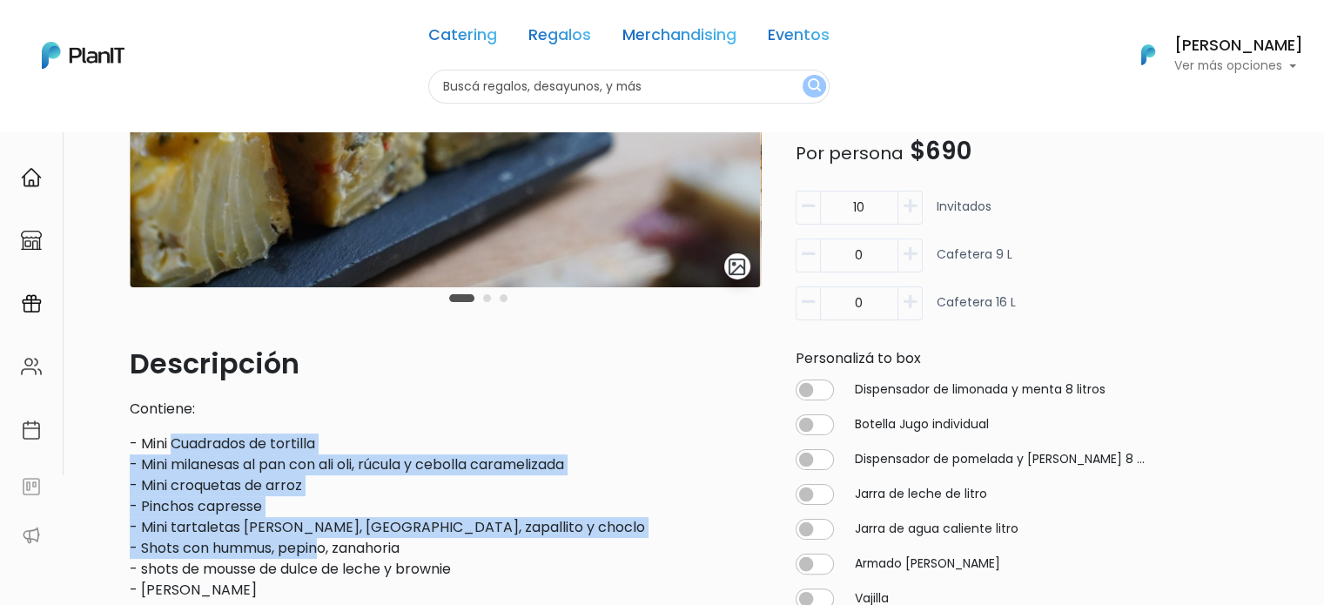
scroll to position [609, 0]
